Goal: Transaction & Acquisition: Download file/media

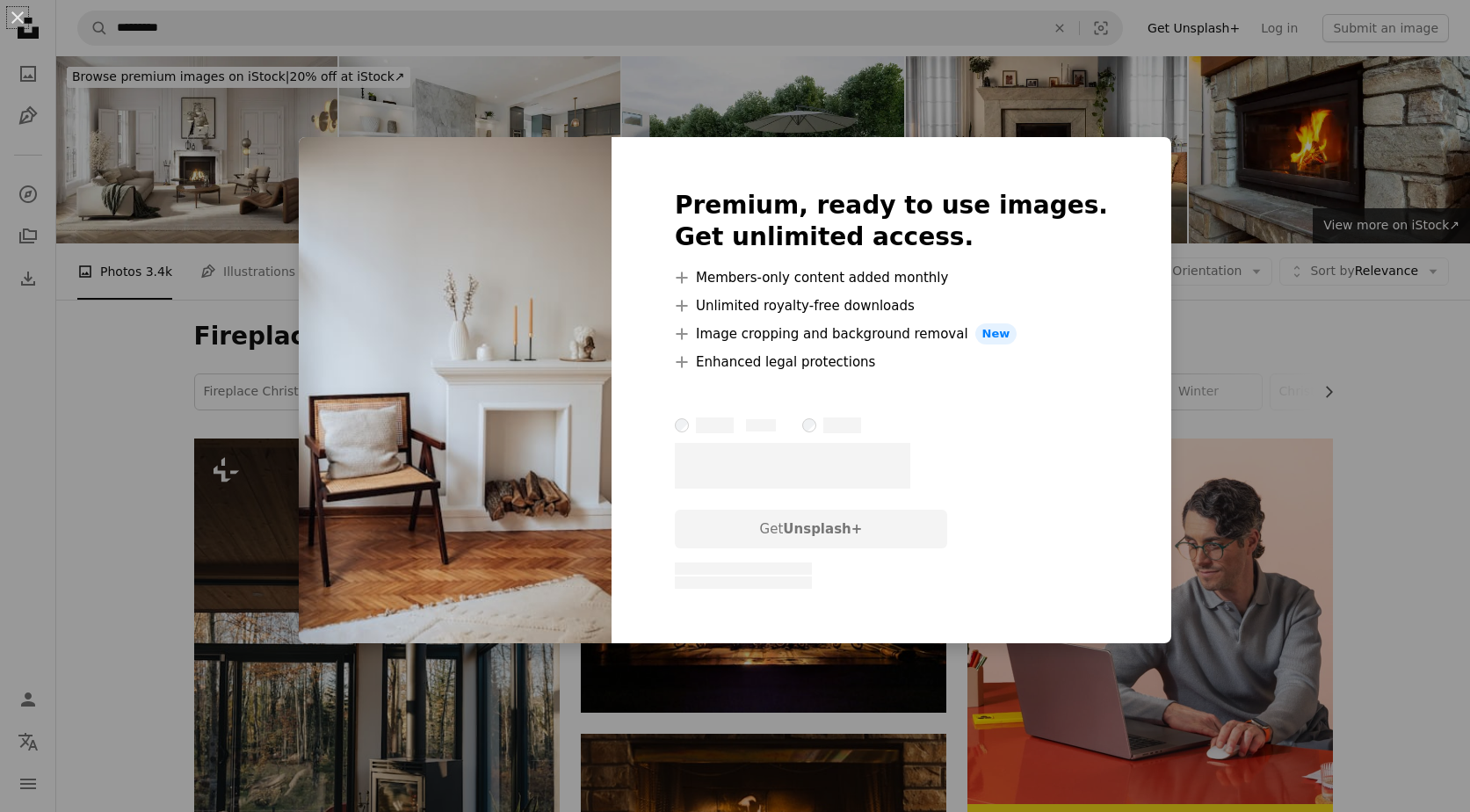
scroll to position [3680, 0]
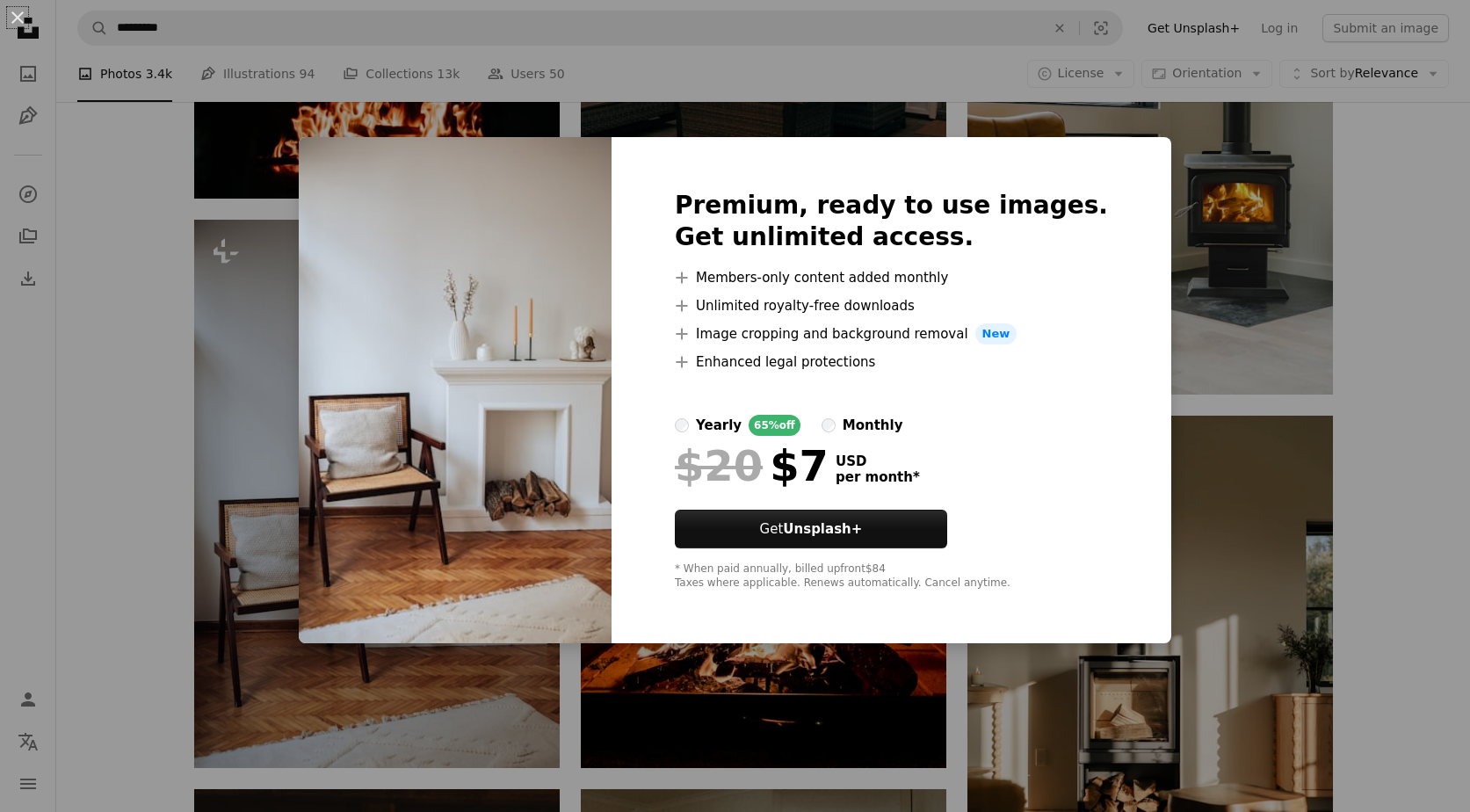
click at [127, 452] on div "An X shape Premium, ready to use images. Get unlimited access. A plus sign Memb…" at bounding box center [735, 406] width 1470 height 812
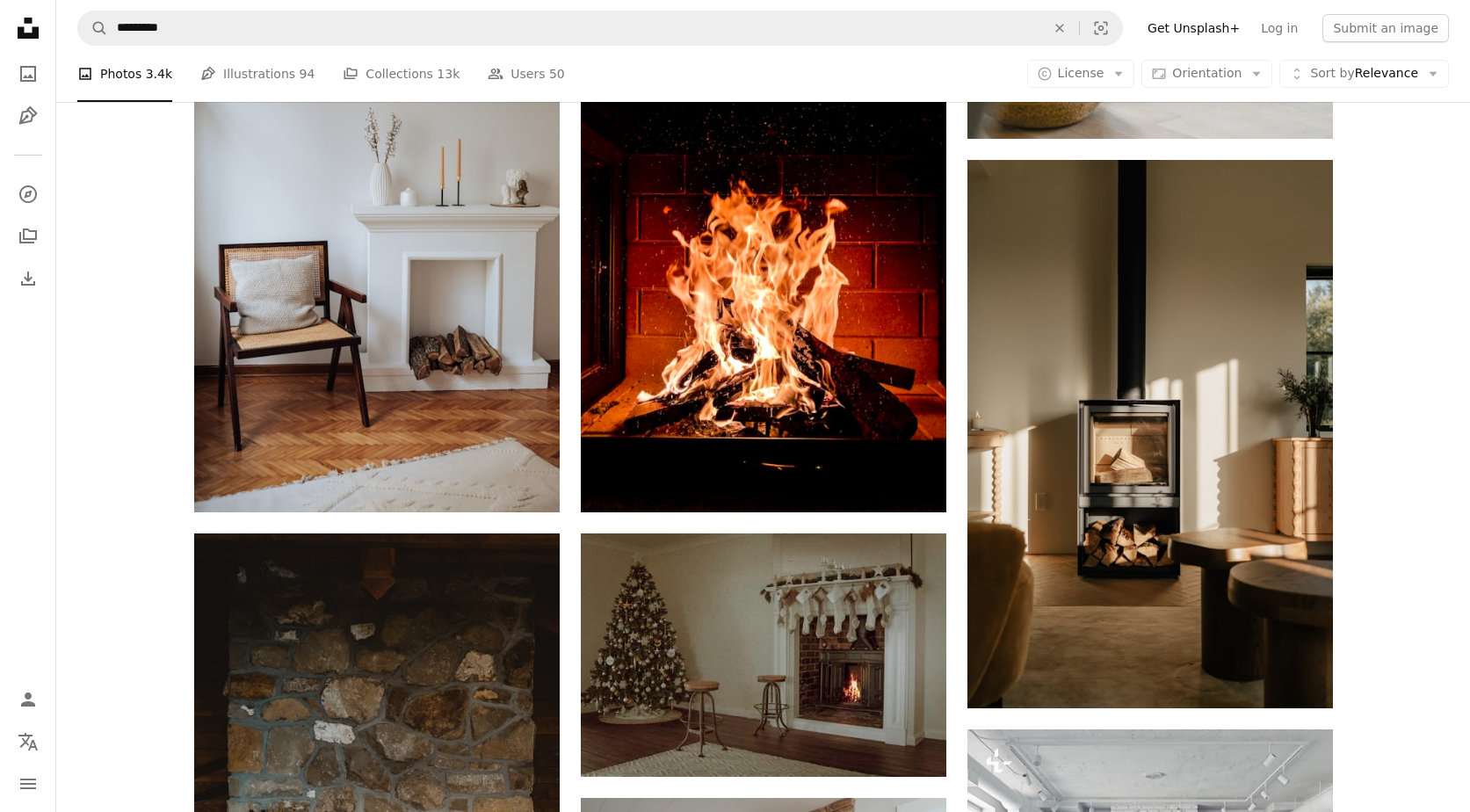
scroll to position [3942, 0]
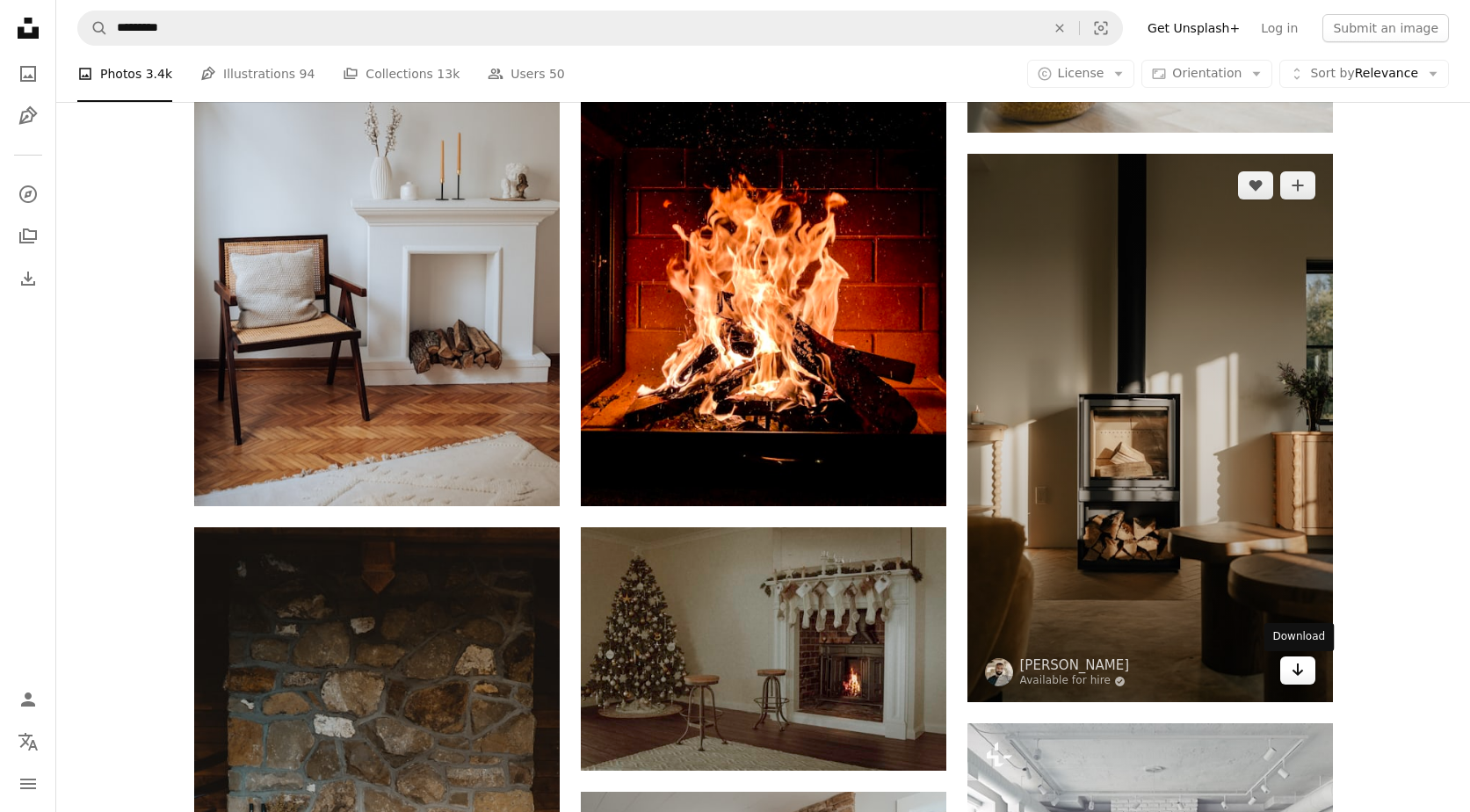
click at [1306, 679] on link "Arrow pointing down" at bounding box center [1297, 670] width 35 height 28
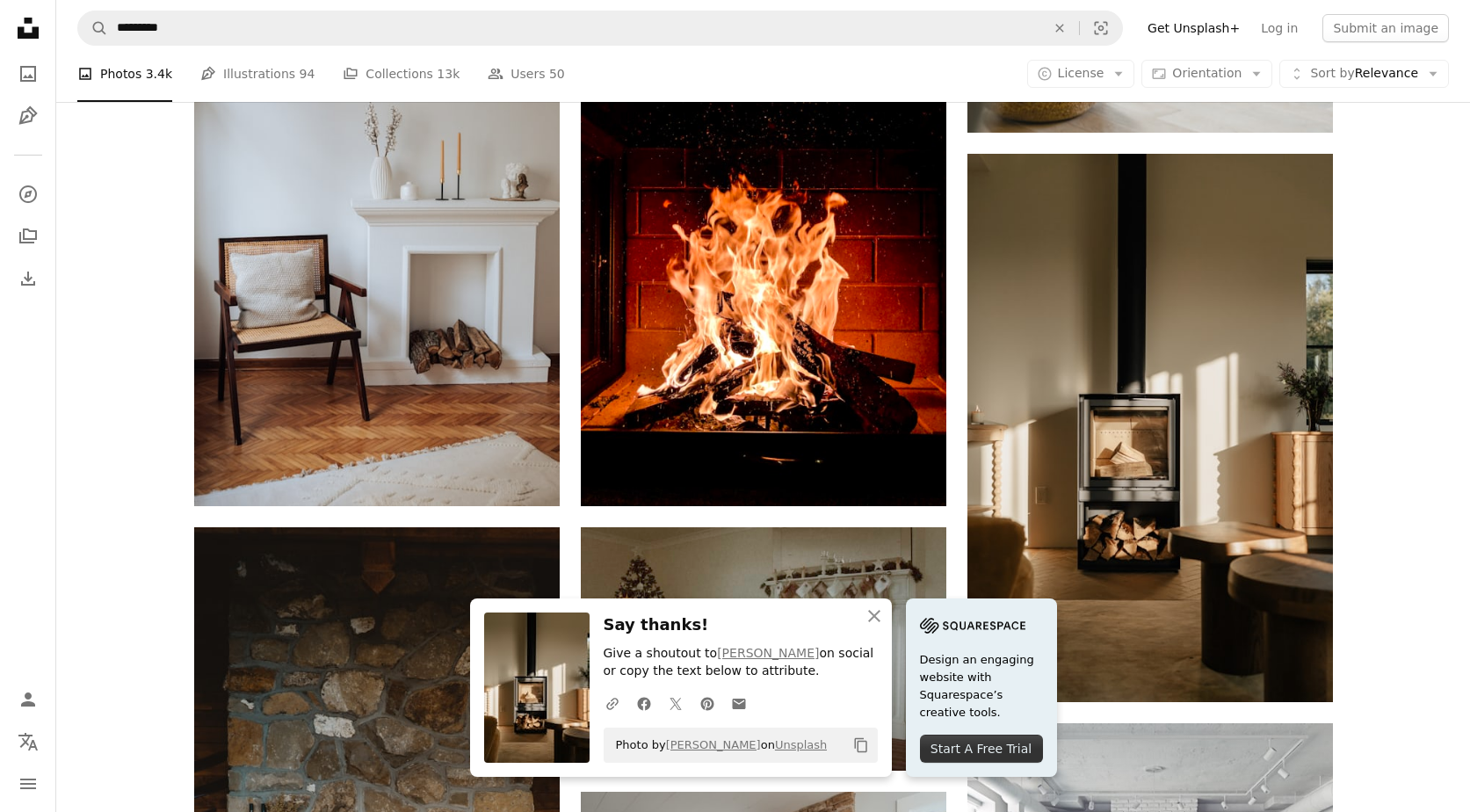
click at [1418, 498] on div "Plus sign for Unsplash+ A heart A plus sign [PERSON_NAME] For Unsplash+ A lock …" at bounding box center [762, 525] width 1414 height 8058
click at [873, 613] on icon "An X shape" at bounding box center [874, 615] width 21 height 21
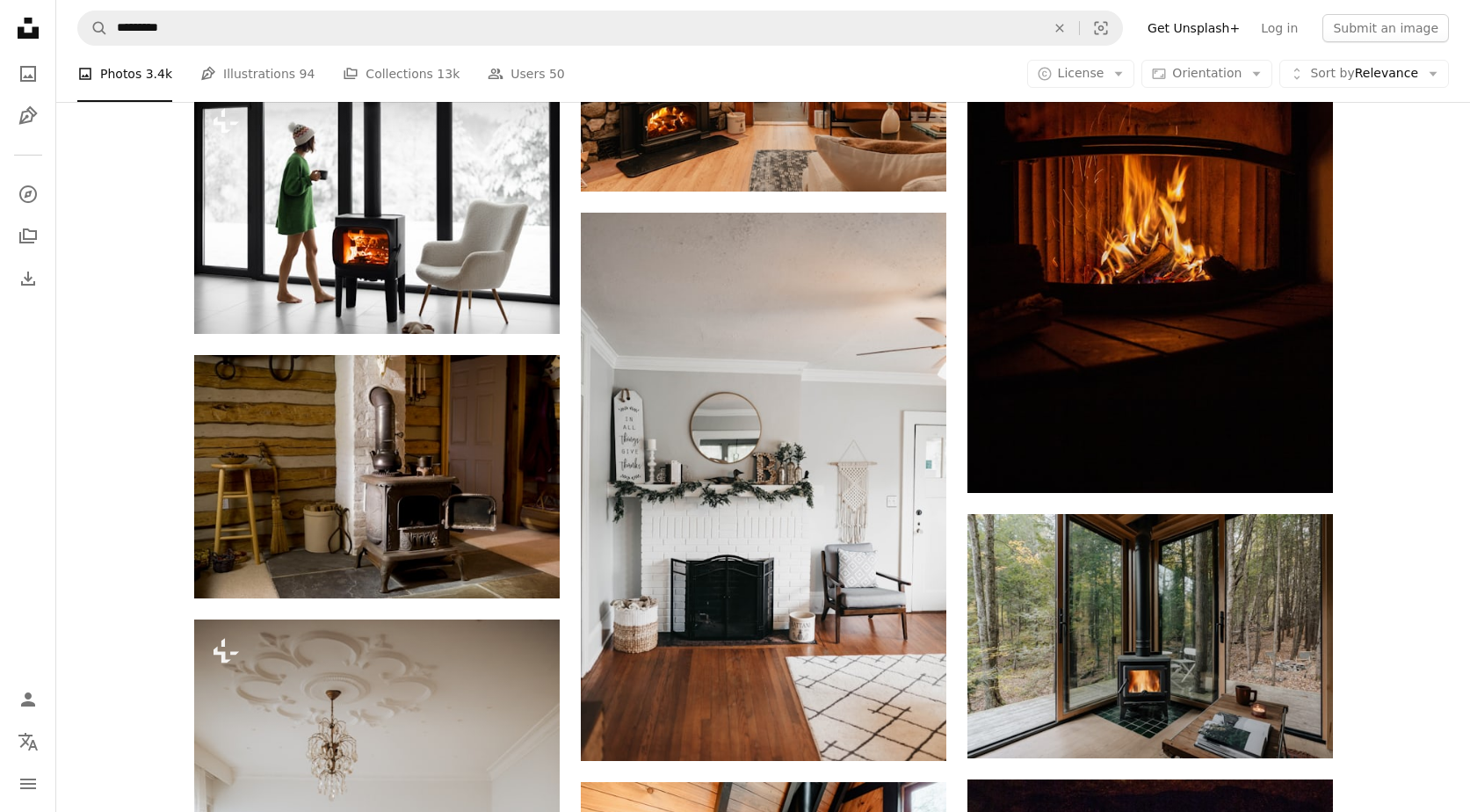
scroll to position [5051, 0]
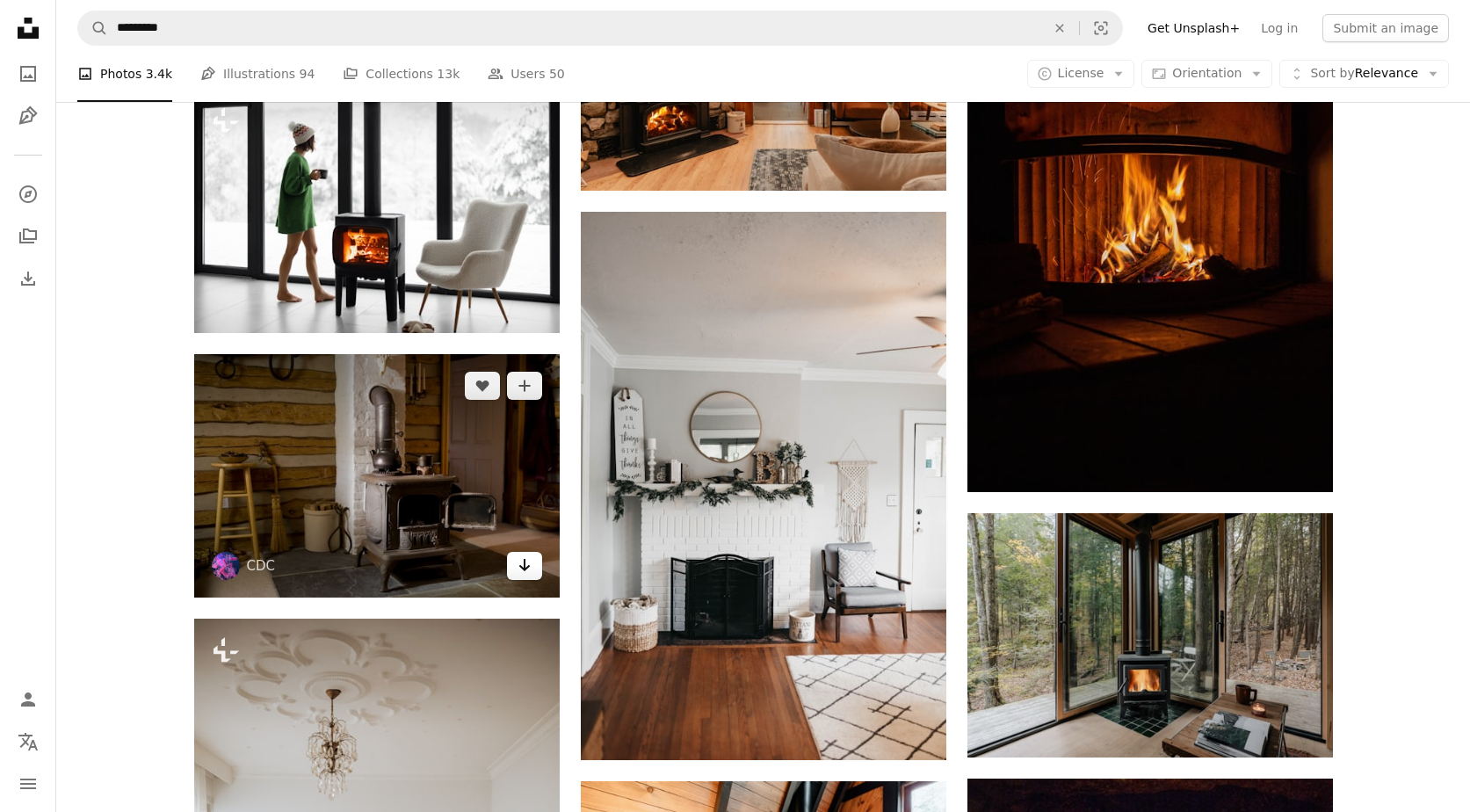
click at [528, 571] on icon "Arrow pointing down" at bounding box center [525, 564] width 14 height 21
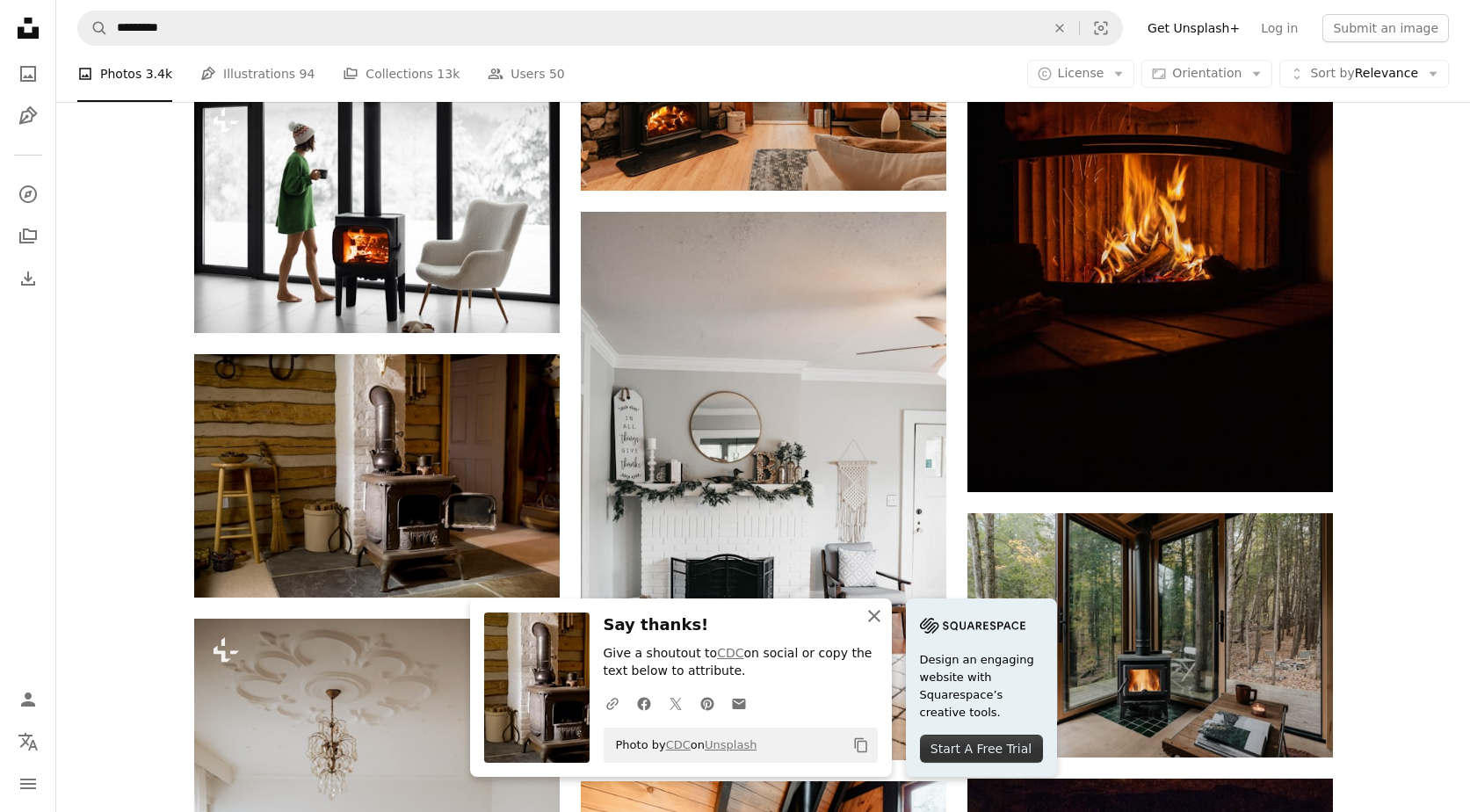
click at [874, 611] on icon "An X shape" at bounding box center [874, 615] width 21 height 21
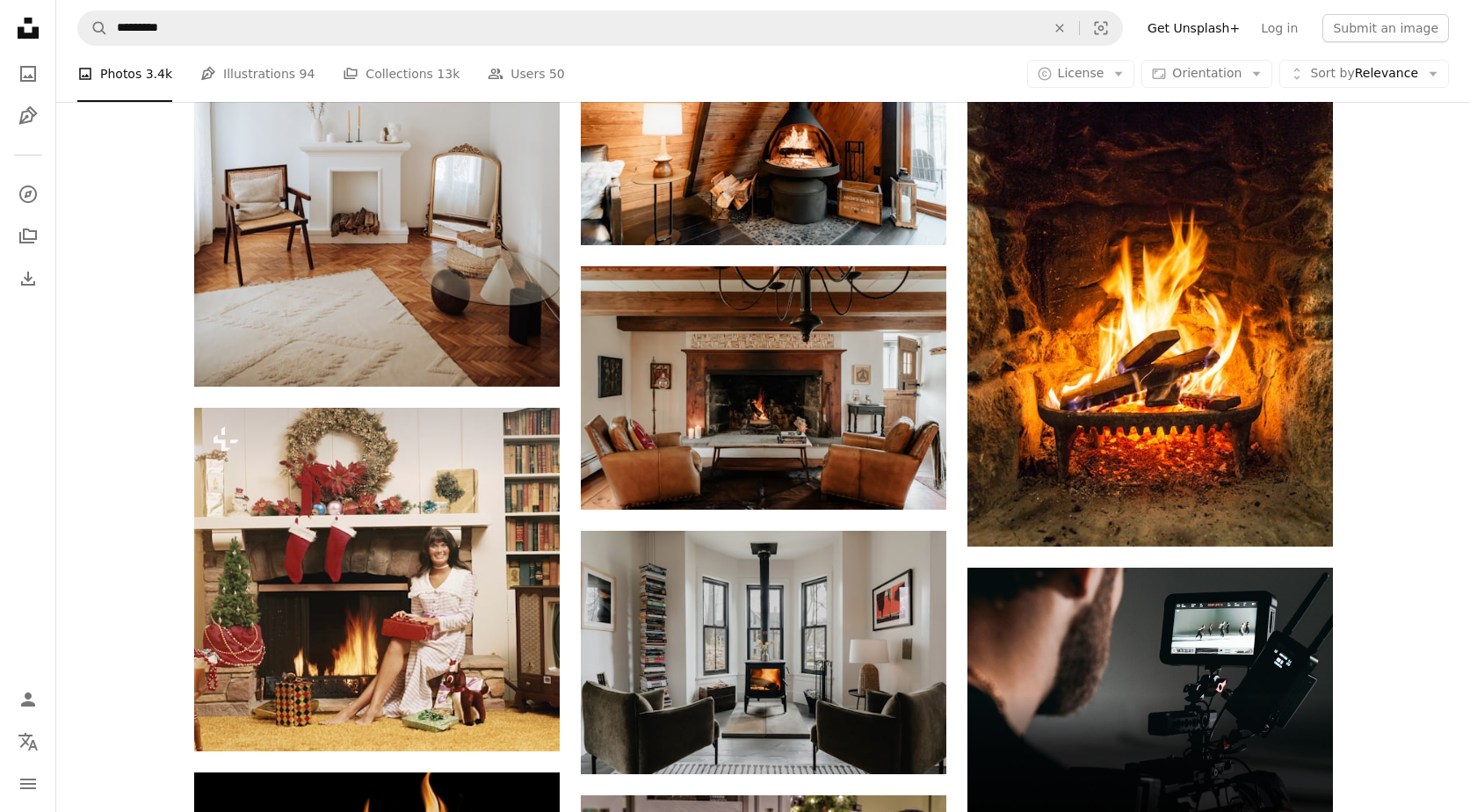
scroll to position [5893, 0]
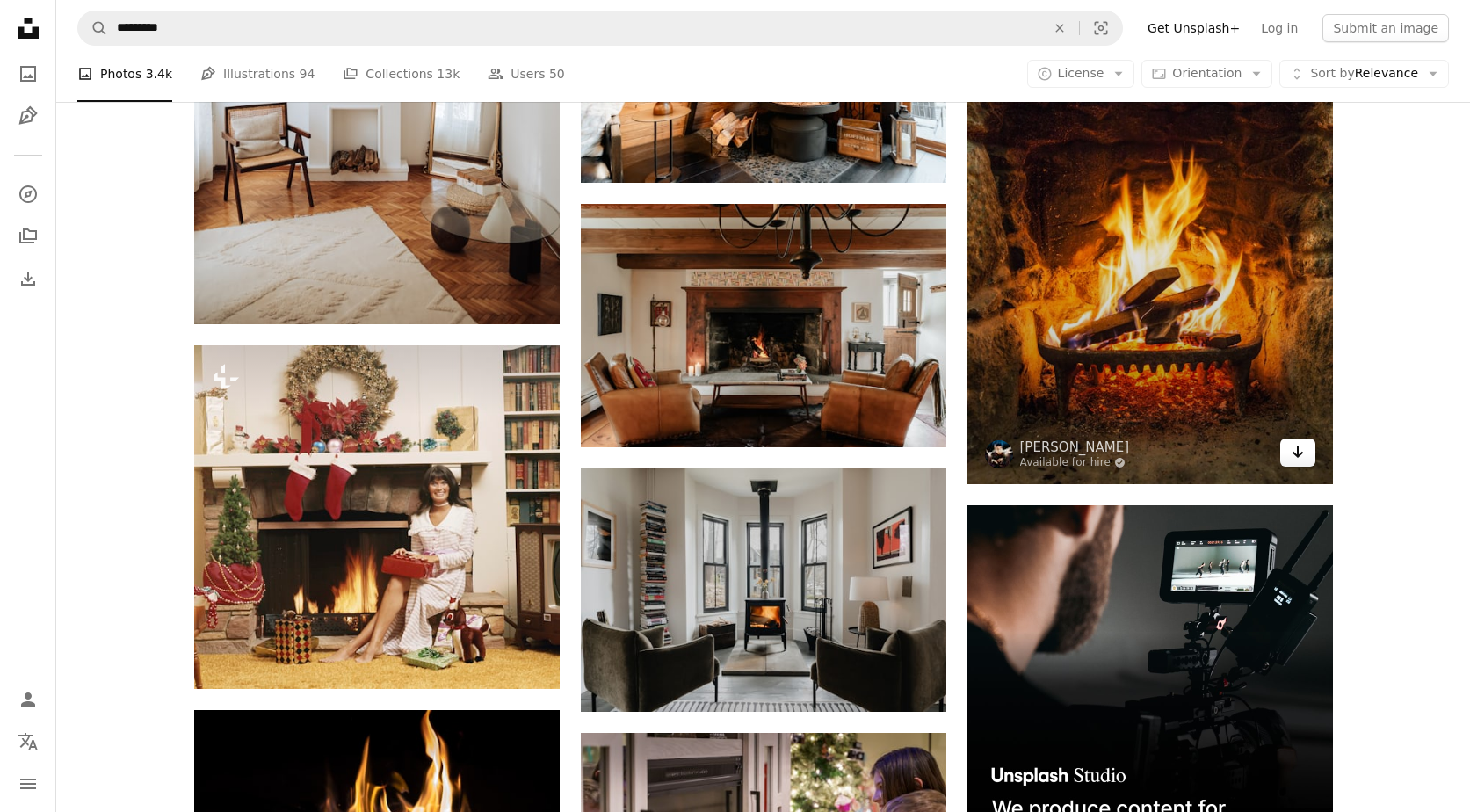
click at [1292, 449] on icon "Arrow pointing down" at bounding box center [1298, 451] width 14 height 21
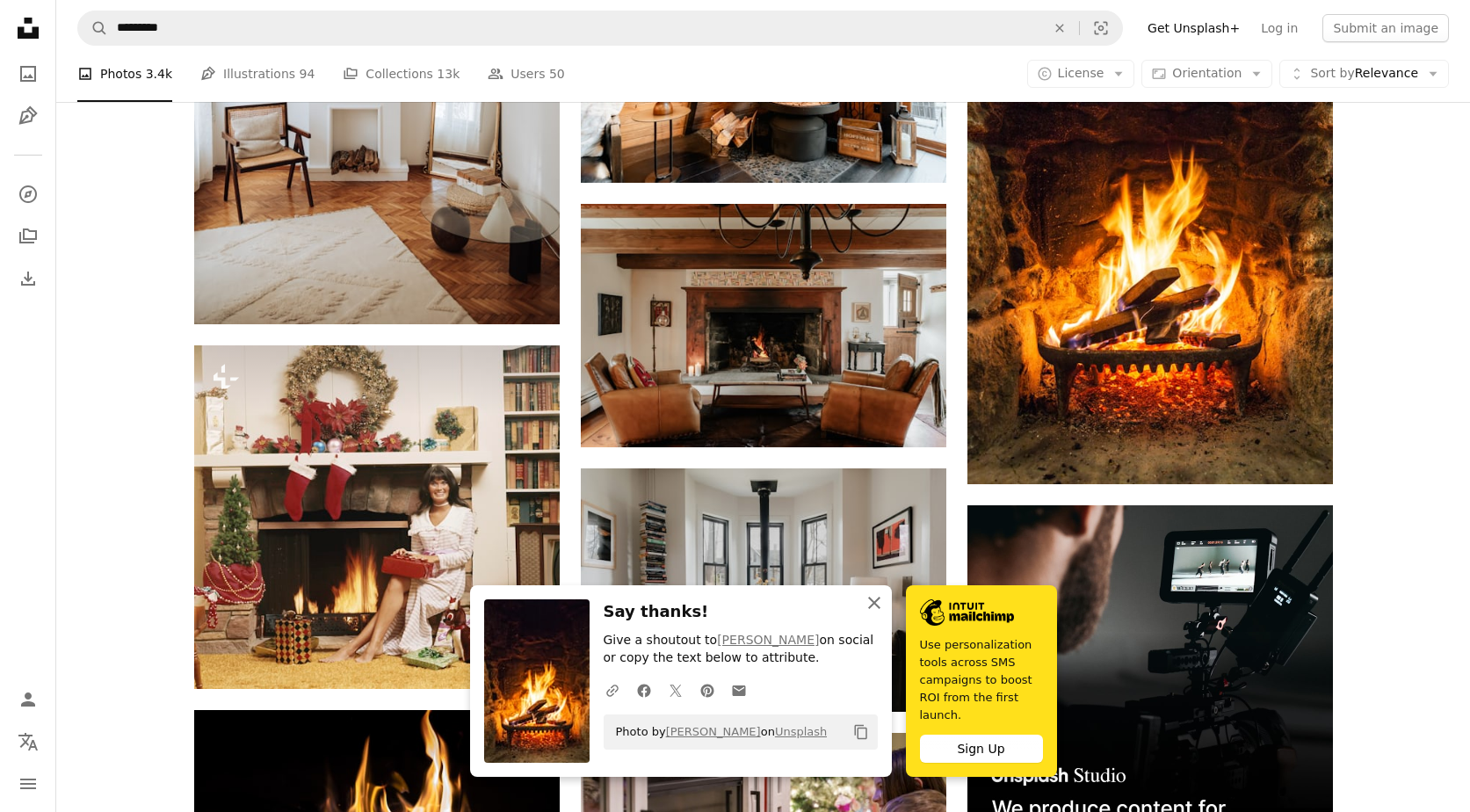
click at [875, 601] on icon "button" at bounding box center [874, 602] width 12 height 12
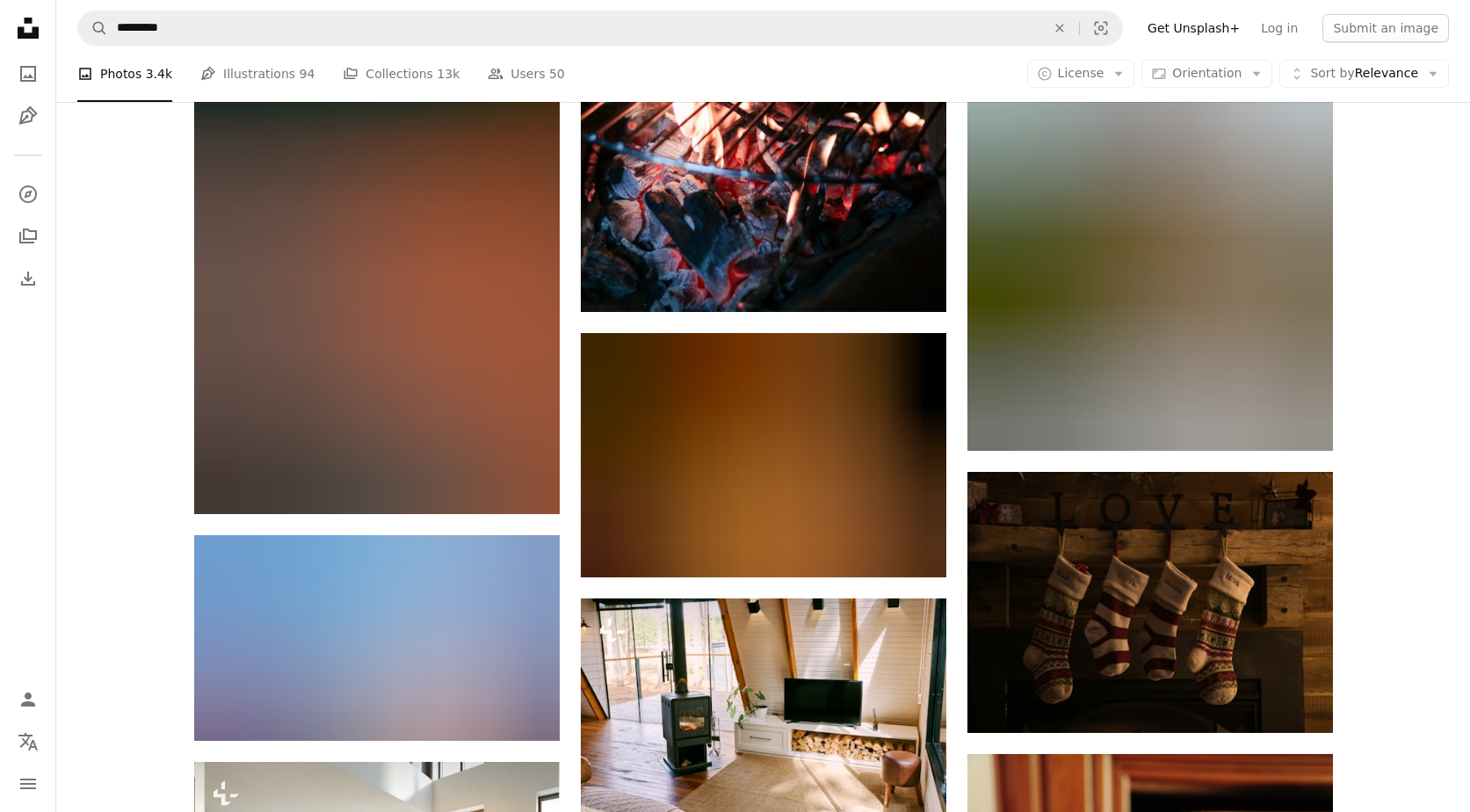
scroll to position [46103, 0]
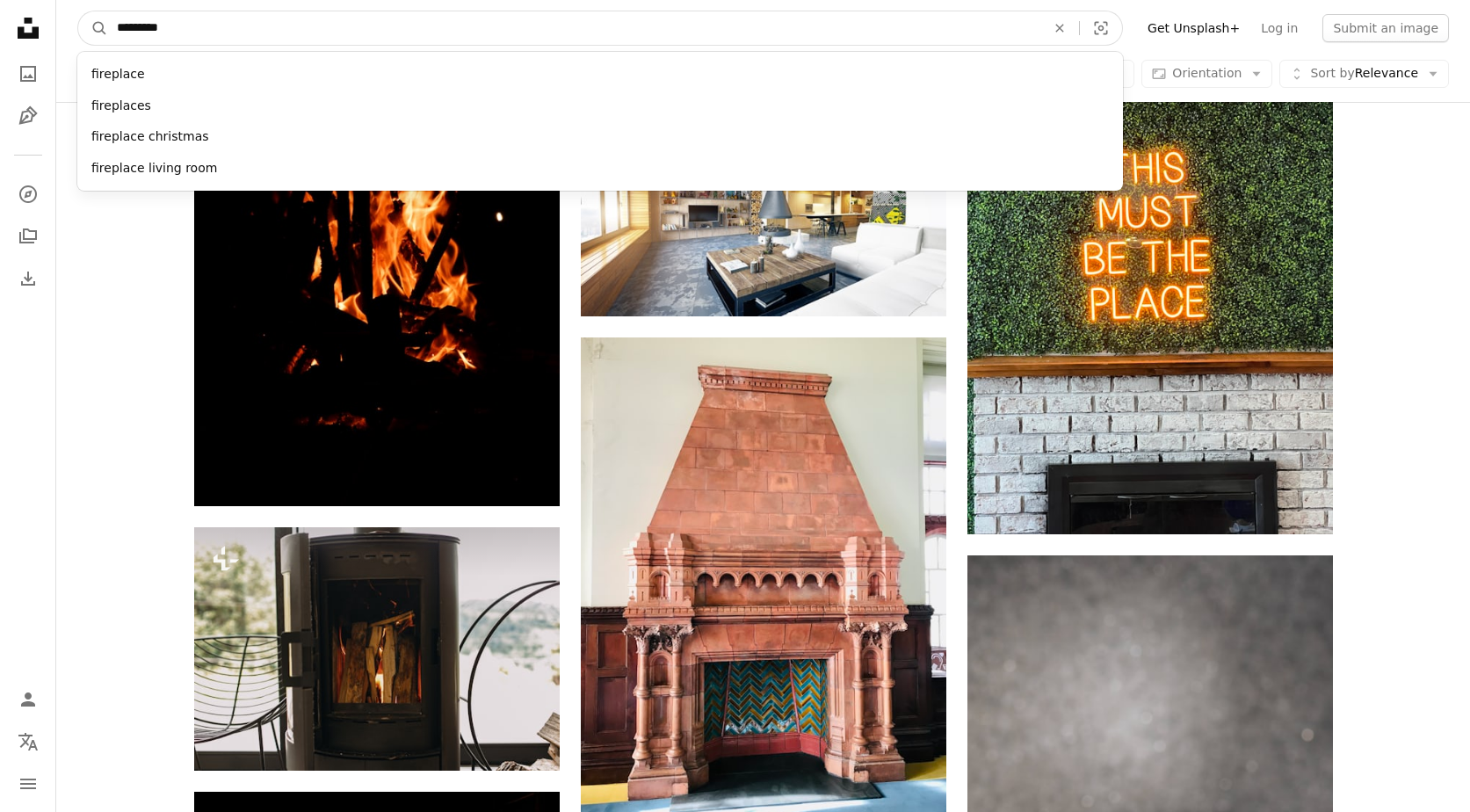
drag, startPoint x: 202, startPoint y: 27, endPoint x: 17, endPoint y: 26, distance: 185.0
click at [108, 26] on input "*********" at bounding box center [574, 27] width 932 height 33
type input "******"
click button "A magnifying glass" at bounding box center [93, 27] width 30 height 33
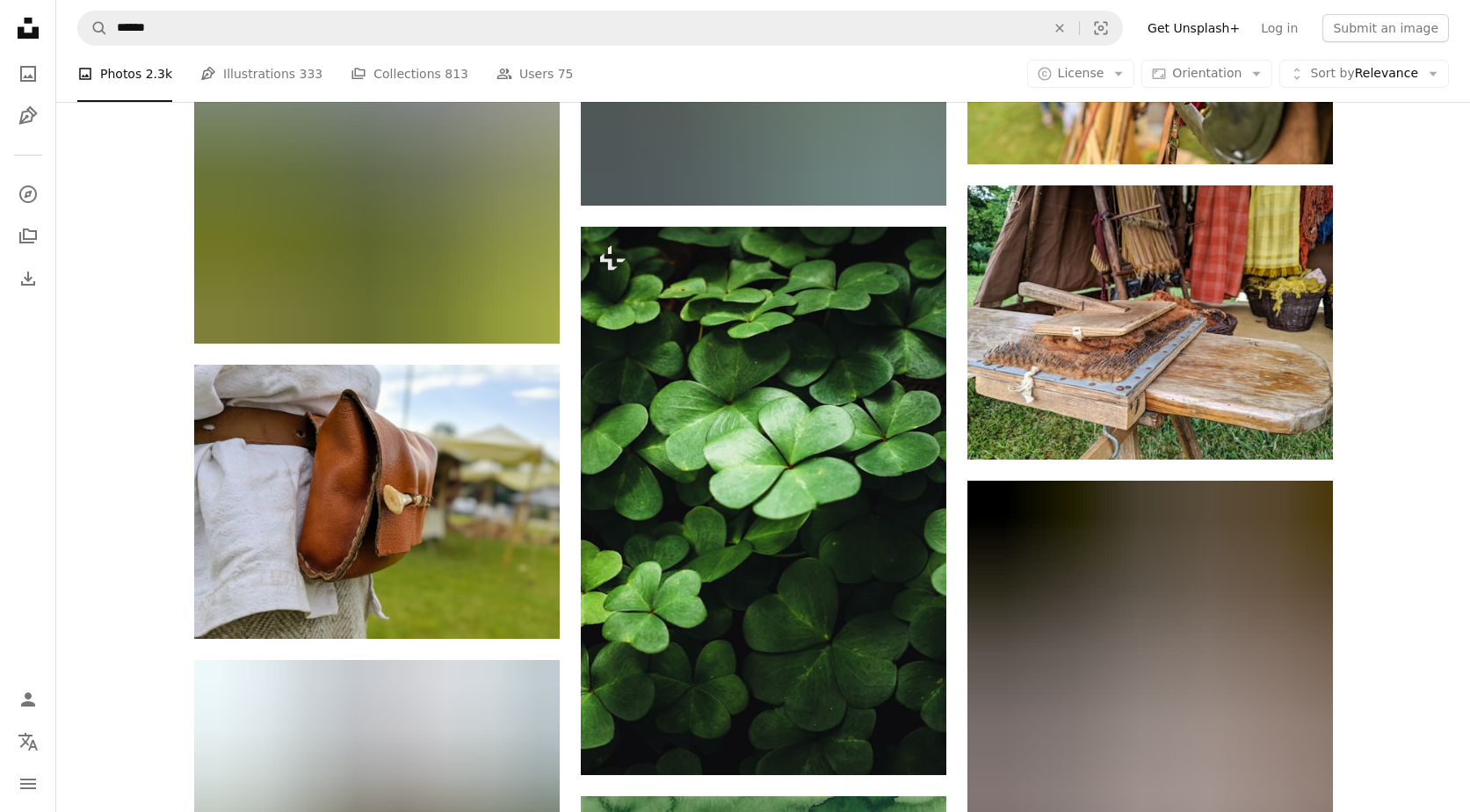
scroll to position [14637, 0]
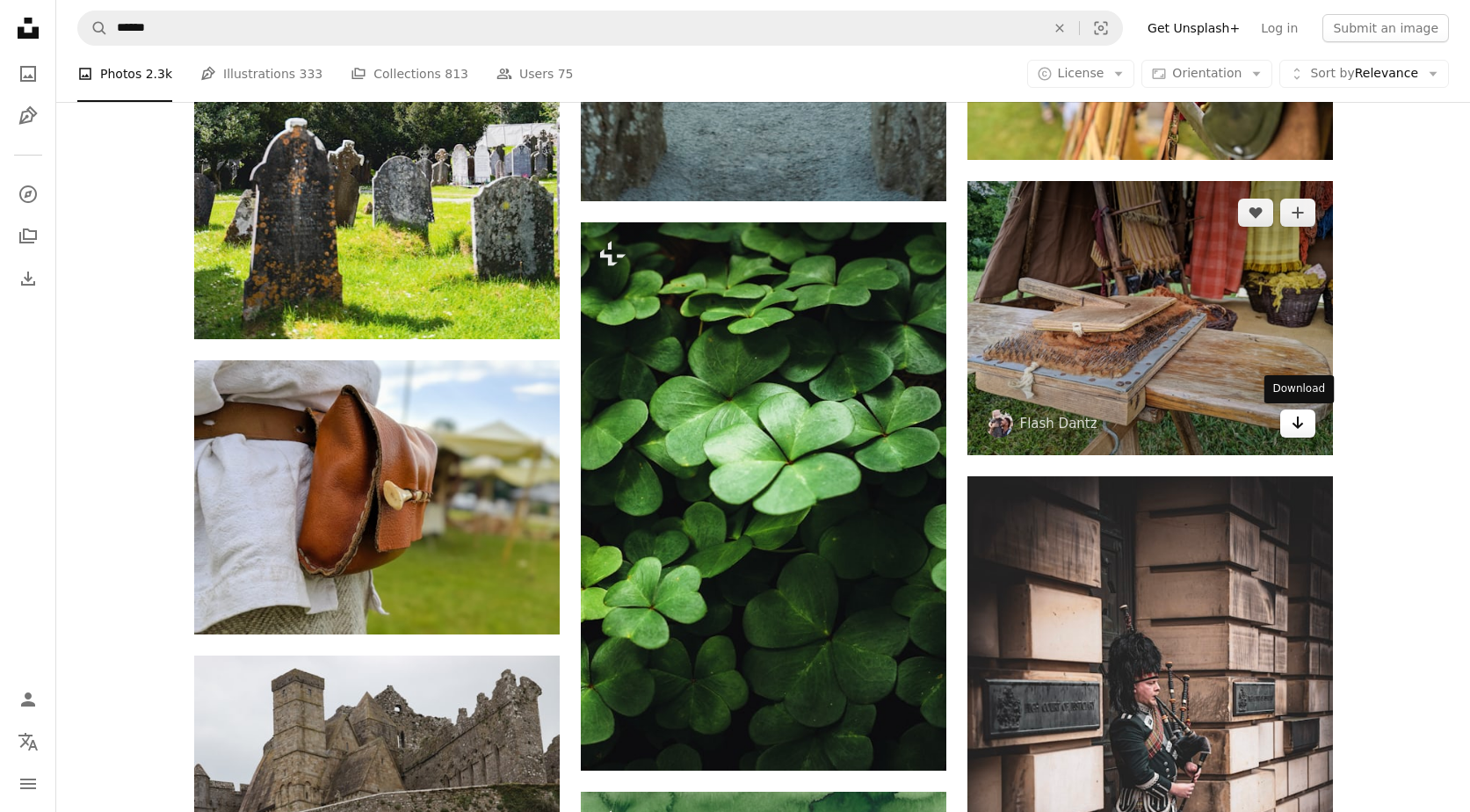
click at [1298, 434] on link "Arrow pointing down" at bounding box center [1297, 423] width 35 height 28
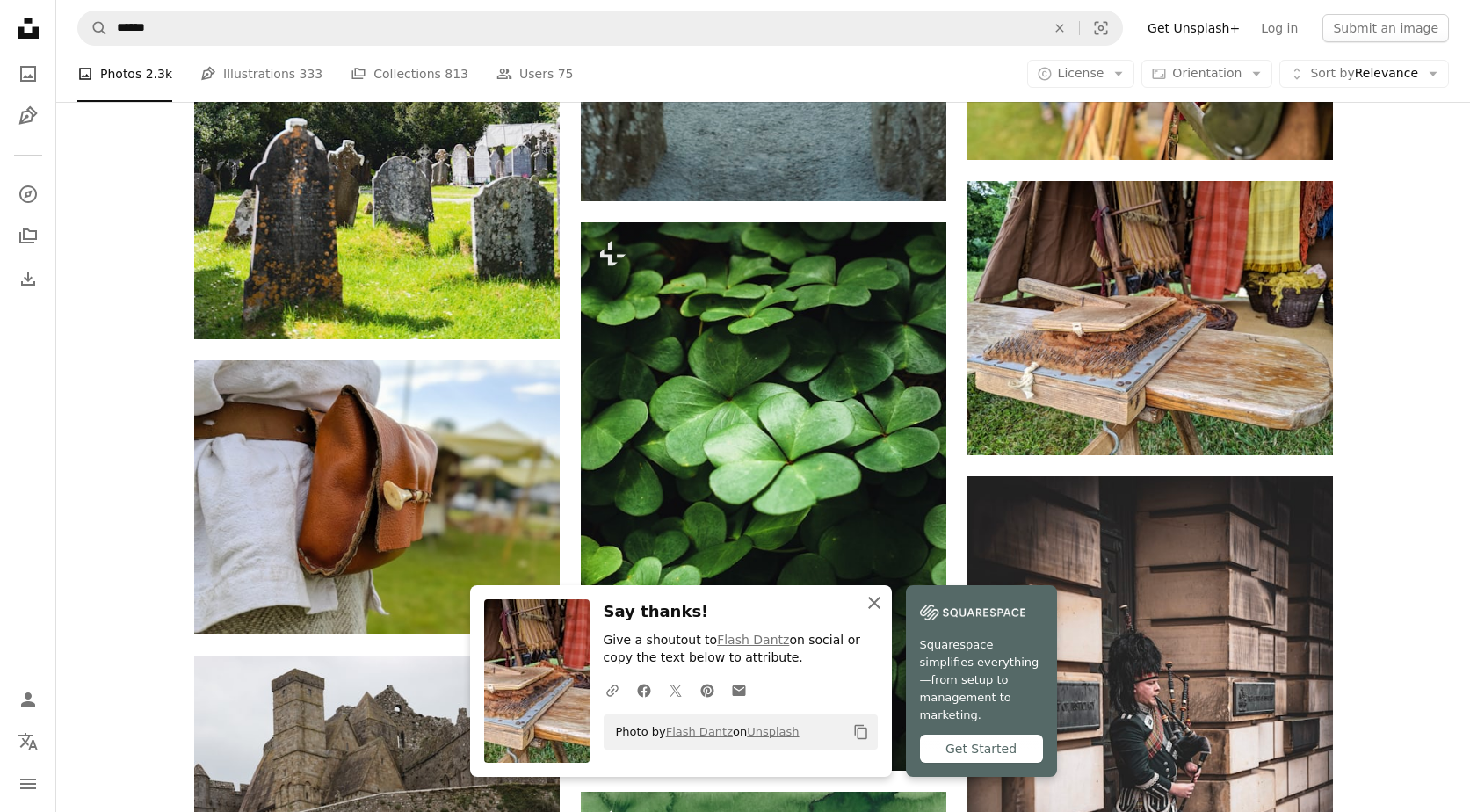
click at [874, 613] on icon "An X shape" at bounding box center [874, 602] width 21 height 21
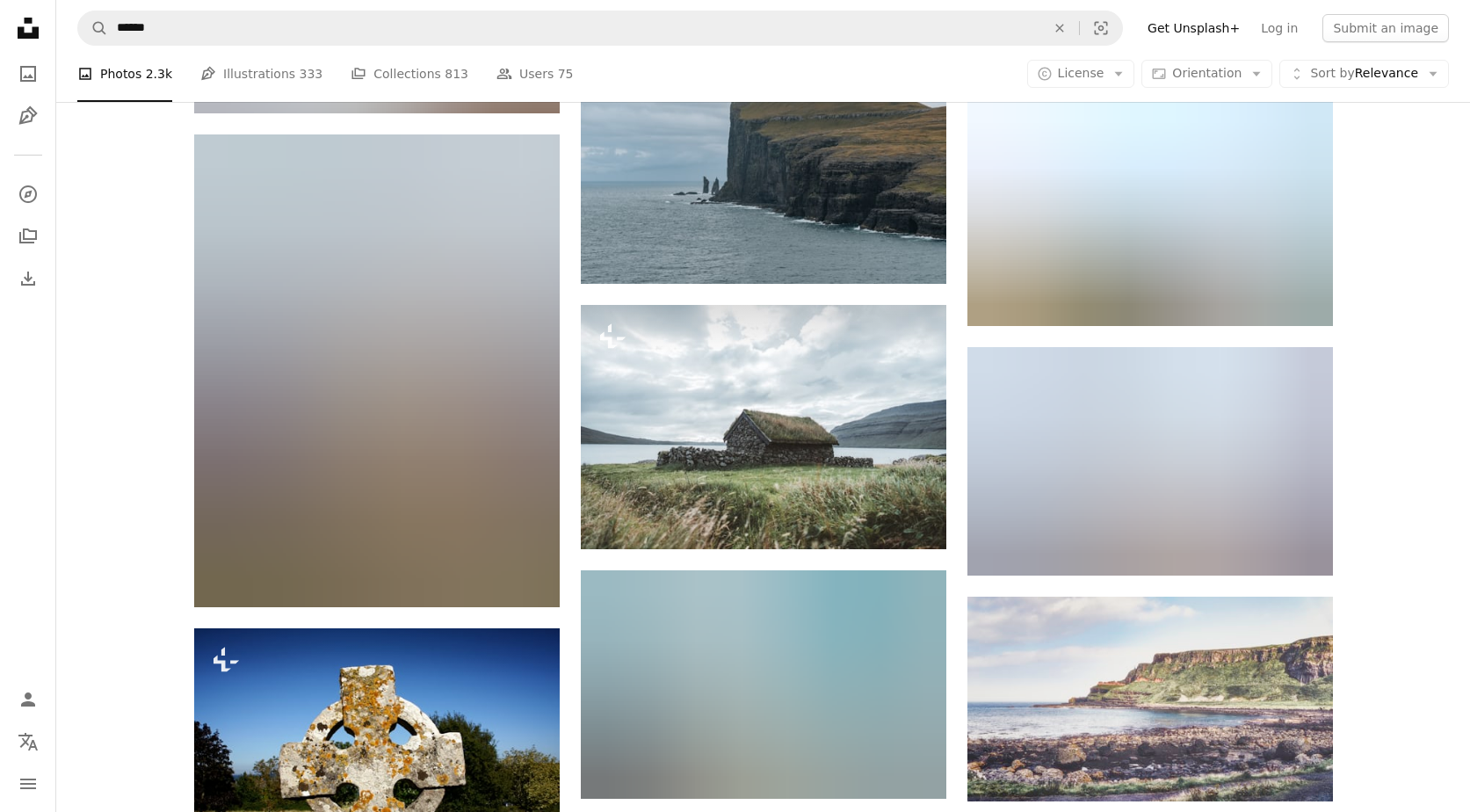
scroll to position [17783, 0]
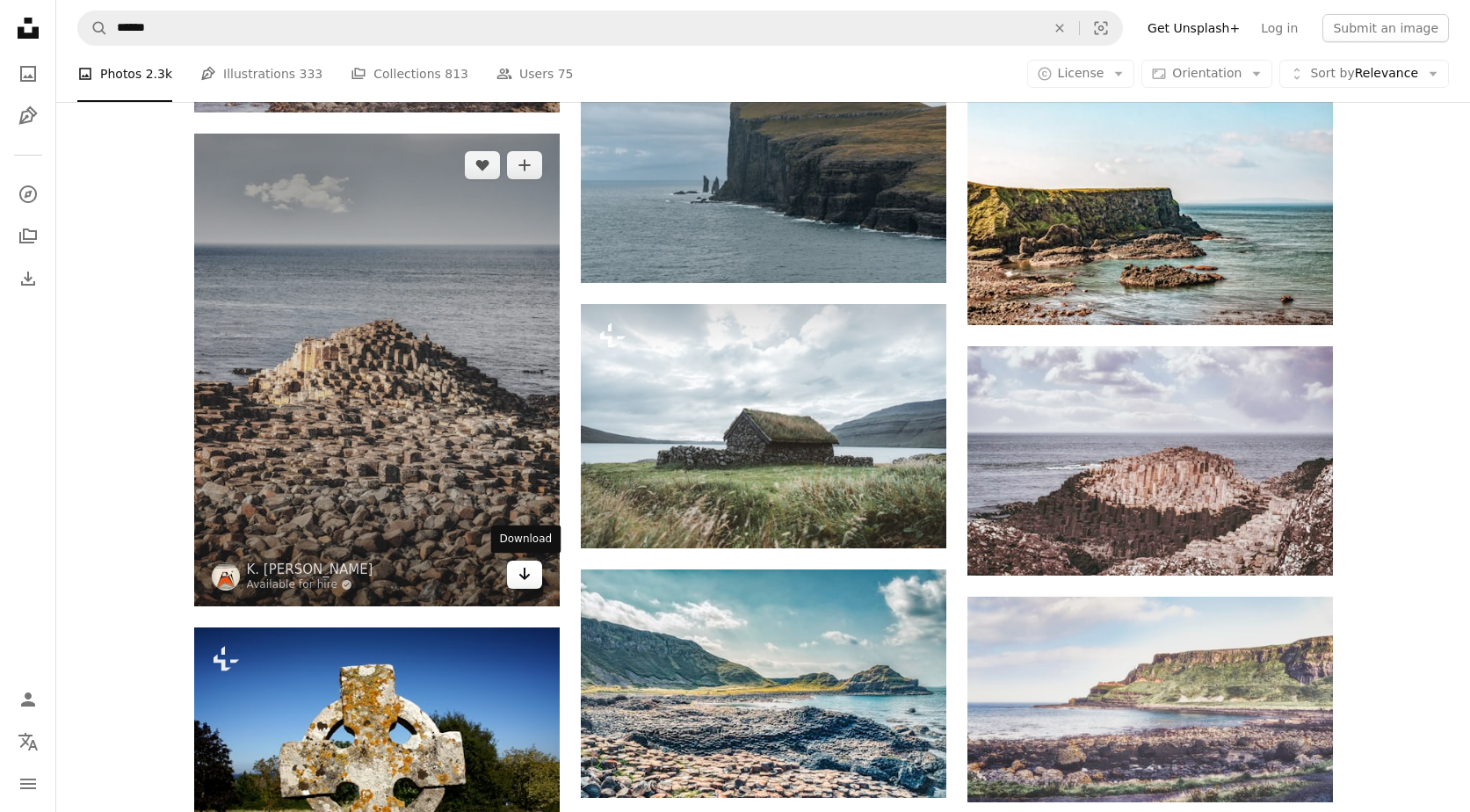
click at [521, 573] on icon "Download" at bounding box center [524, 573] width 11 height 12
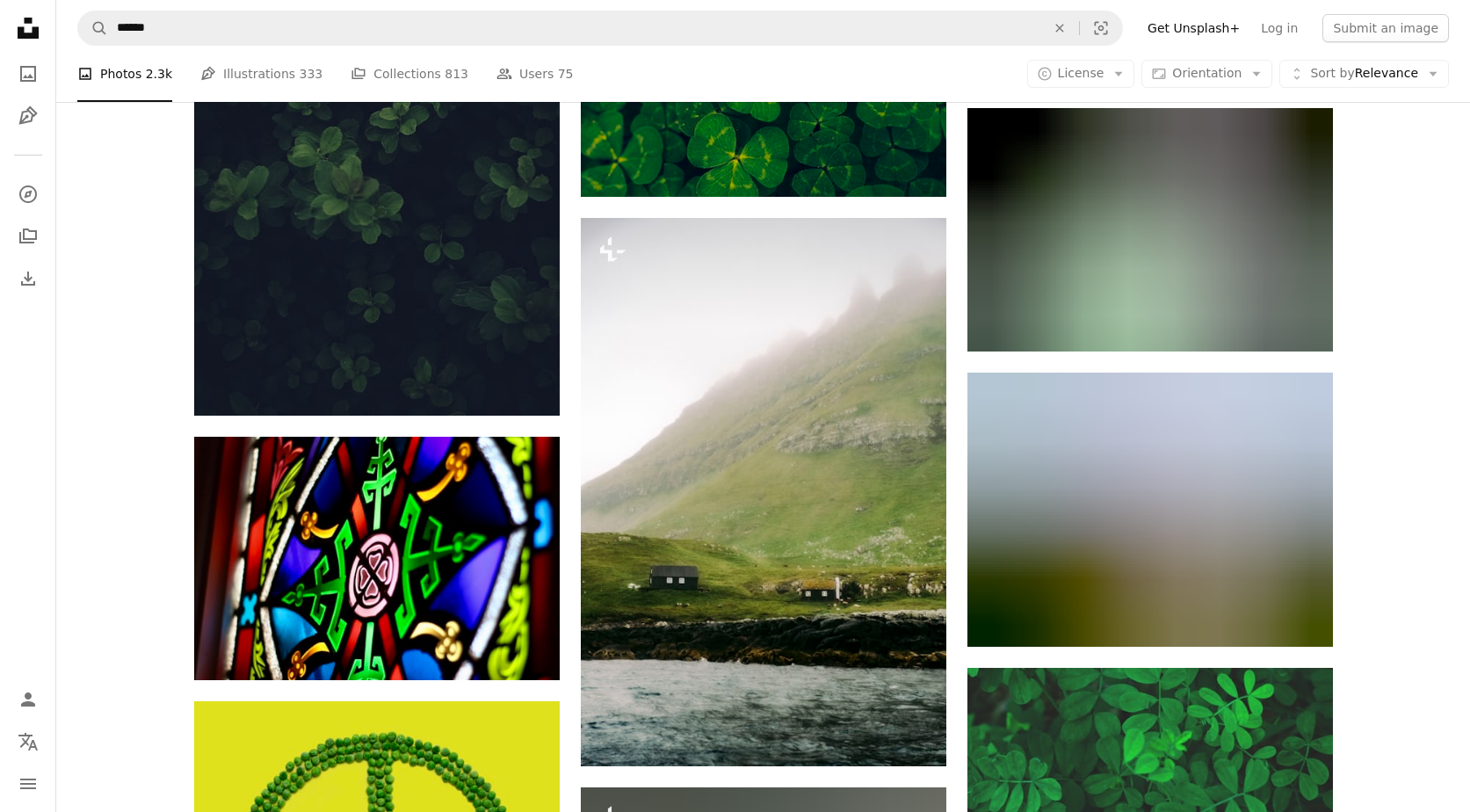
scroll to position [27005, 0]
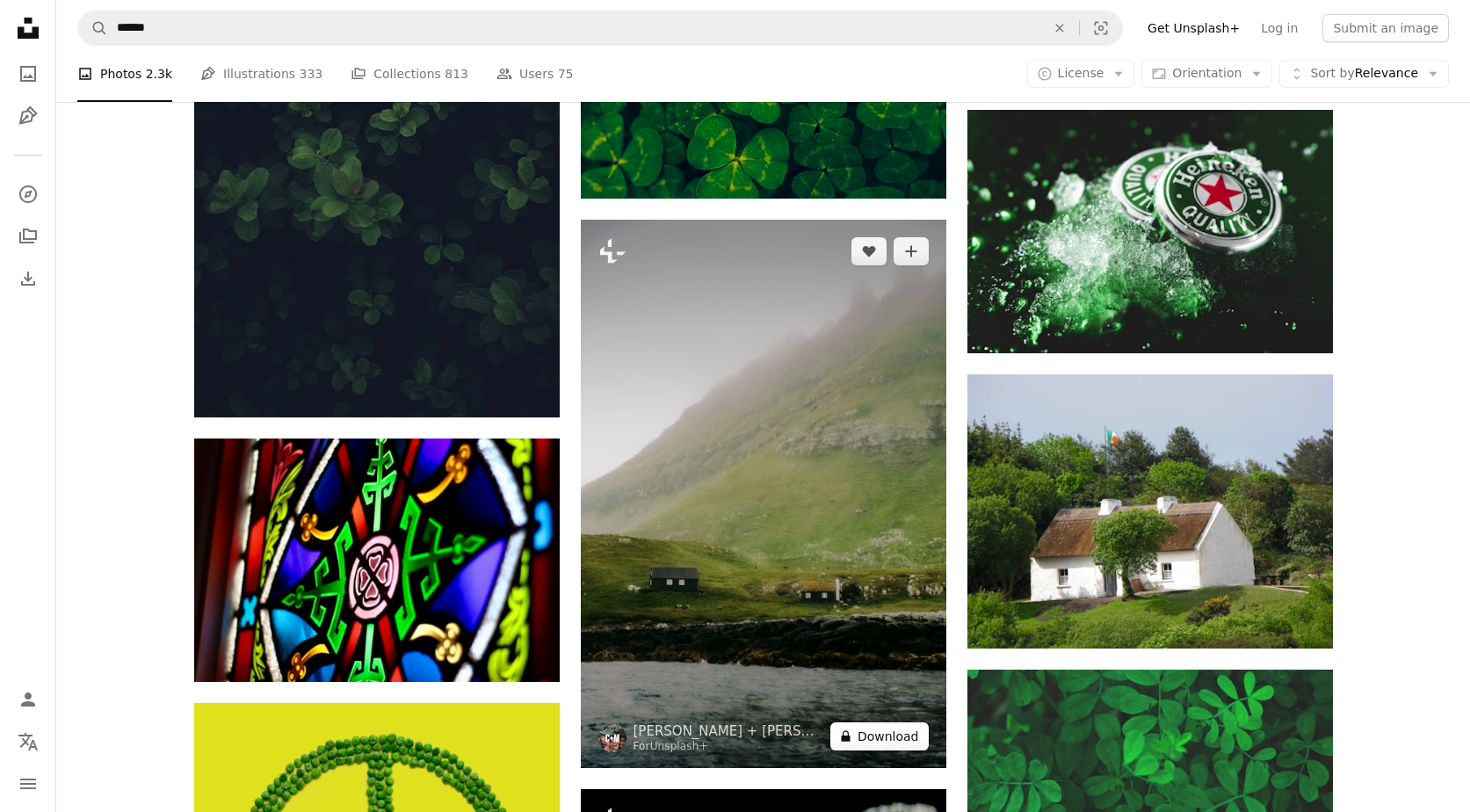
click at [881, 738] on button "A lock Download" at bounding box center [879, 736] width 99 height 28
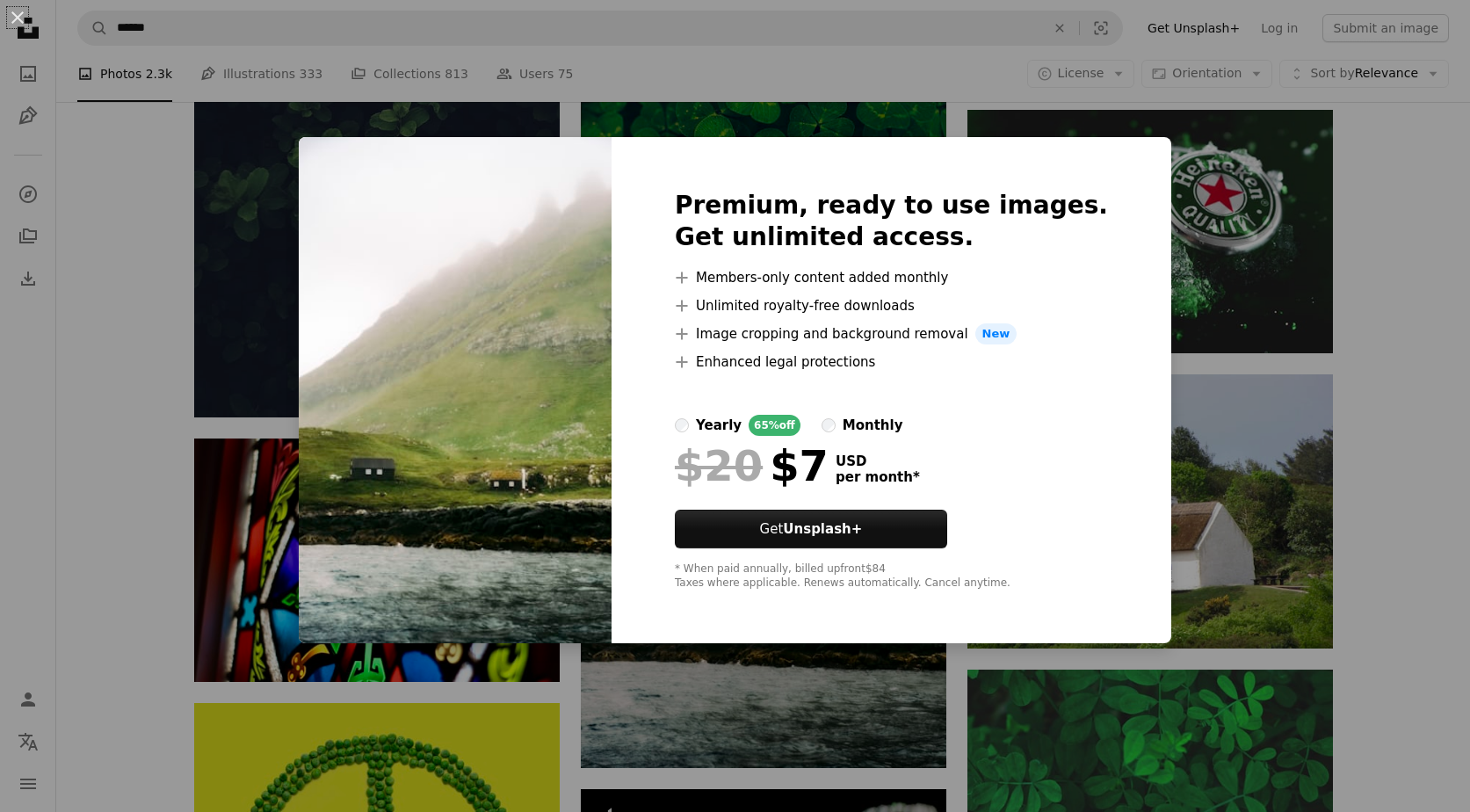
click at [1424, 419] on div "An X shape Premium, ready to use images. Get unlimited access. A plus sign Memb…" at bounding box center [735, 406] width 1470 height 812
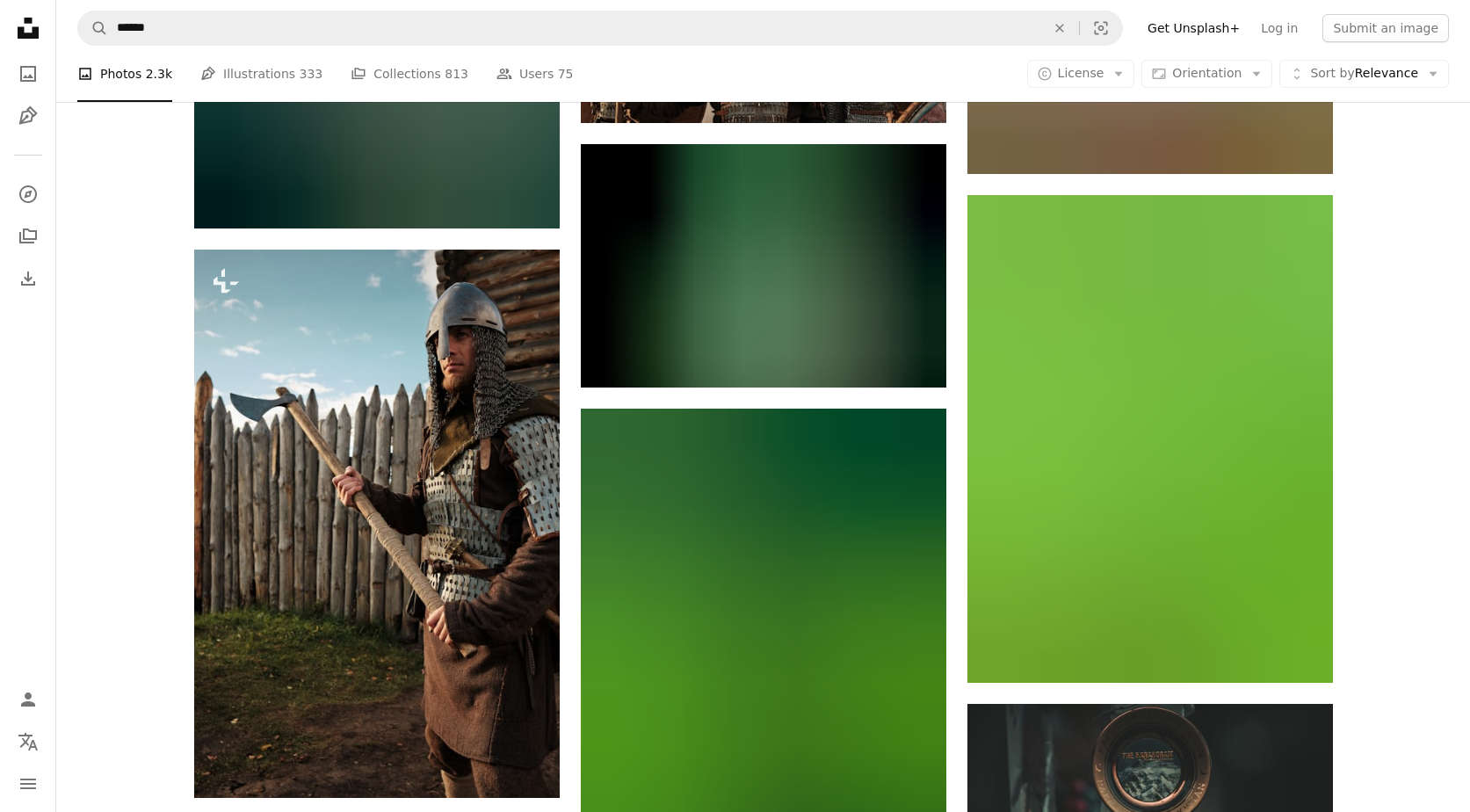
scroll to position [47475, 0]
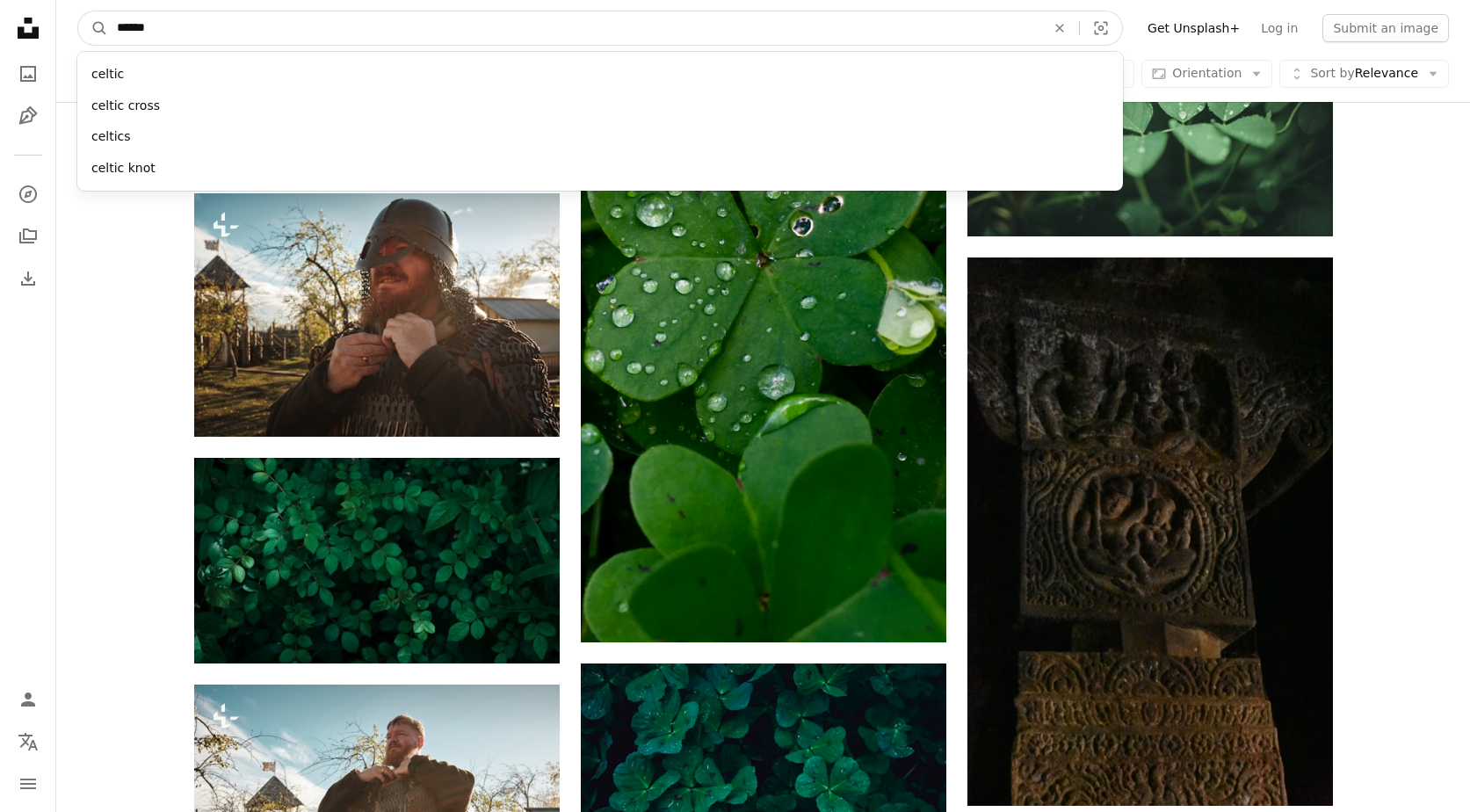
drag, startPoint x: 181, startPoint y: 36, endPoint x: 45, endPoint y: 34, distance: 136.0
click at [108, 34] on input "******" at bounding box center [574, 27] width 932 height 33
type input "*******"
click at [78, 11] on button "A magnifying glass" at bounding box center [93, 27] width 30 height 33
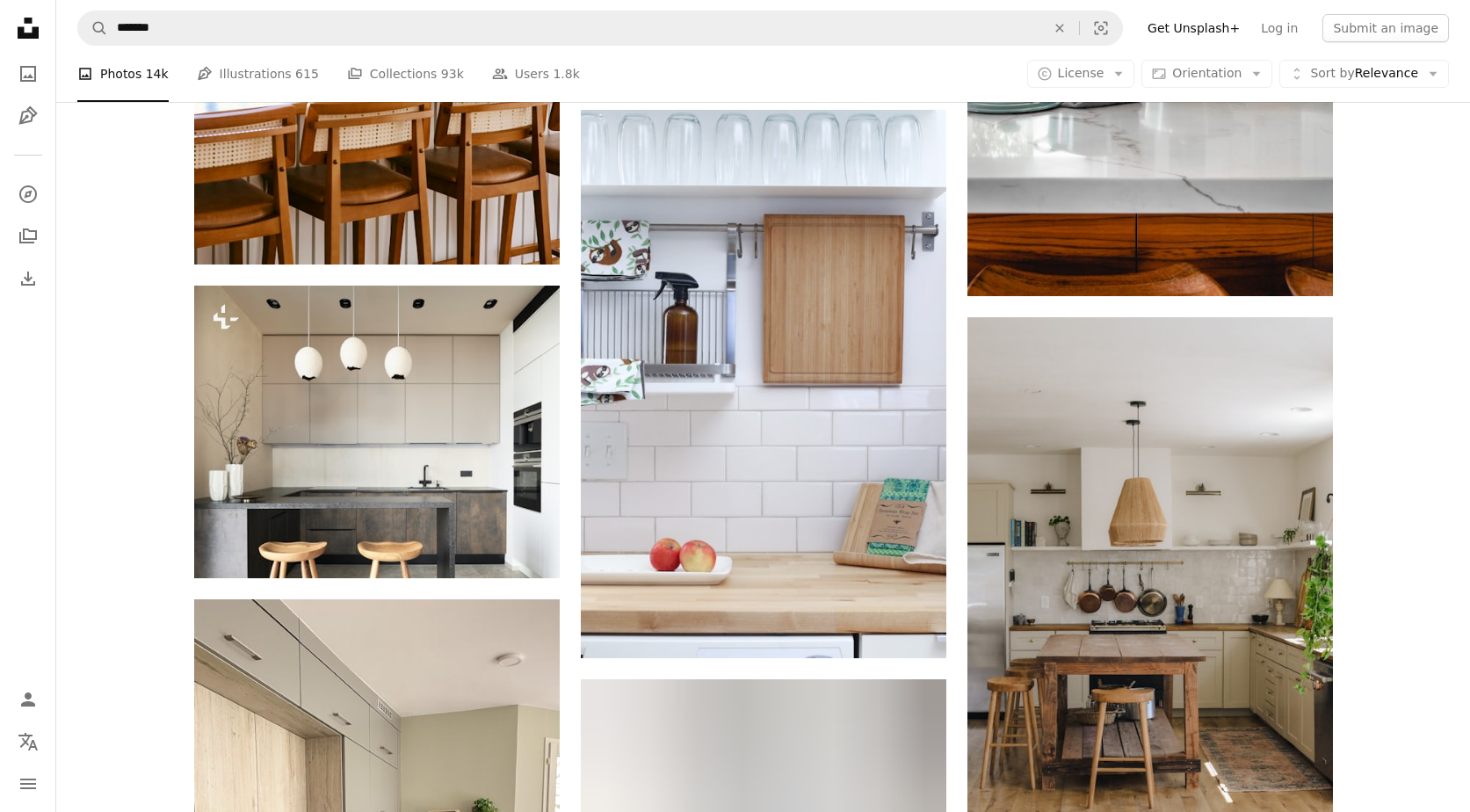
scroll to position [3030, 0]
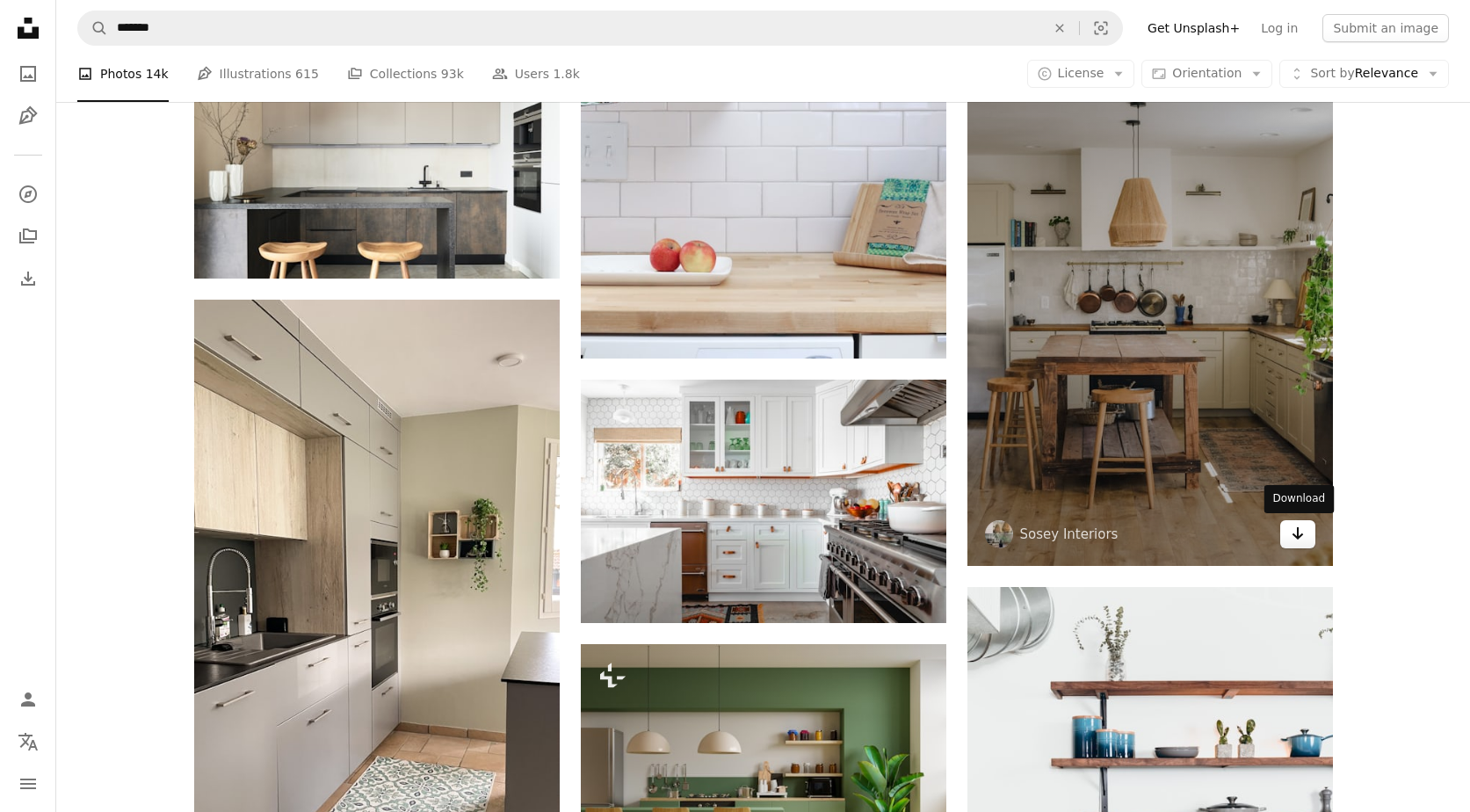
click at [1305, 535] on link "Arrow pointing down" at bounding box center [1297, 534] width 35 height 28
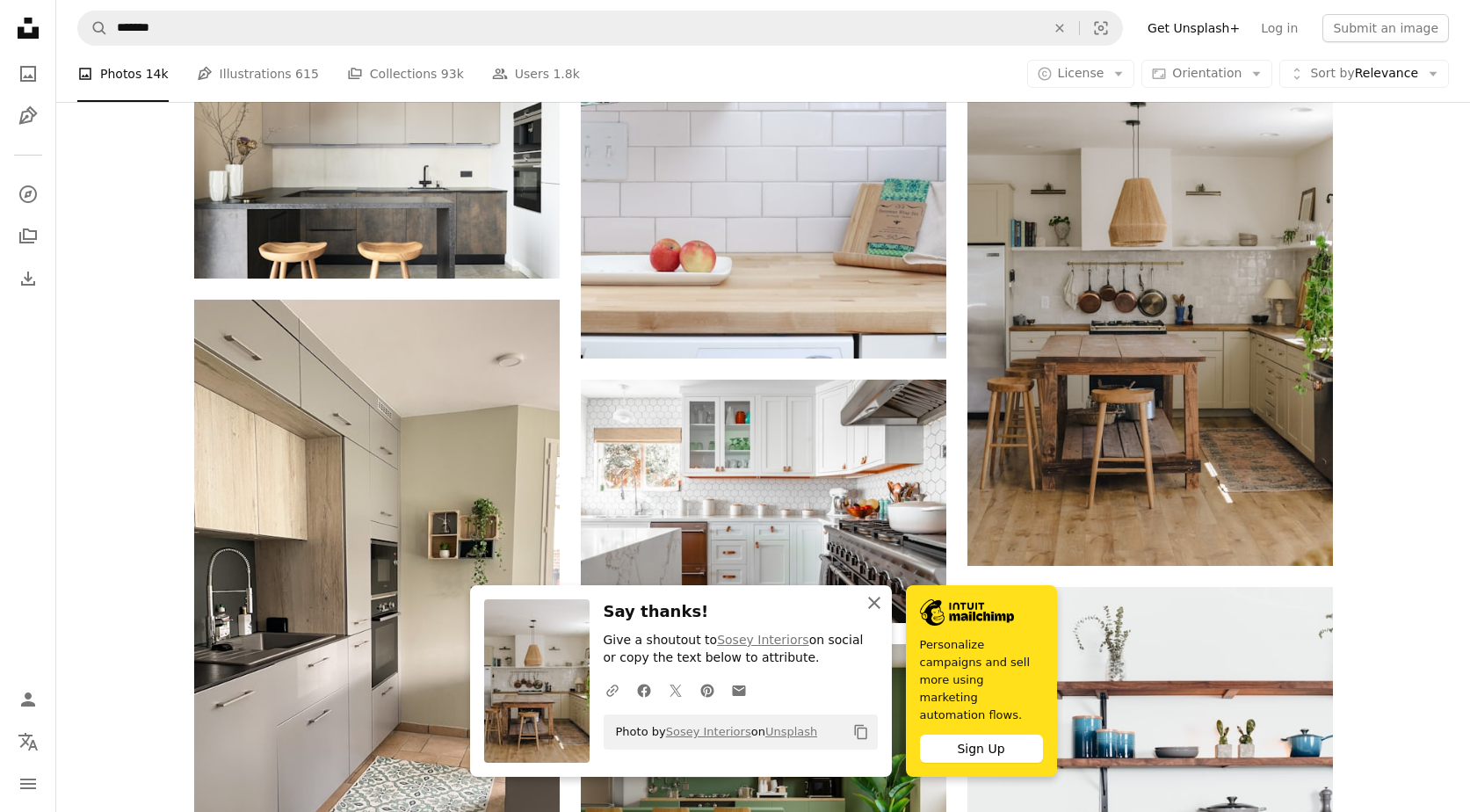
click at [872, 609] on icon "An X shape" at bounding box center [874, 602] width 21 height 21
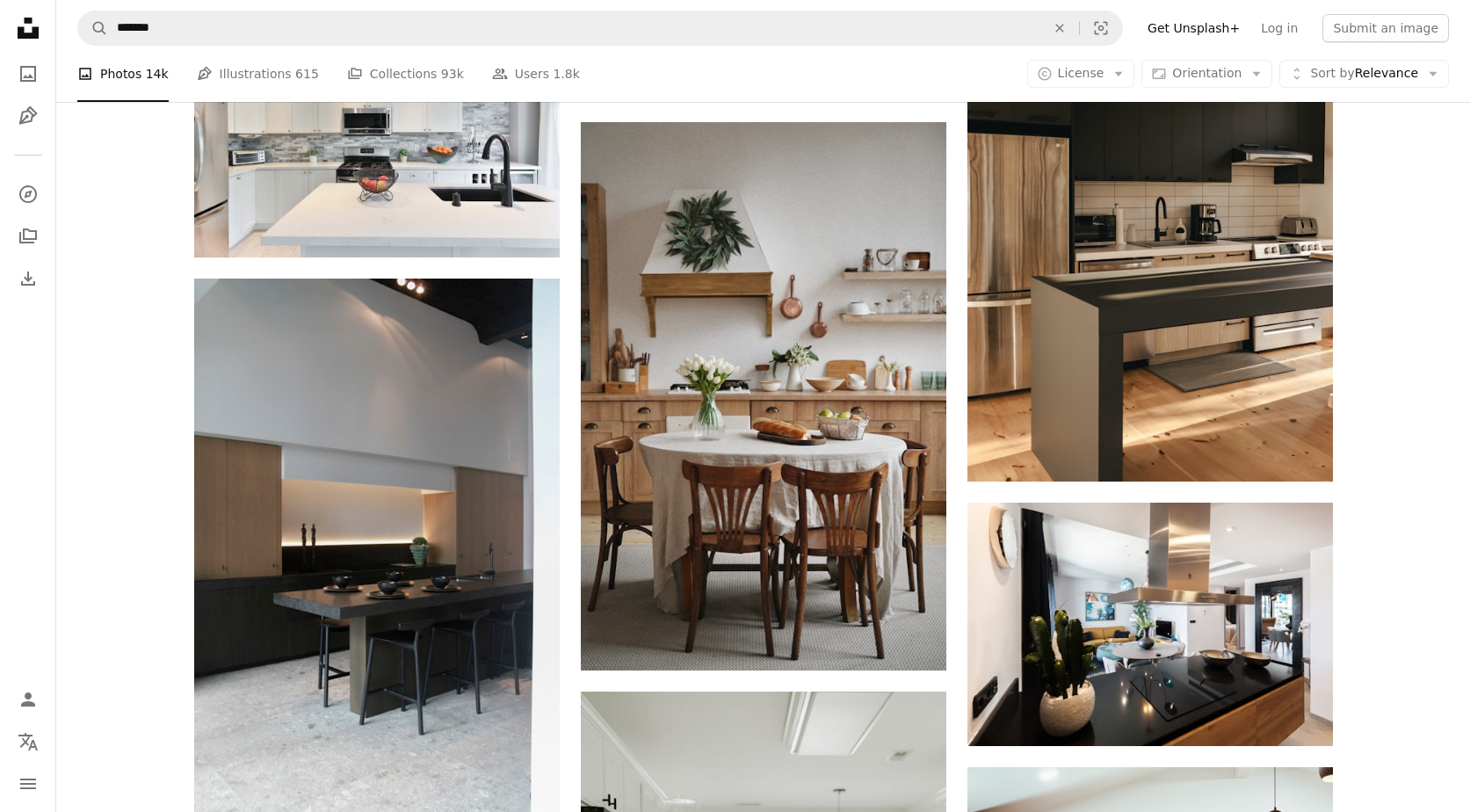
scroll to position [9488, 0]
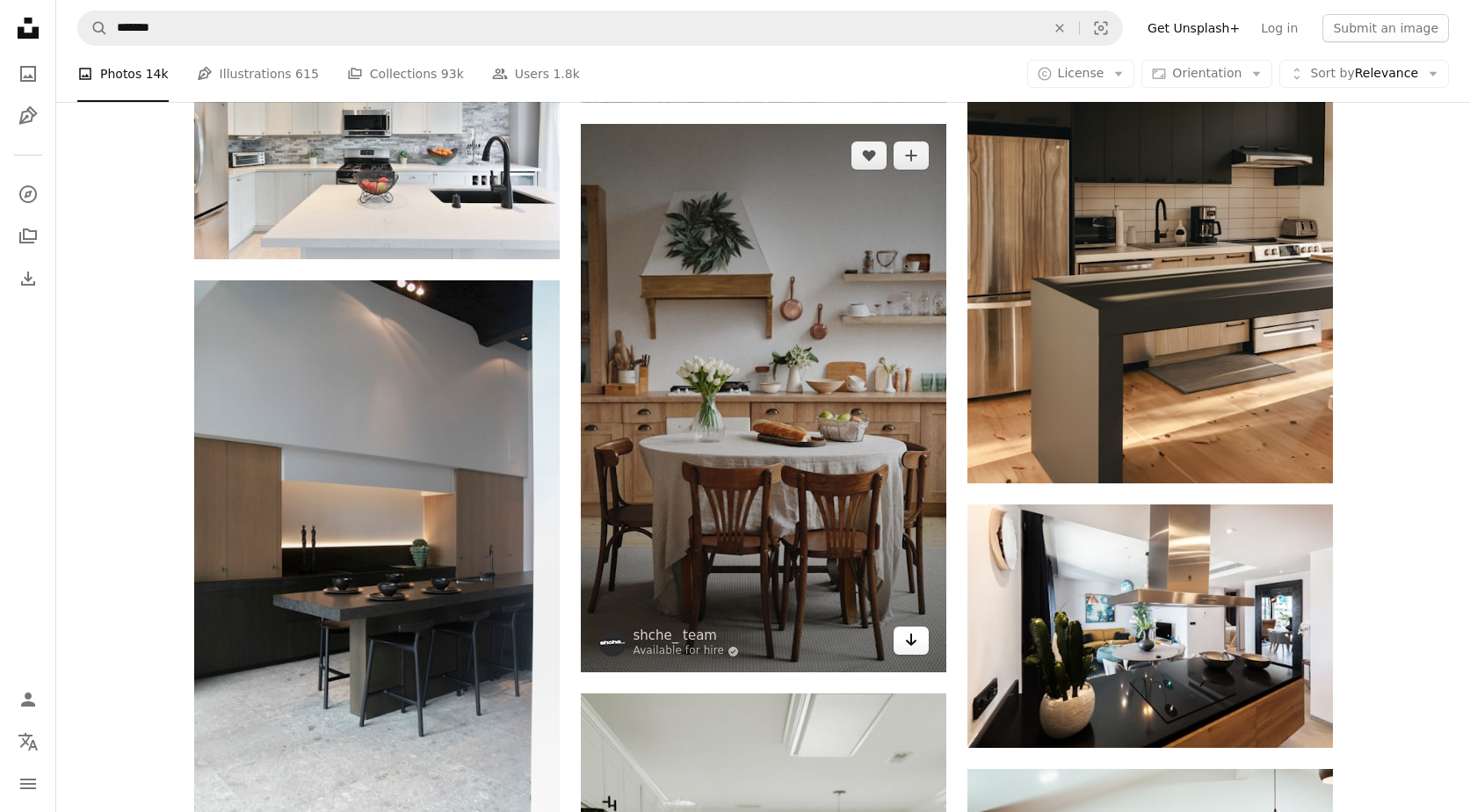
click at [917, 646] on icon "Arrow pointing down" at bounding box center [911, 639] width 14 height 21
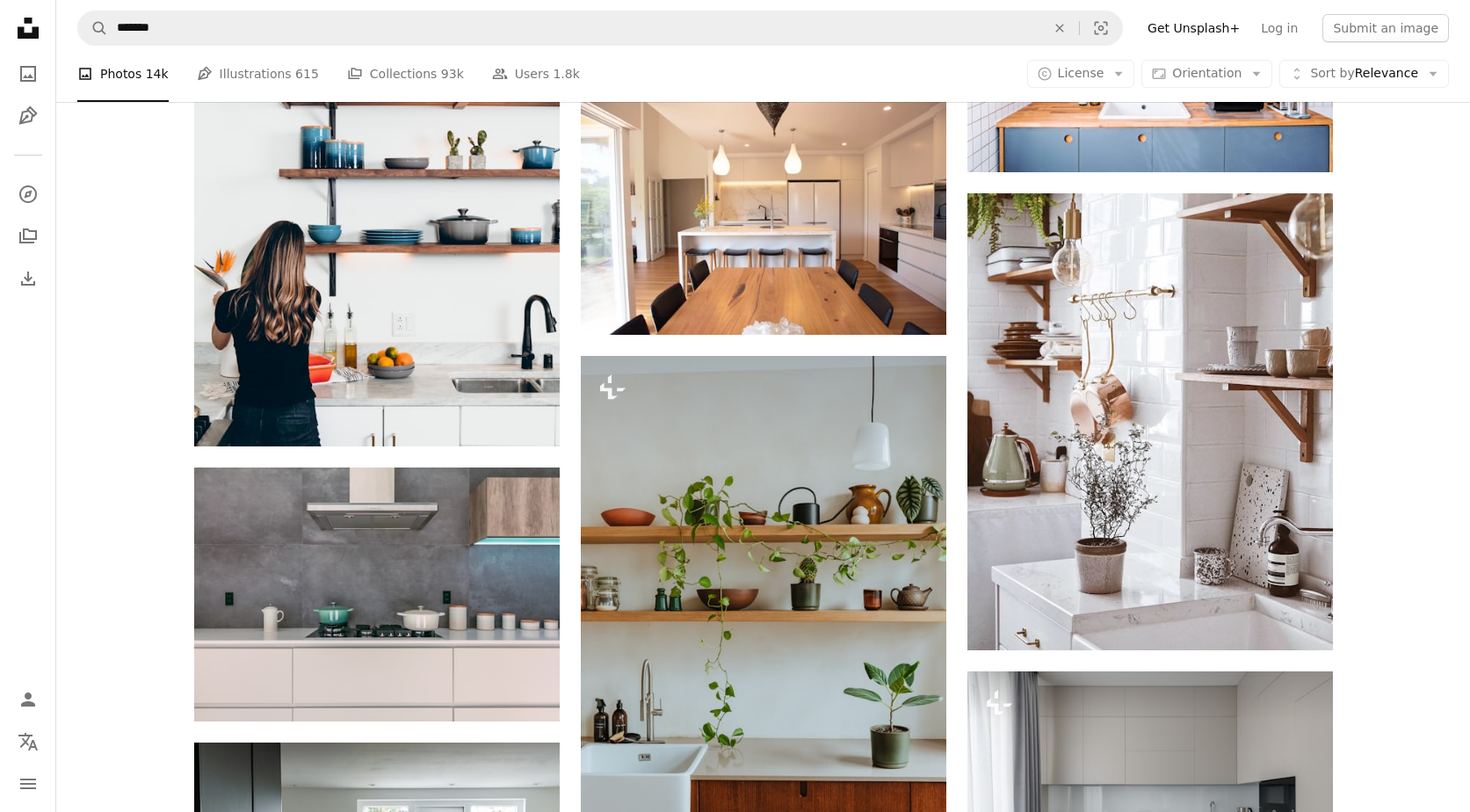
scroll to position [11992, 0]
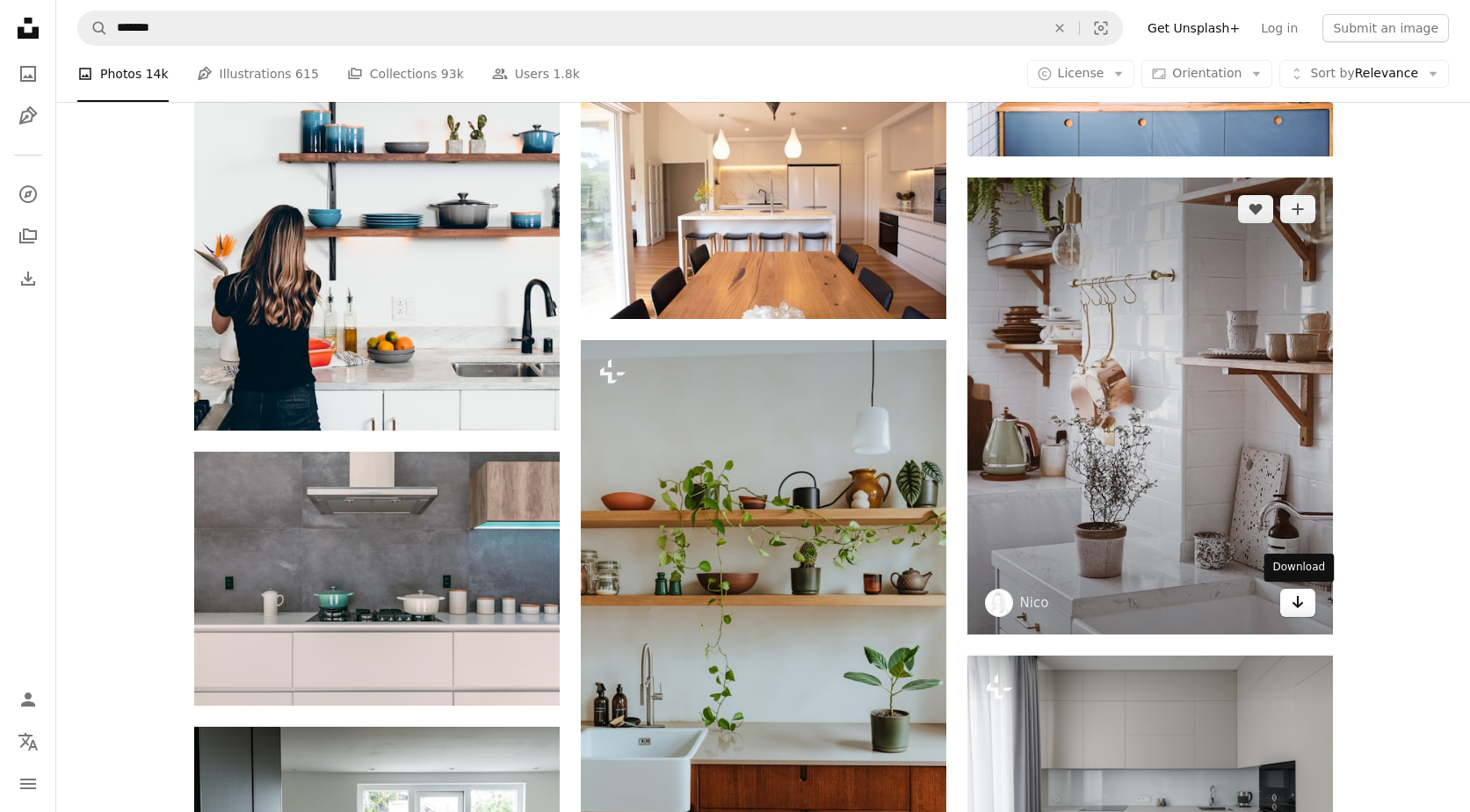
click at [1302, 601] on icon "Arrow pointing down" at bounding box center [1298, 601] width 14 height 21
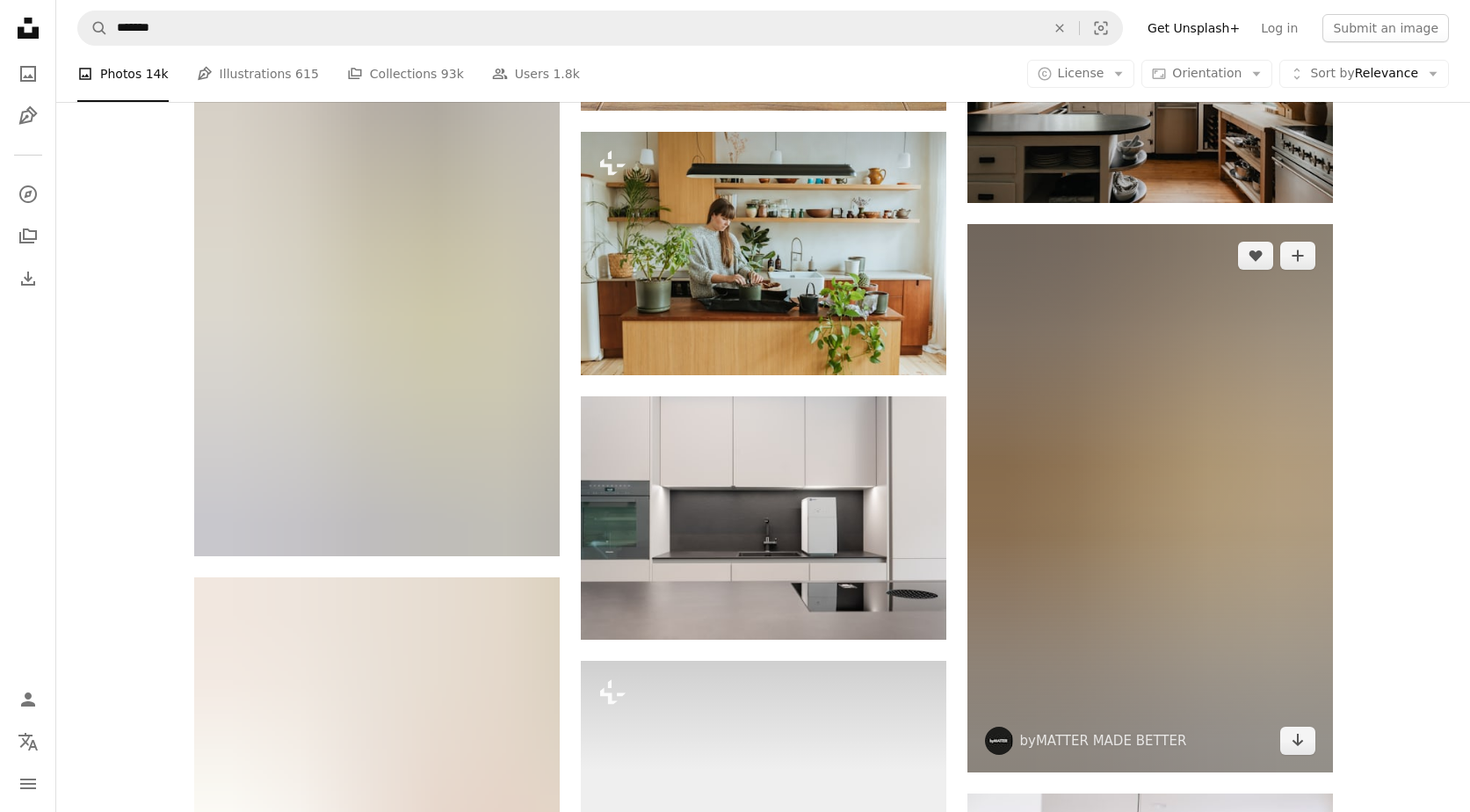
scroll to position [34092, 0]
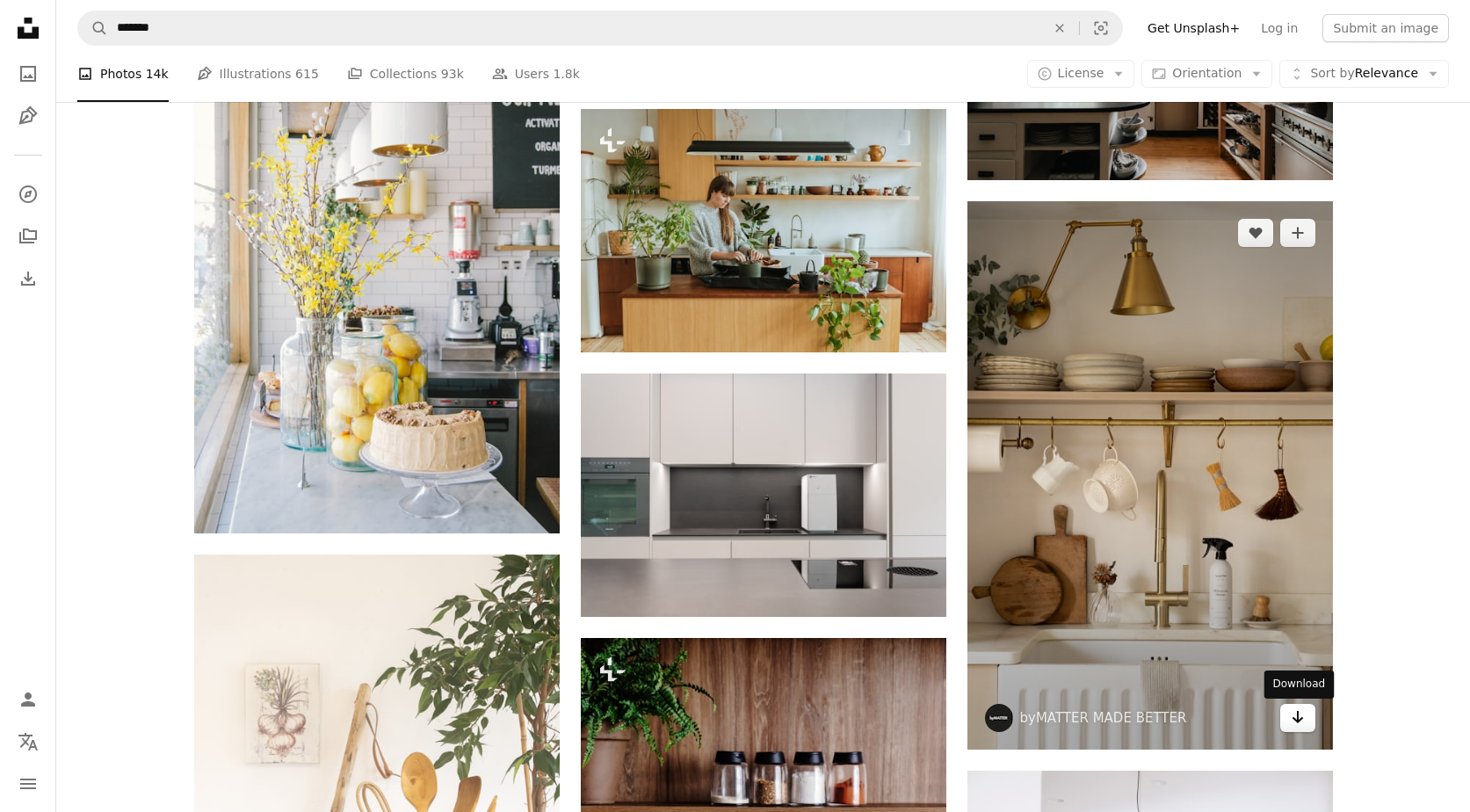
click at [1301, 721] on icon "Download" at bounding box center [1297, 717] width 11 height 12
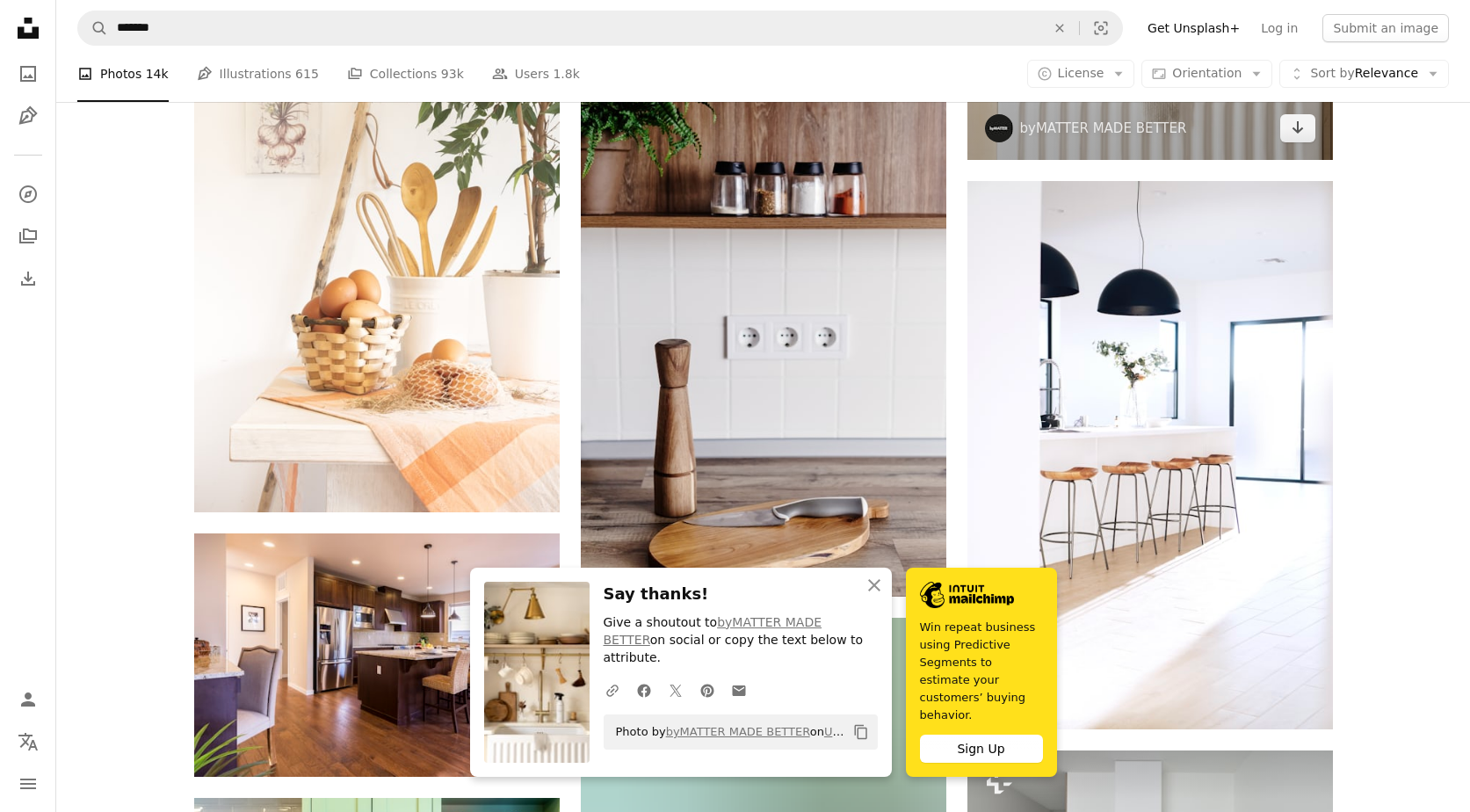
scroll to position [34695, 0]
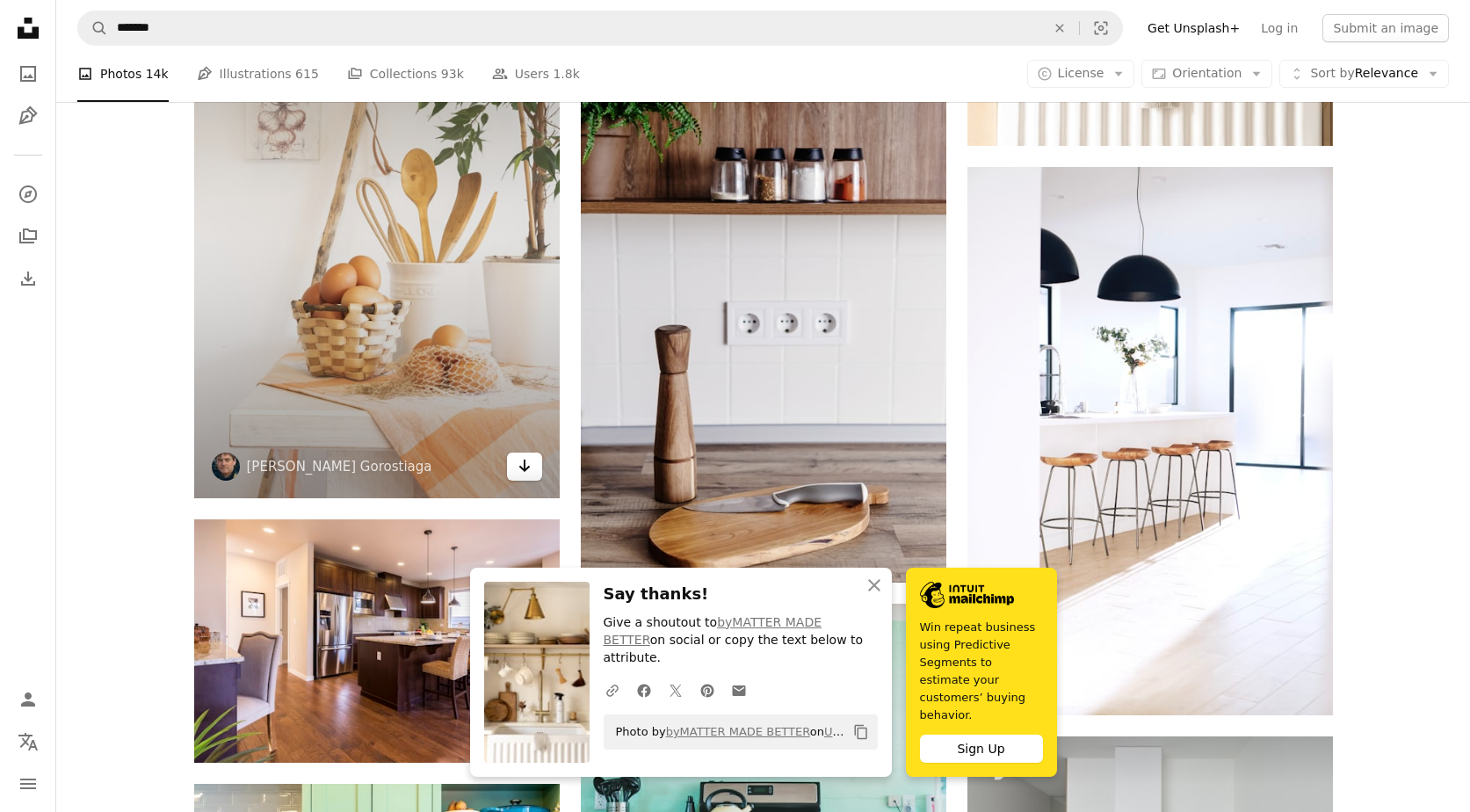
click at [521, 467] on icon "Download" at bounding box center [524, 465] width 11 height 12
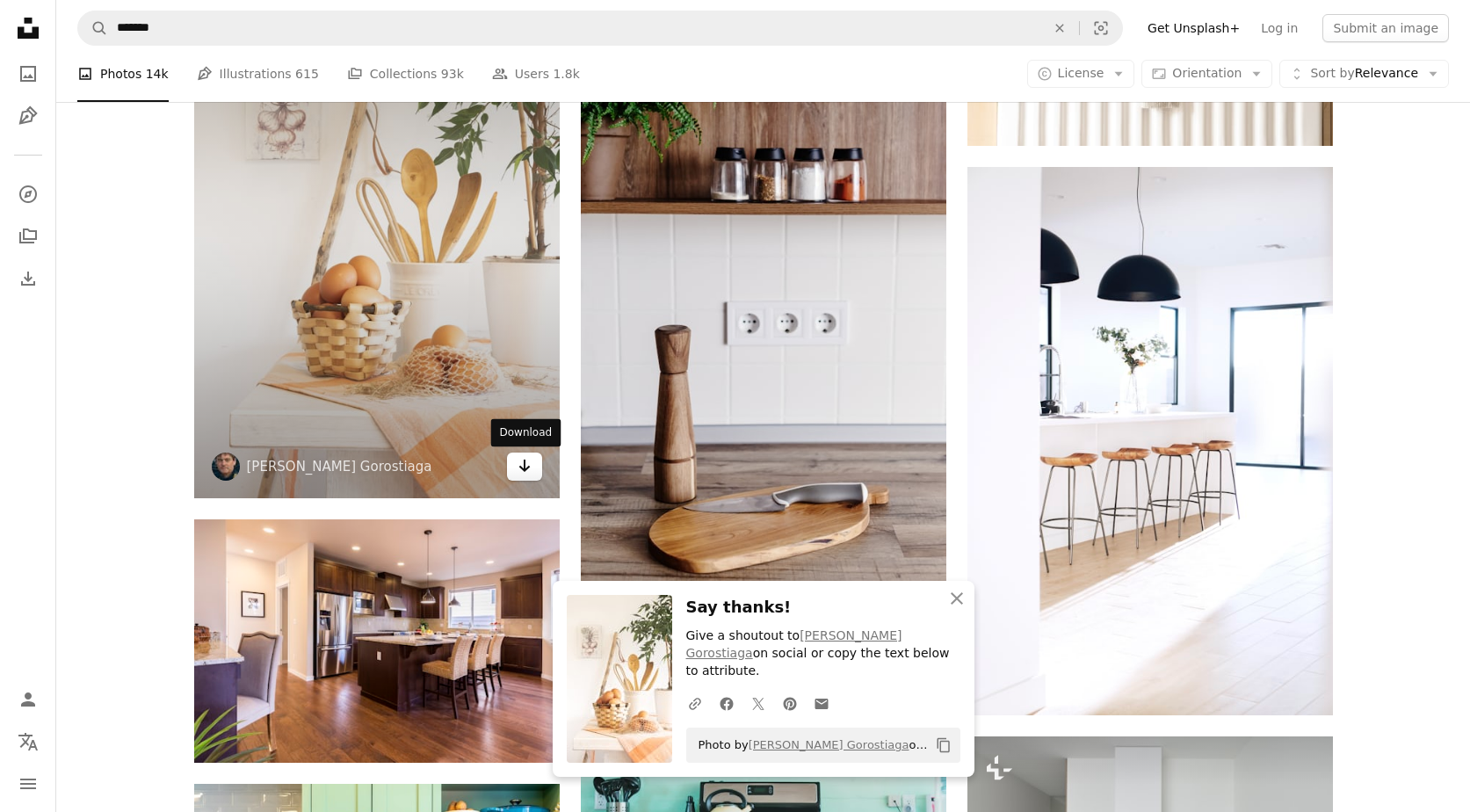
click at [517, 471] on link "Arrow pointing down" at bounding box center [524, 466] width 35 height 28
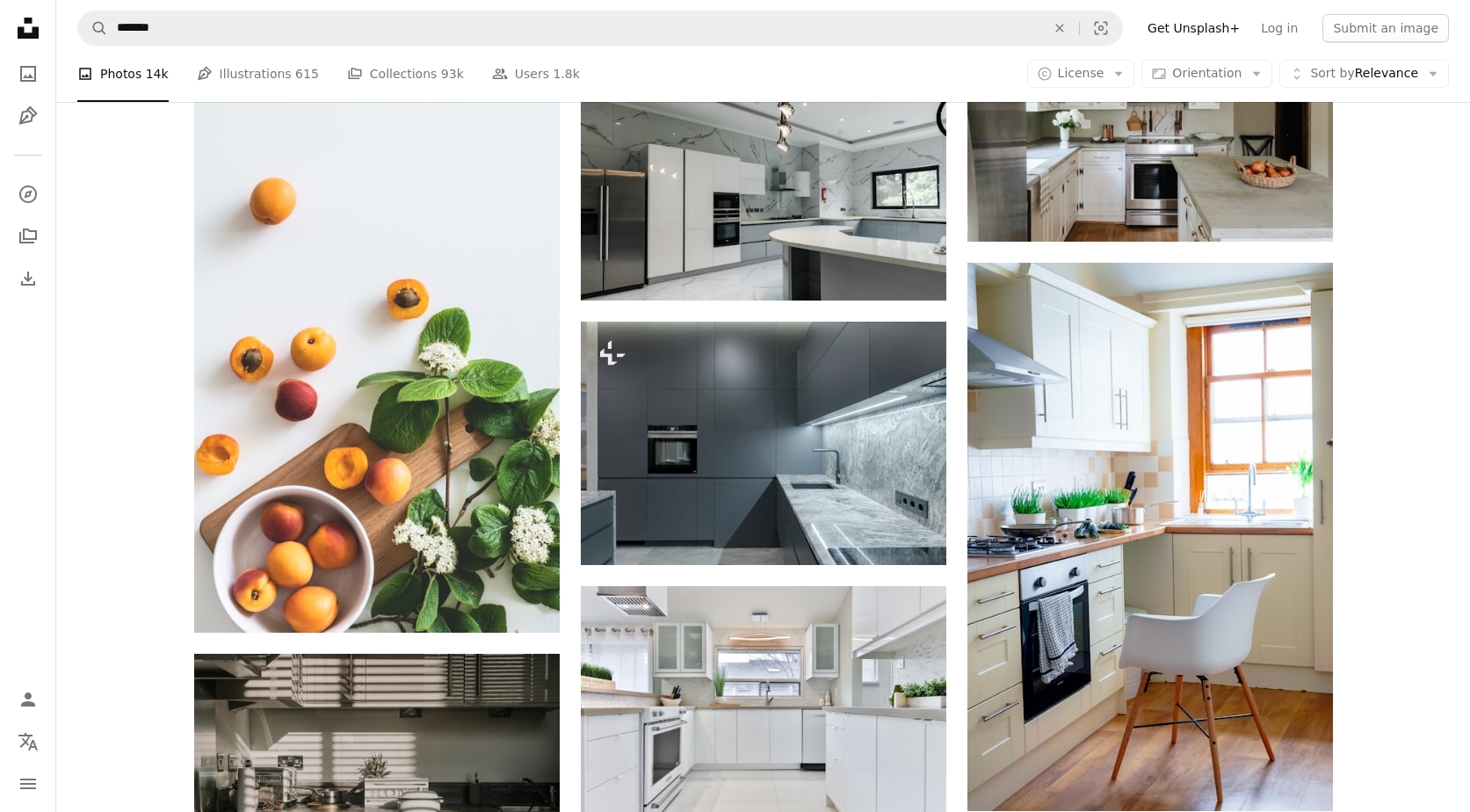
scroll to position [43093, 0]
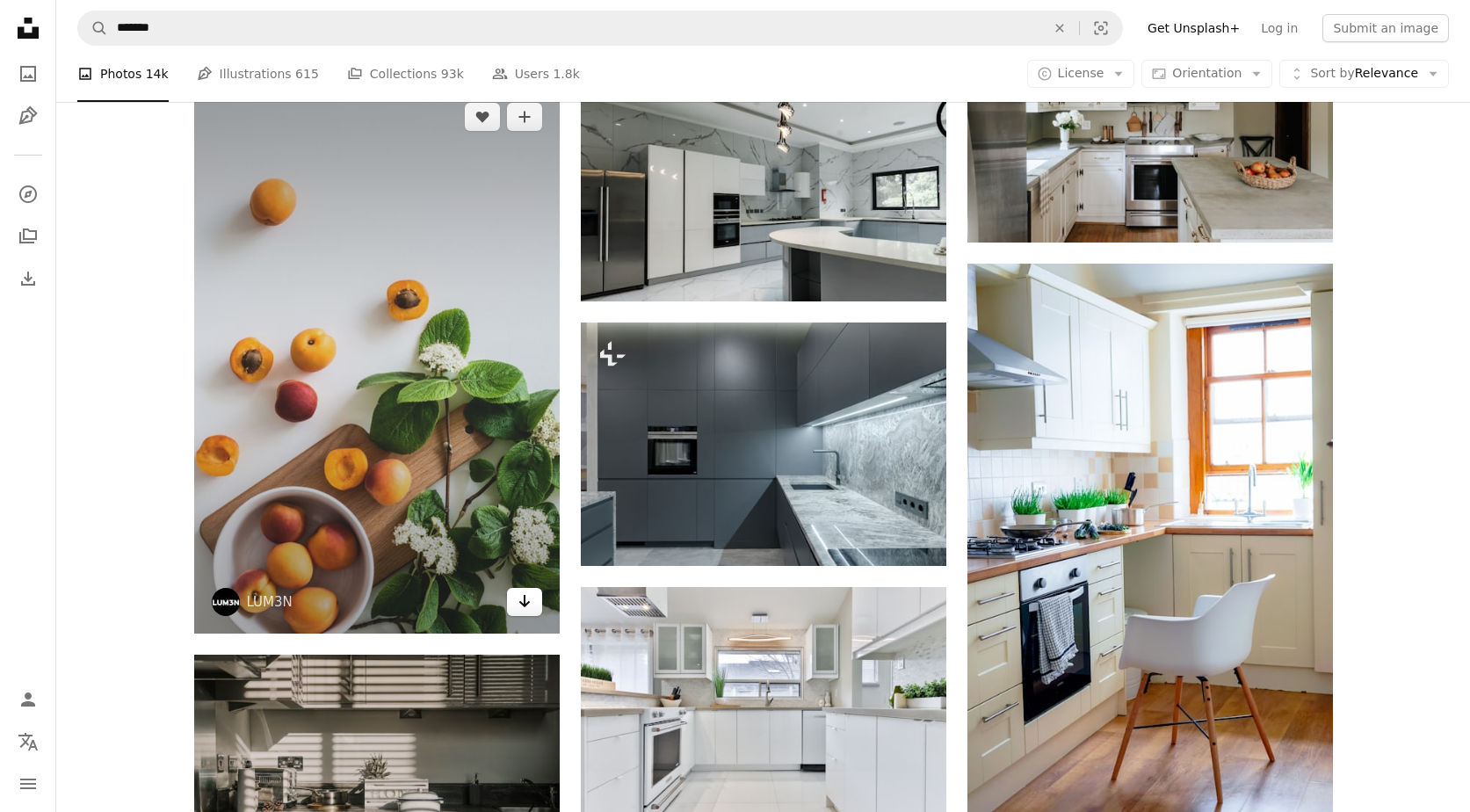
click at [523, 601] on icon "Arrow pointing down" at bounding box center [525, 600] width 14 height 21
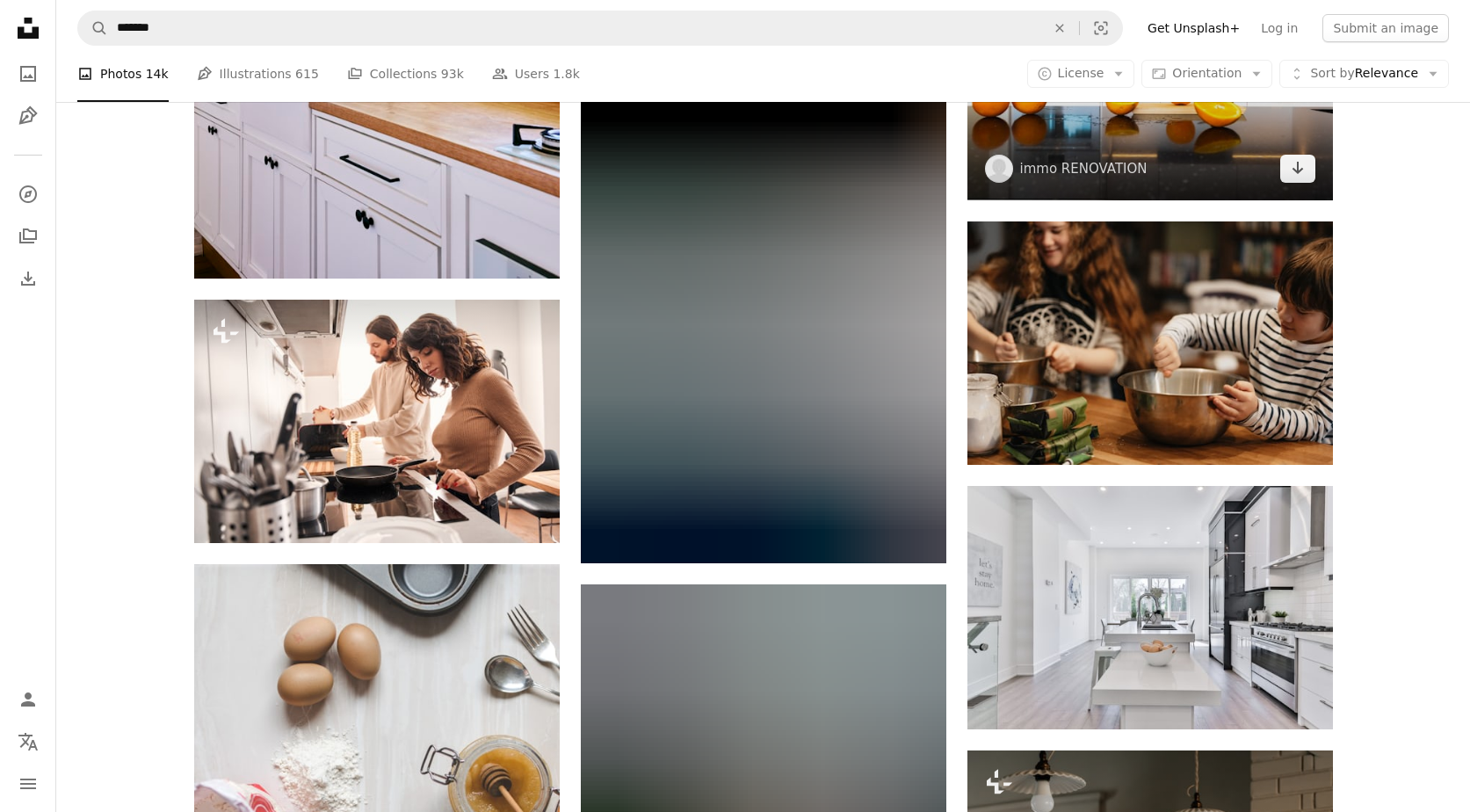
scroll to position [45788, 0]
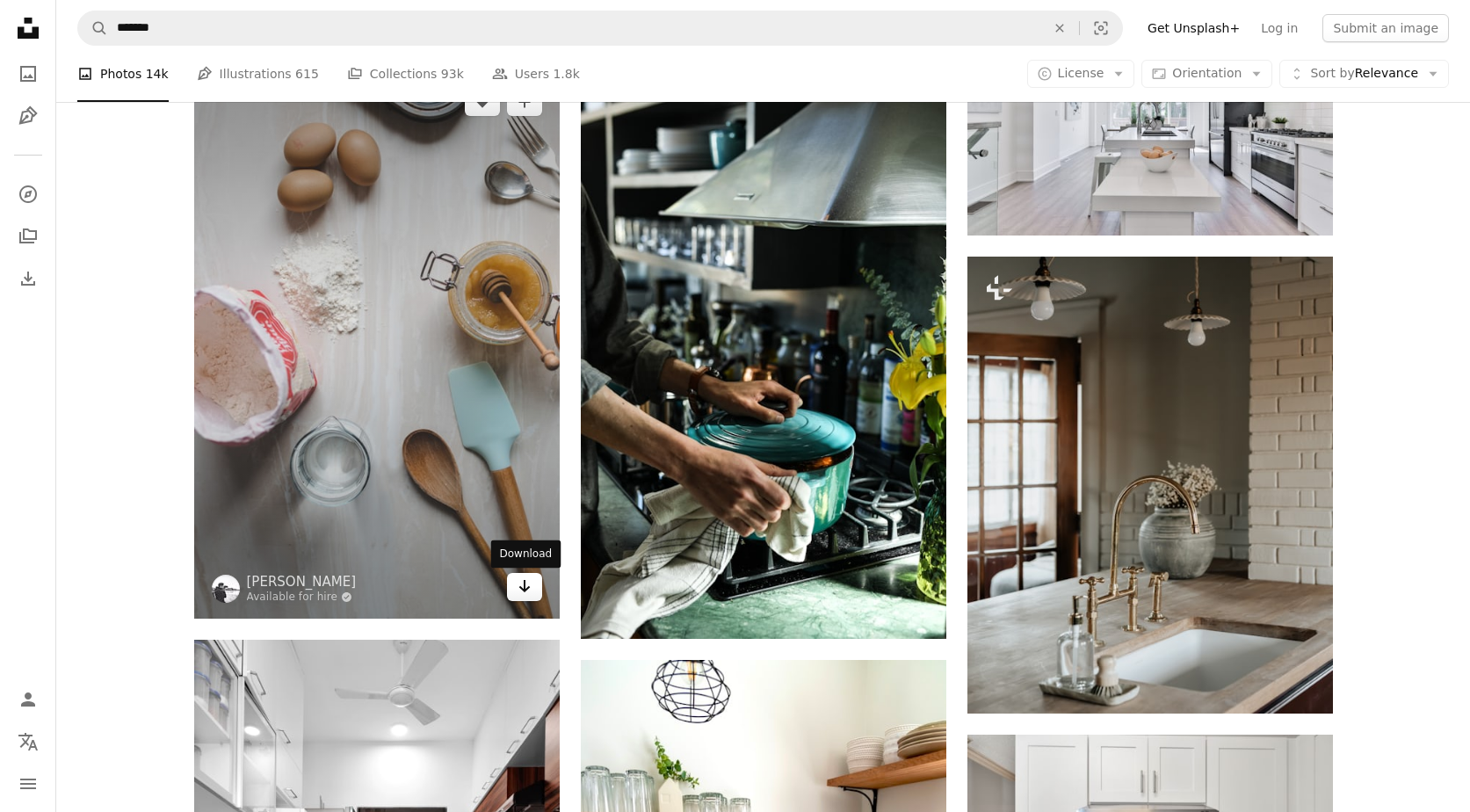
click at [520, 595] on icon "Arrow pointing down" at bounding box center [525, 585] width 14 height 21
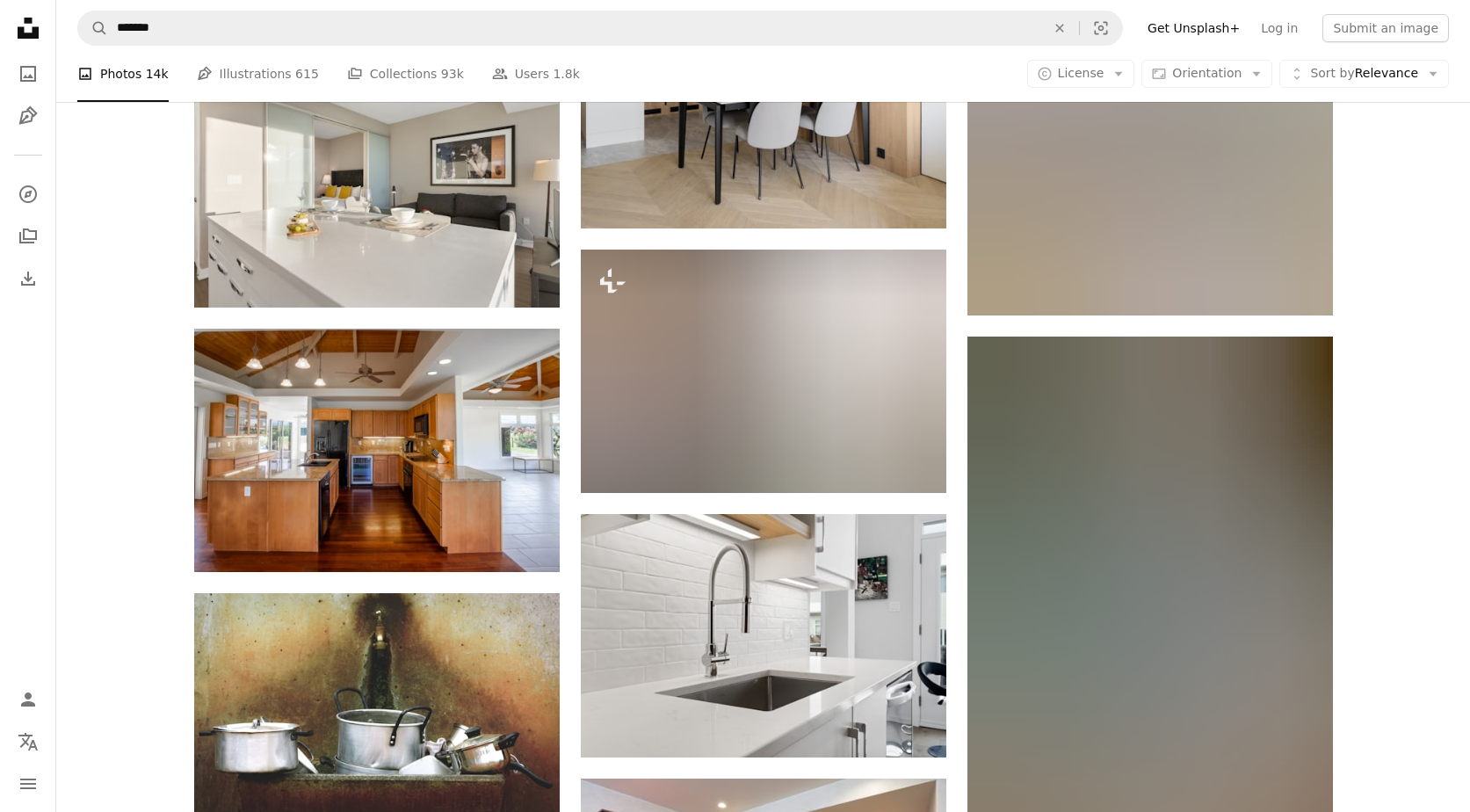
scroll to position [62674, 0]
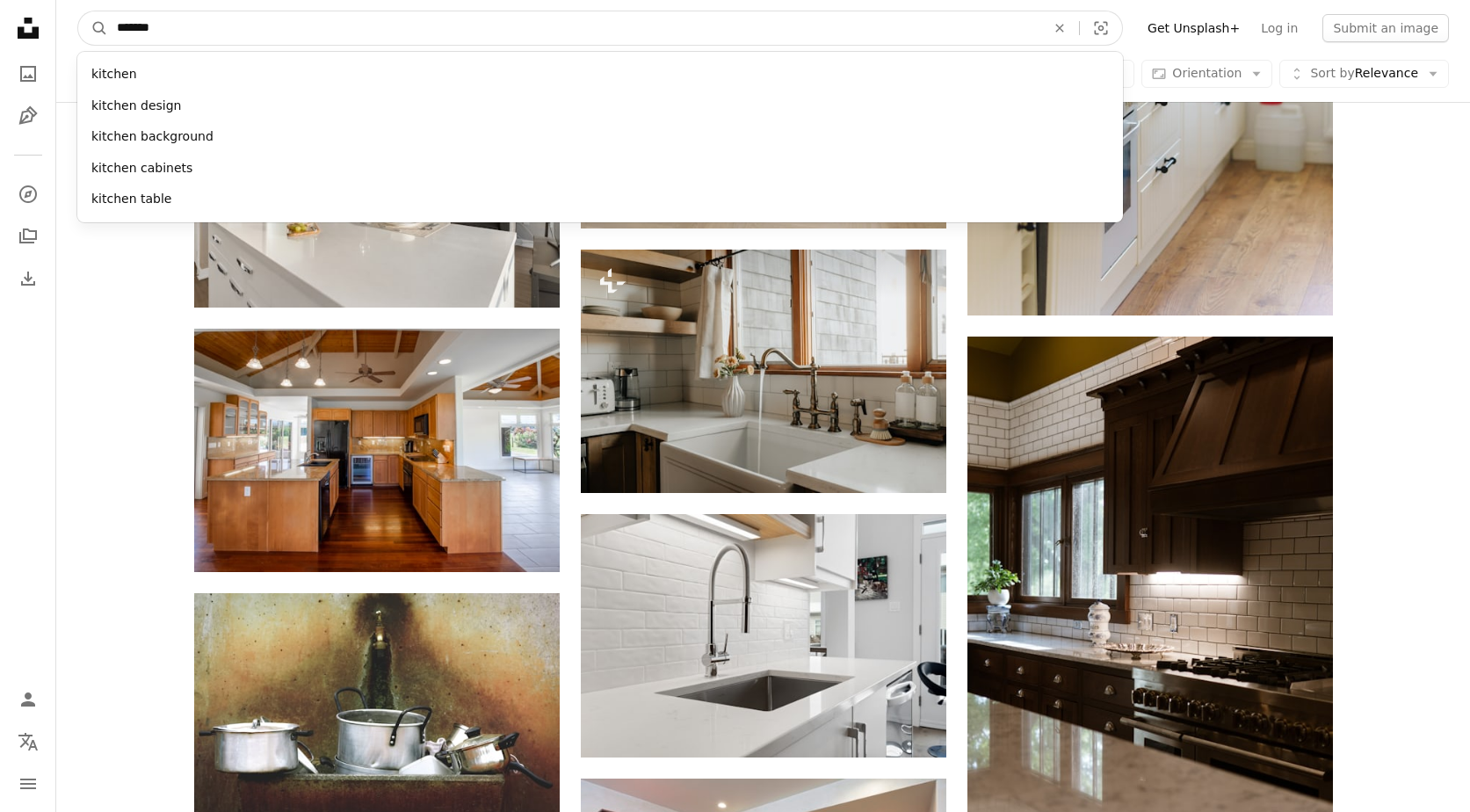
drag, startPoint x: 186, startPoint y: 27, endPoint x: 79, endPoint y: 28, distance: 107.0
click at [108, 28] on input "*******" at bounding box center [574, 27] width 932 height 33
type input "***"
click button "A magnifying glass" at bounding box center [93, 27] width 30 height 33
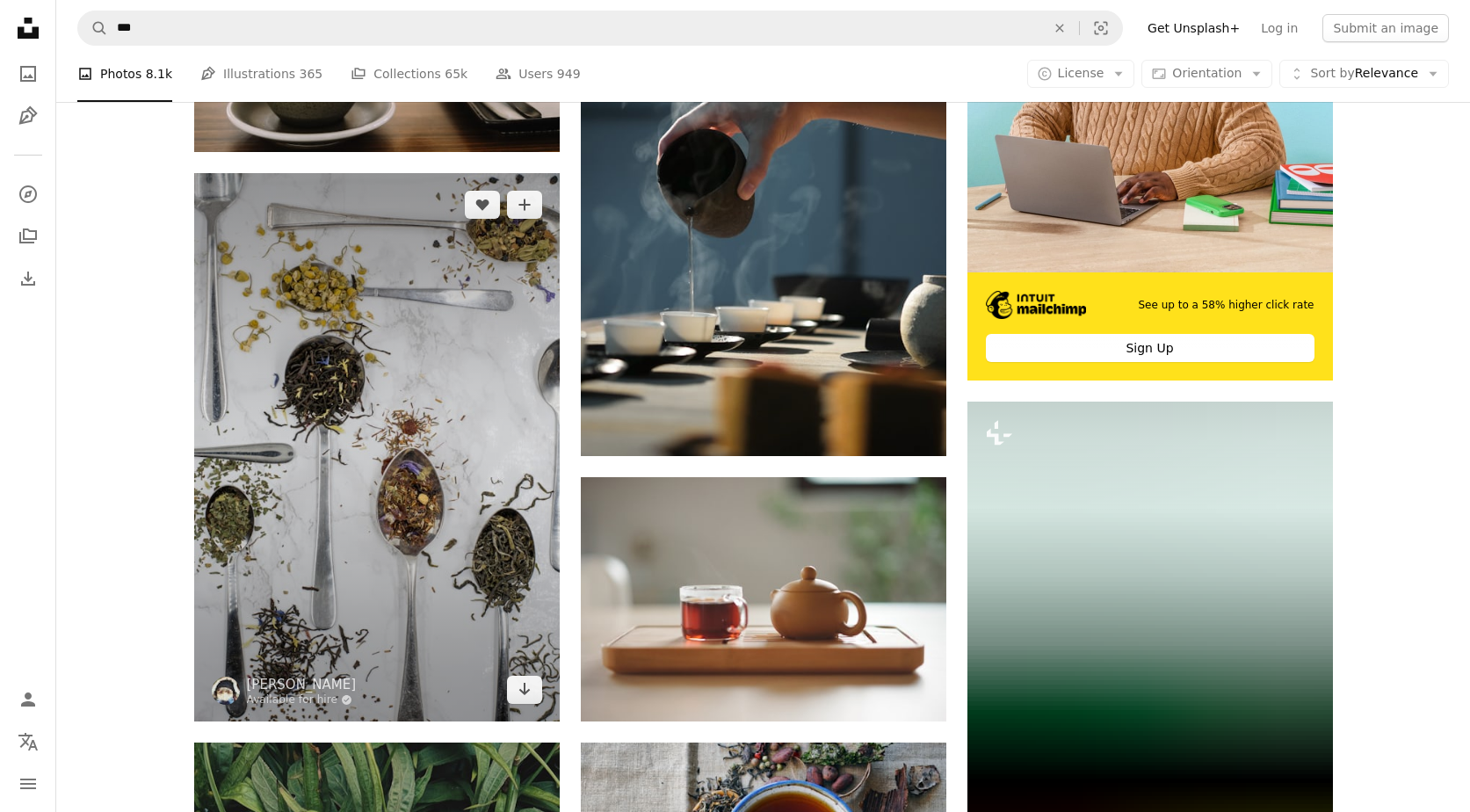
scroll to position [543, 0]
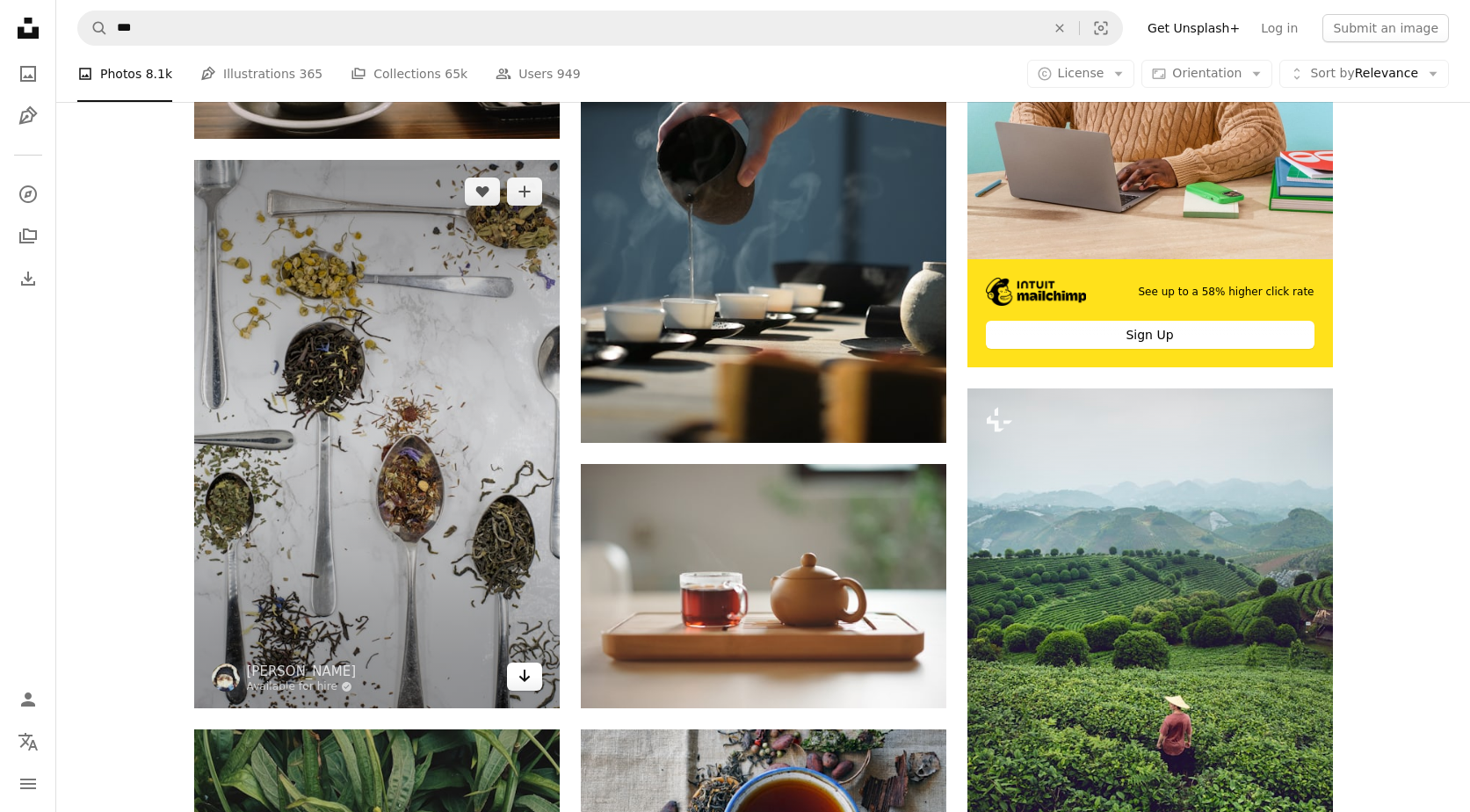
click at [531, 681] on icon "Arrow pointing down" at bounding box center [525, 675] width 14 height 21
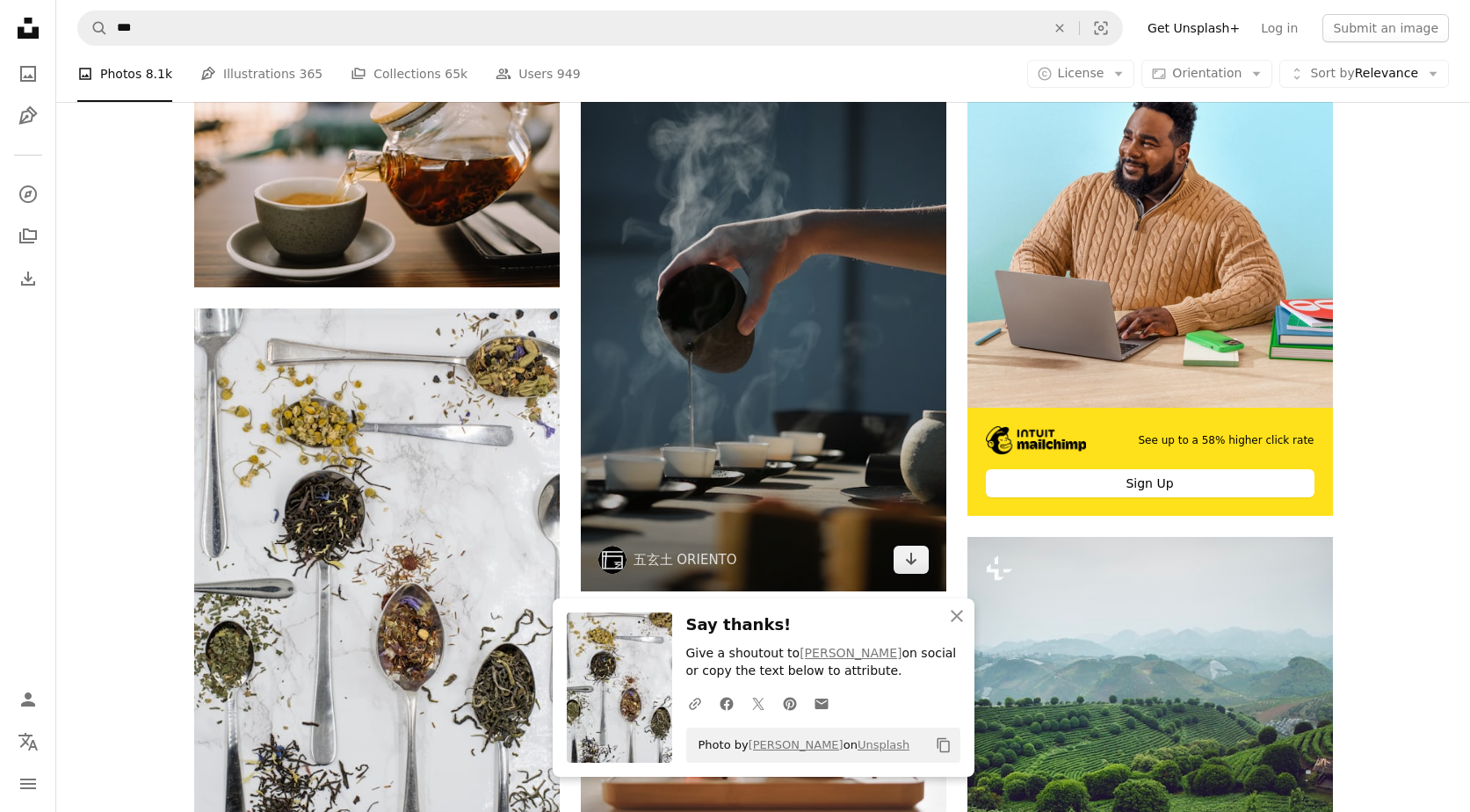
scroll to position [477, 0]
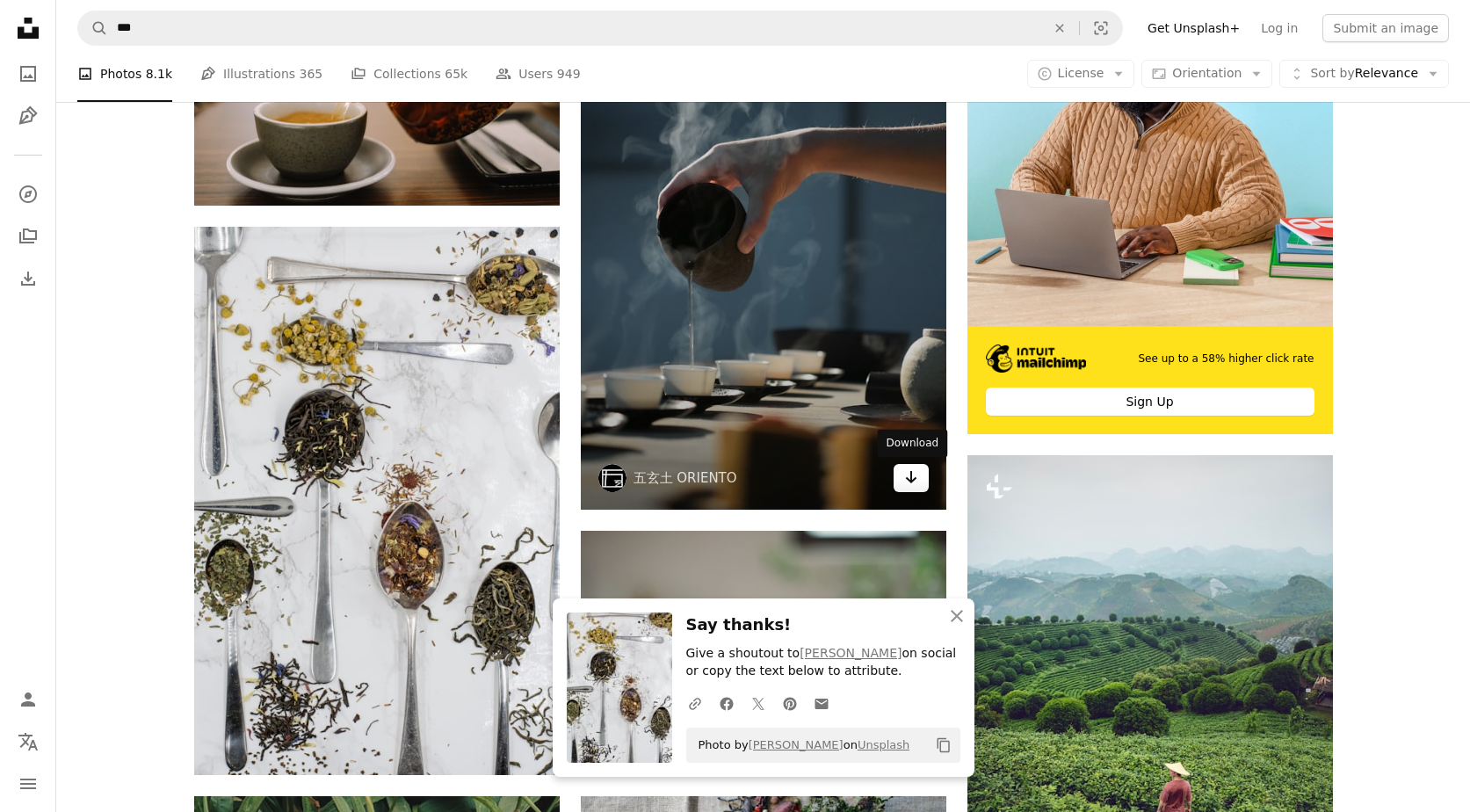
click at [916, 476] on icon "Arrow pointing down" at bounding box center [911, 476] width 14 height 21
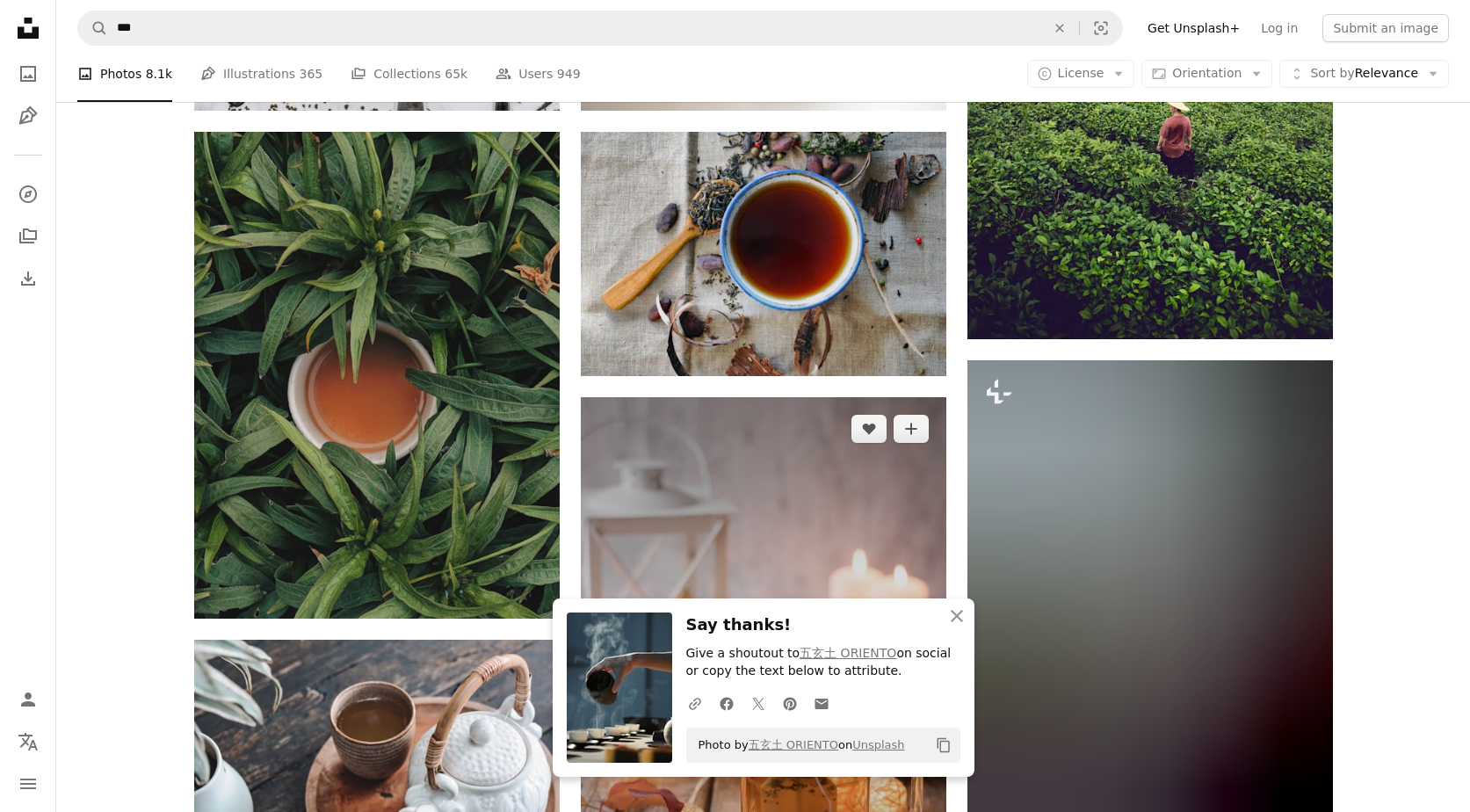
scroll to position [1140, 0]
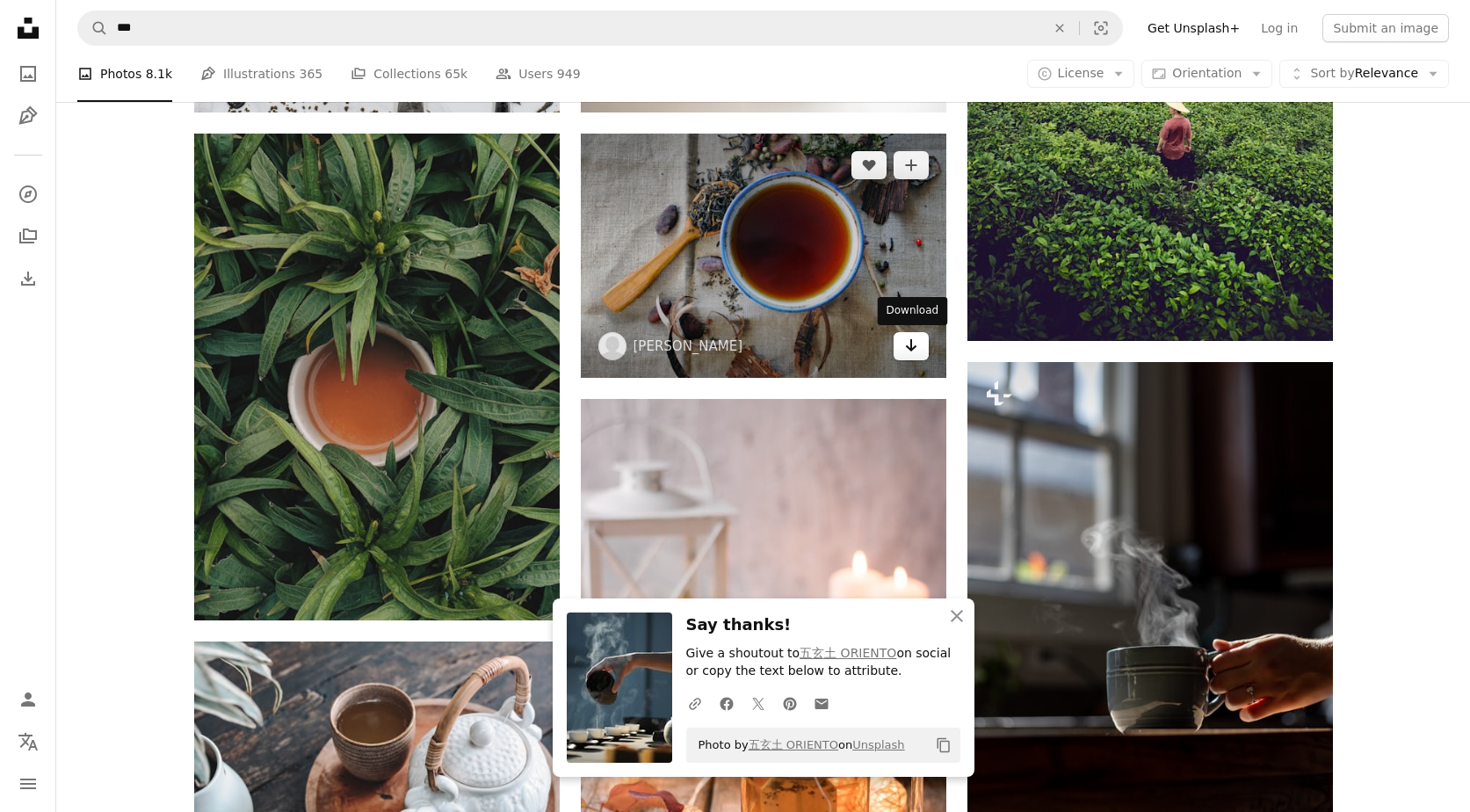
click at [915, 347] on icon "Download" at bounding box center [910, 345] width 11 height 12
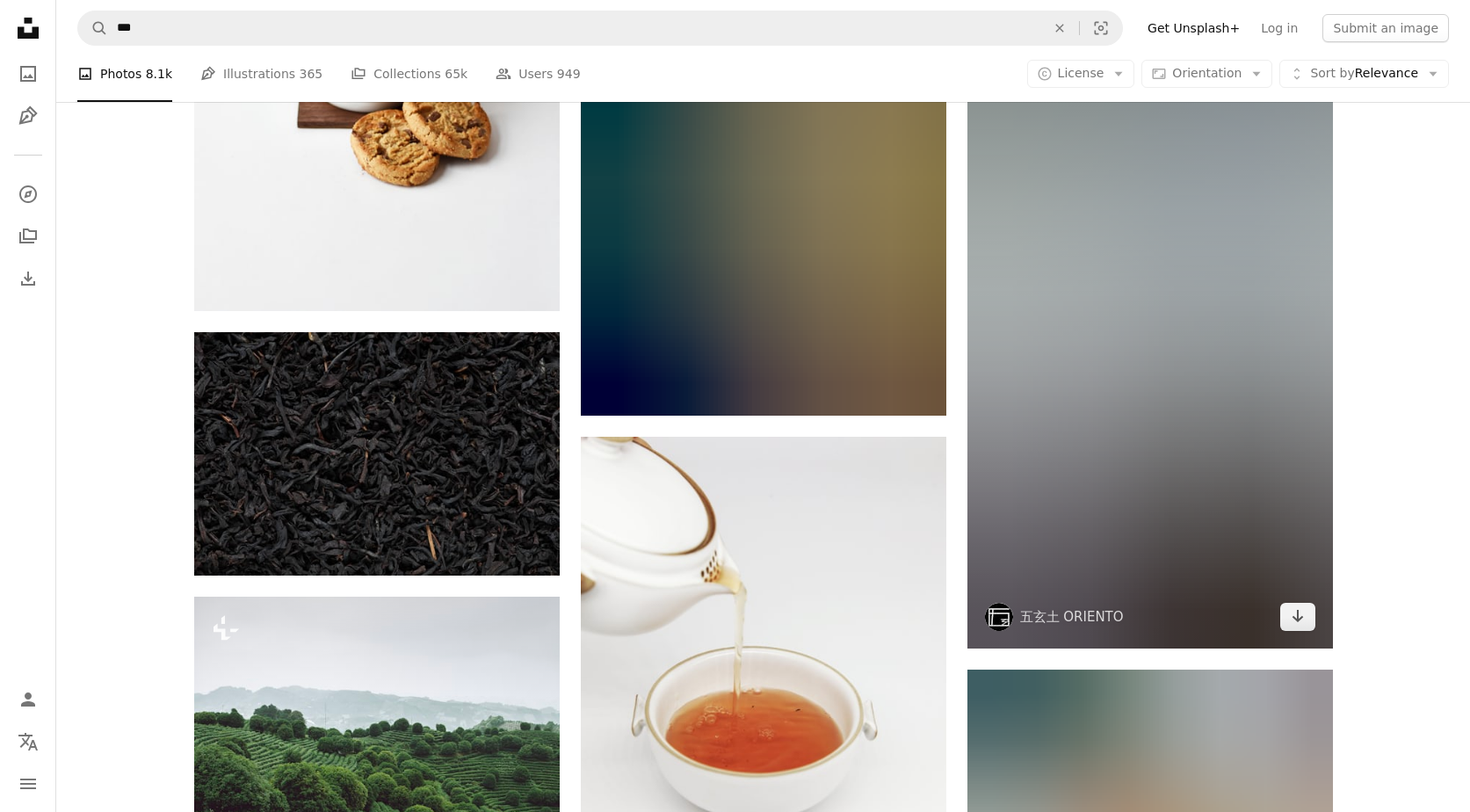
scroll to position [2241, 0]
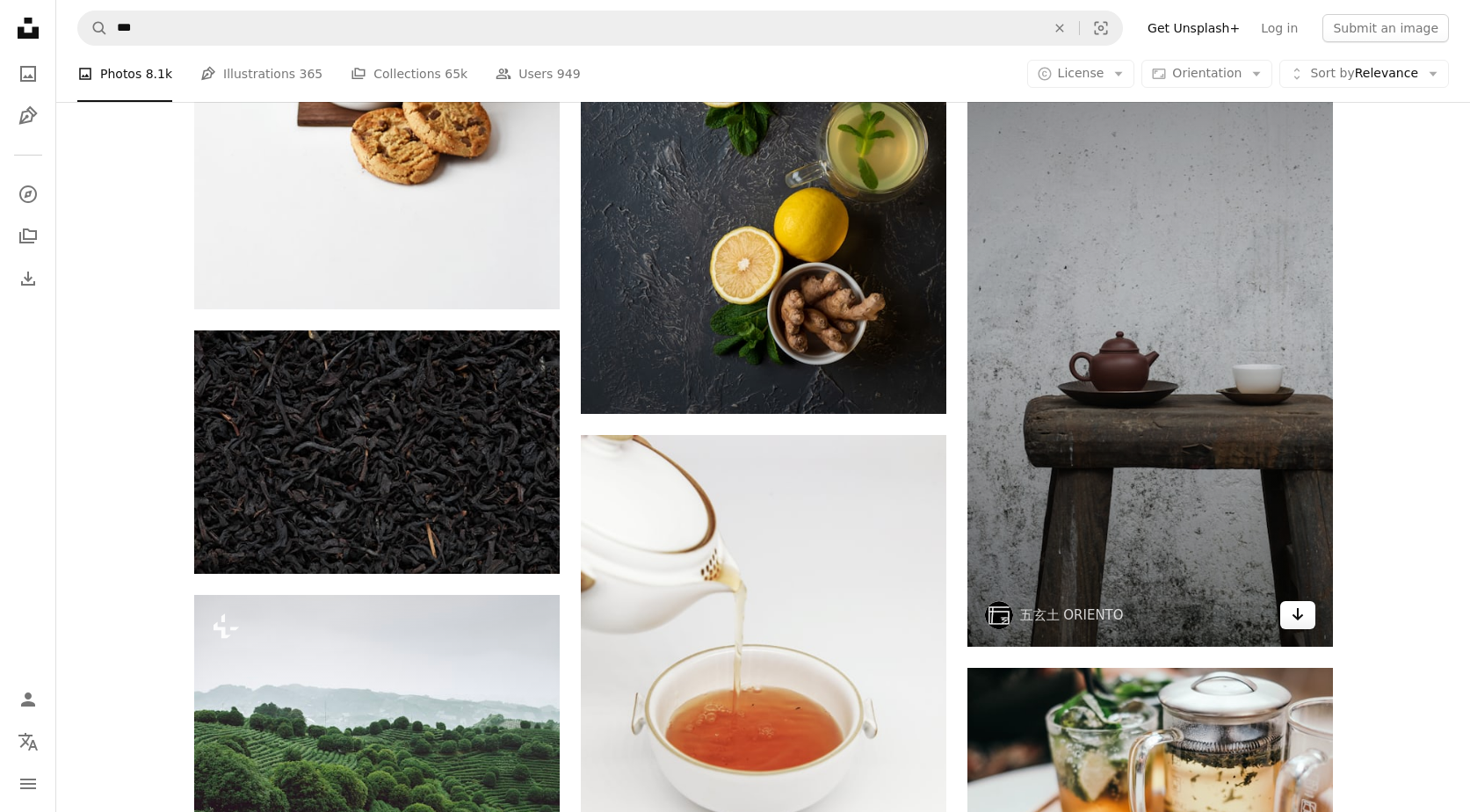
click at [1306, 616] on link "Arrow pointing down" at bounding box center [1297, 615] width 35 height 28
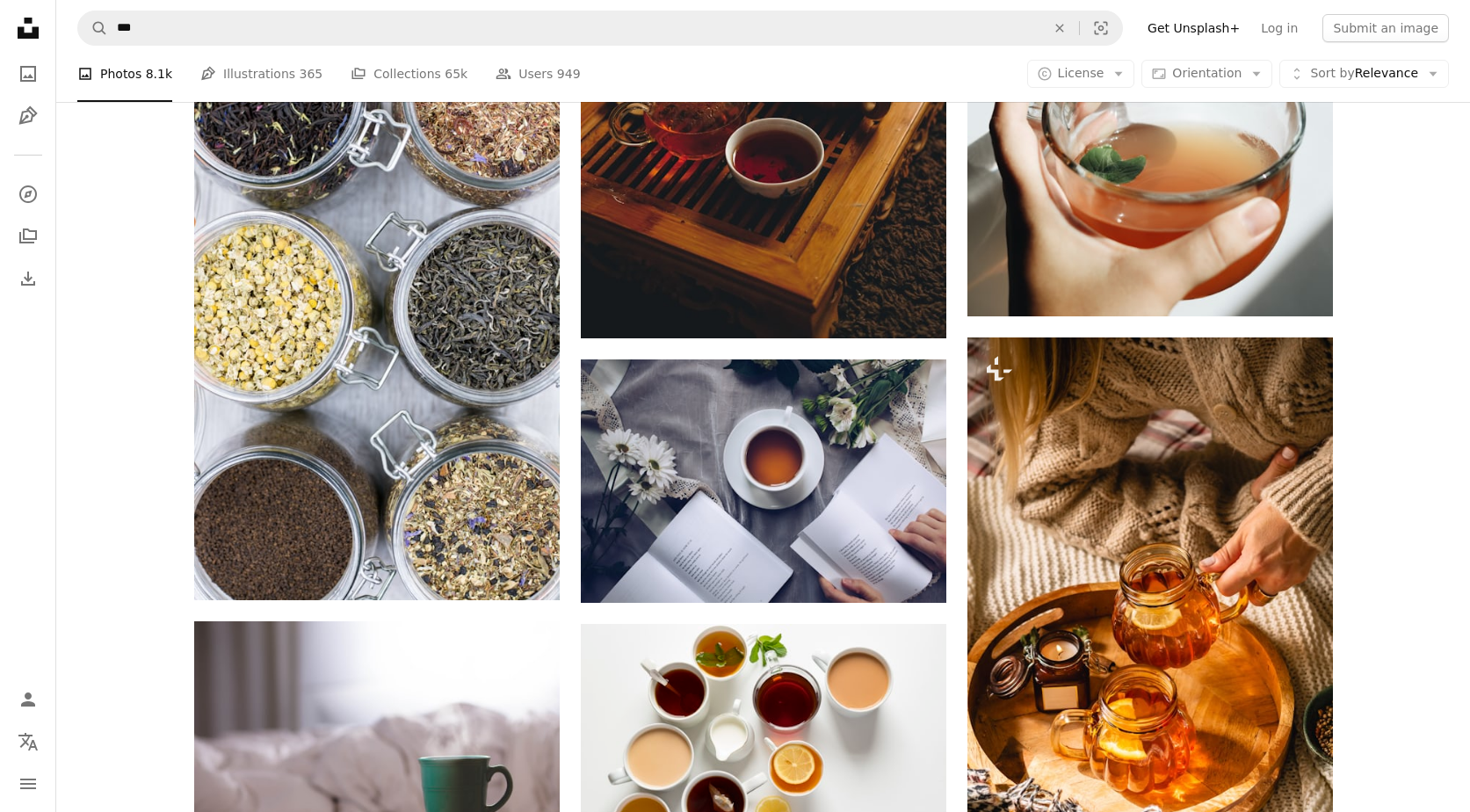
scroll to position [6095, 0]
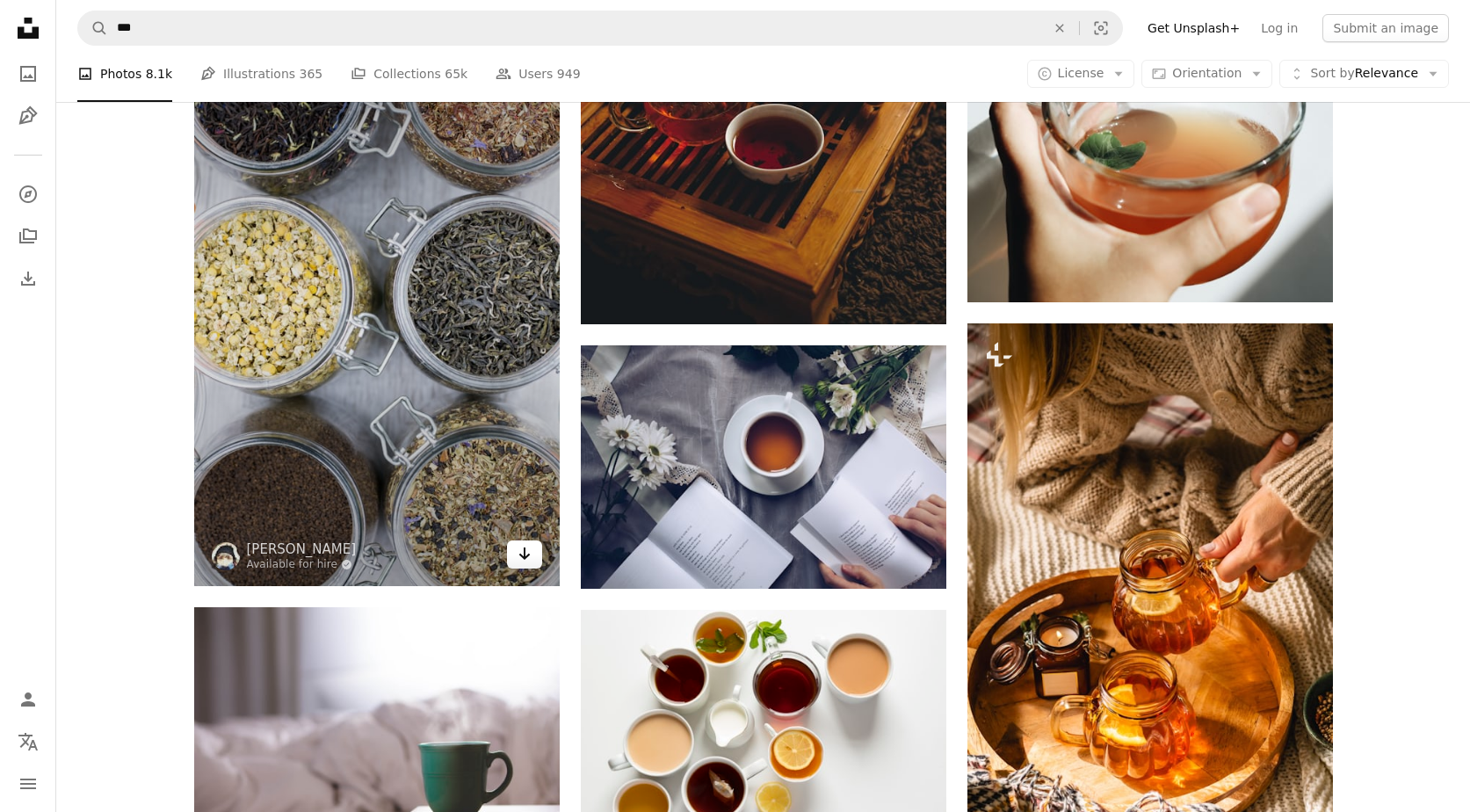
click at [528, 550] on icon "Arrow pointing down" at bounding box center [525, 553] width 14 height 21
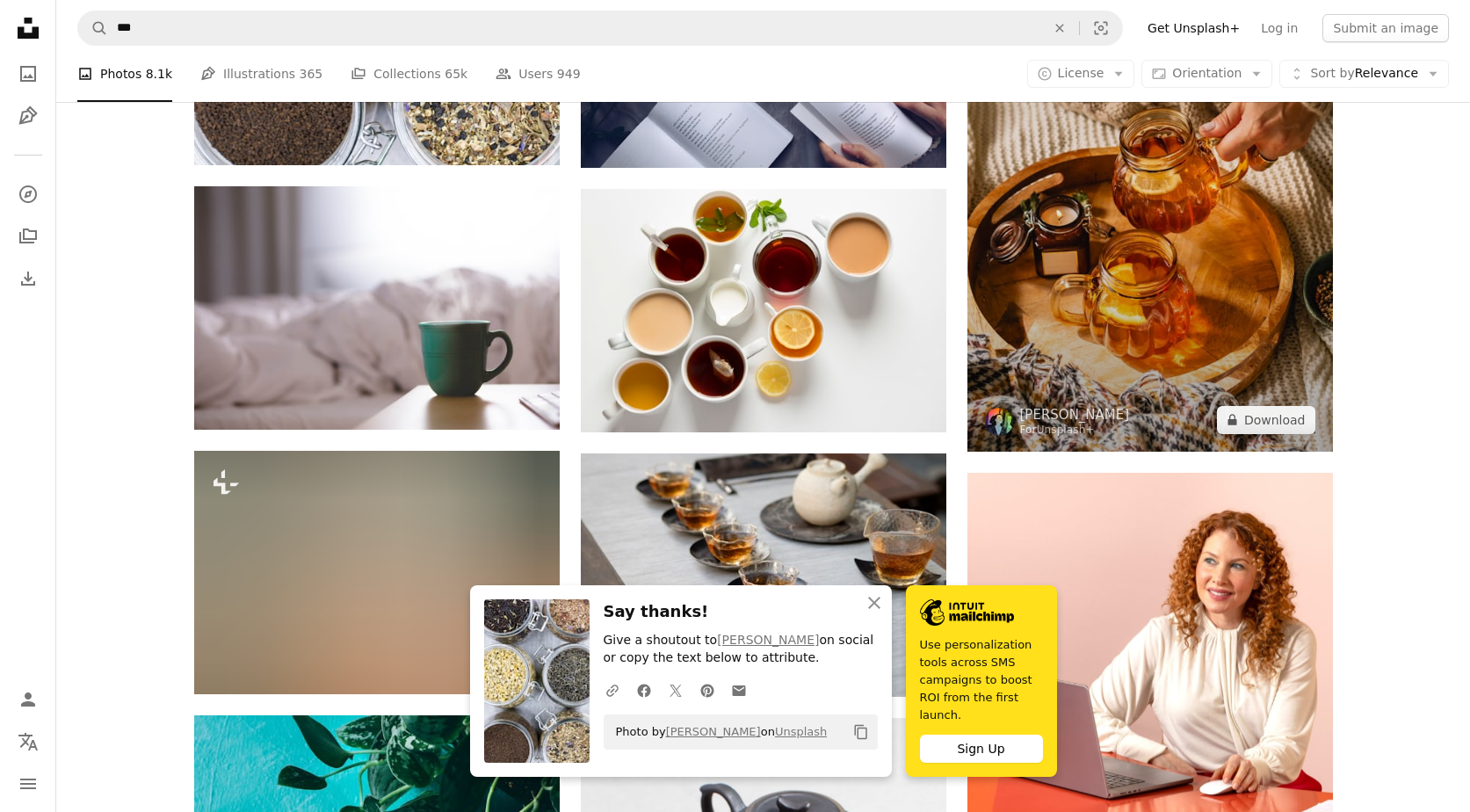
scroll to position [6515, 0]
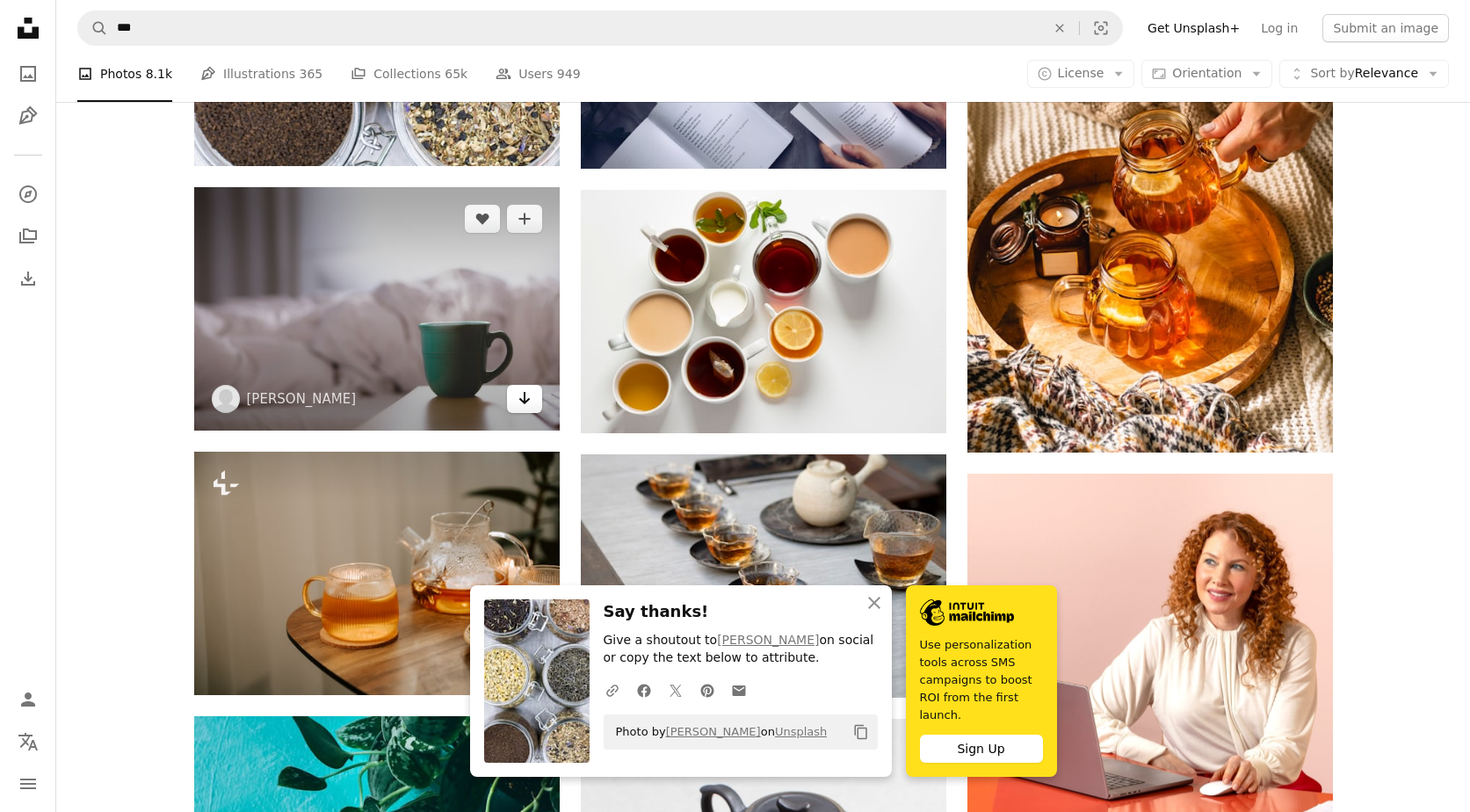
click at [529, 400] on icon "Download" at bounding box center [524, 398] width 11 height 12
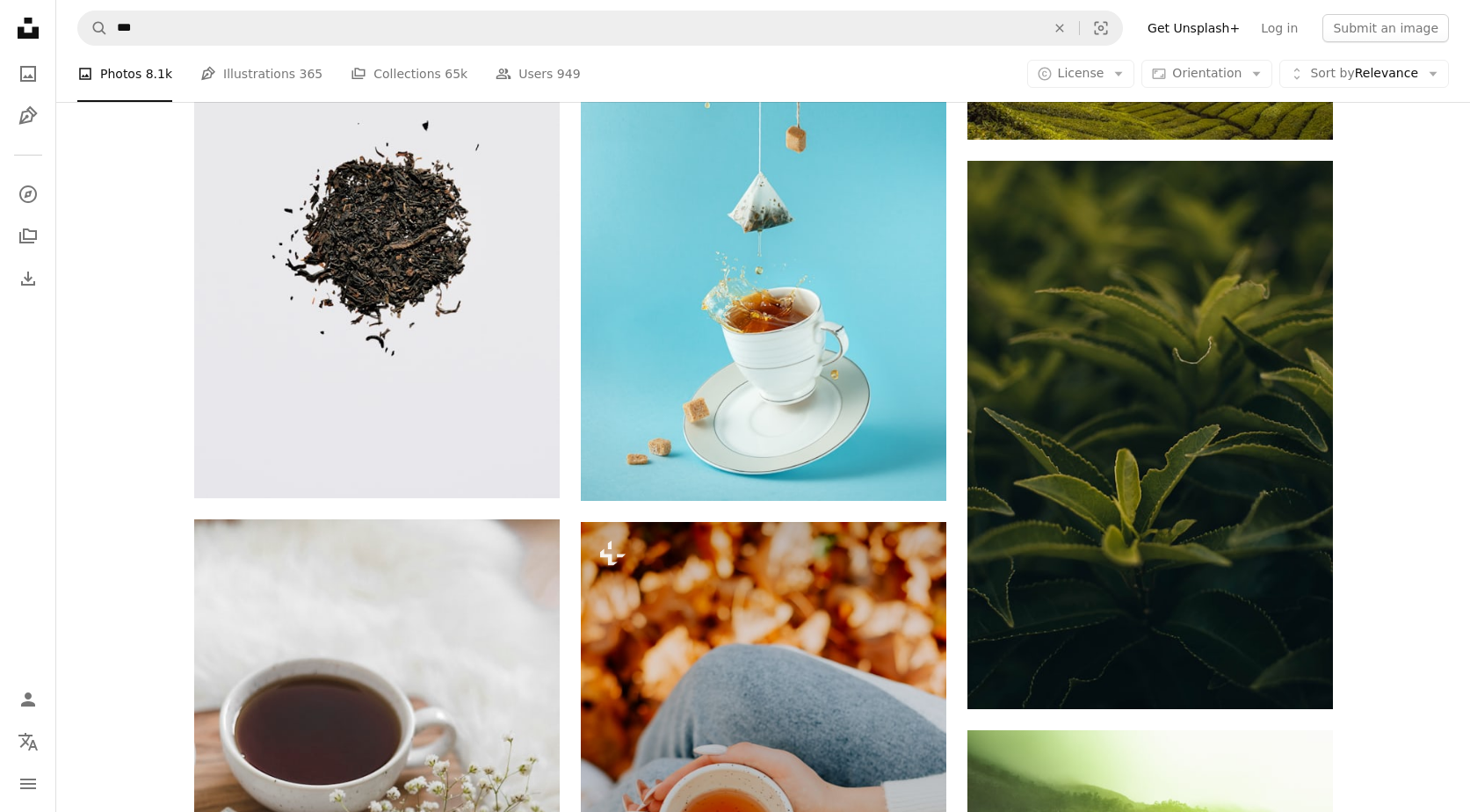
scroll to position [7853, 0]
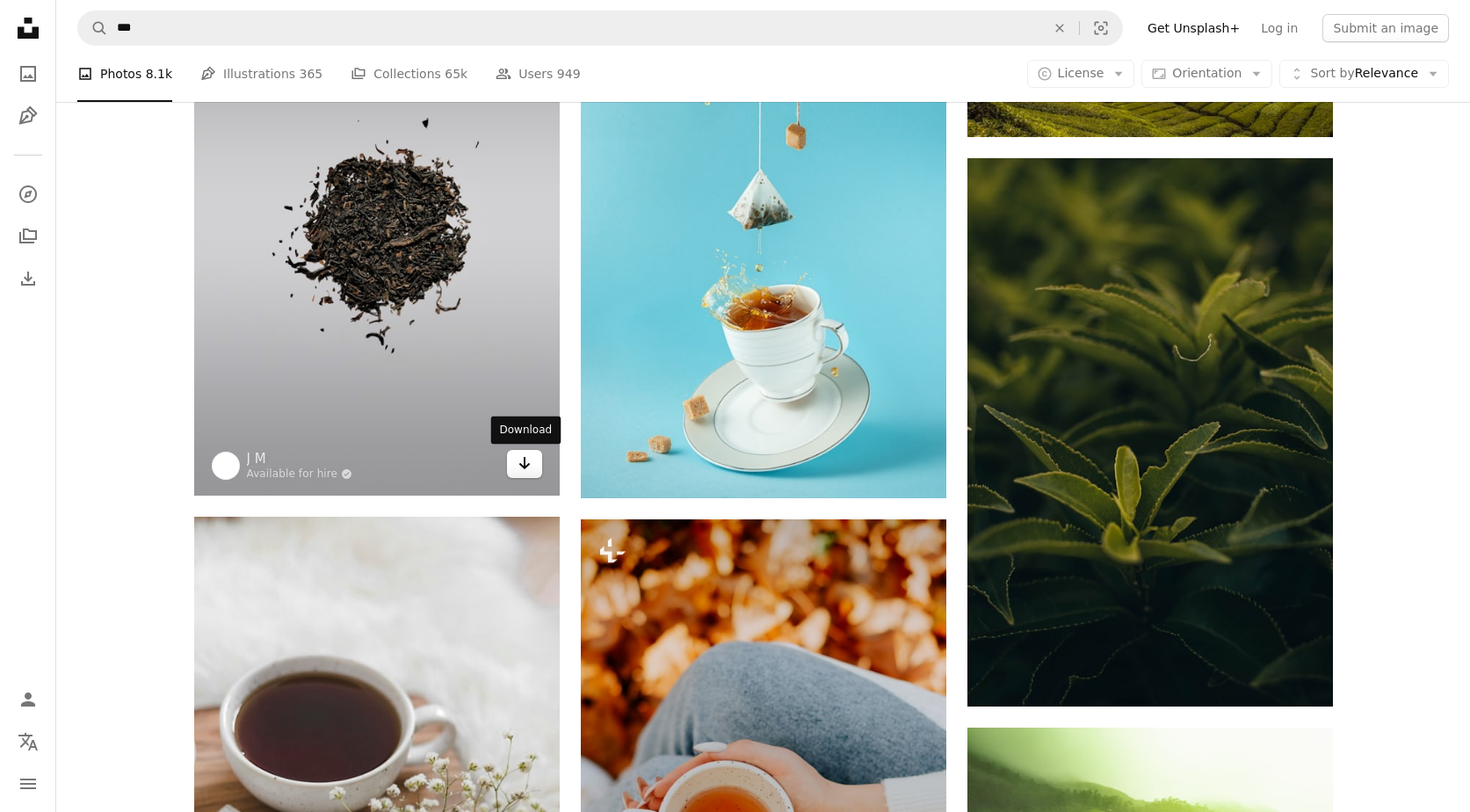
click at [524, 468] on icon "Download" at bounding box center [524, 462] width 11 height 12
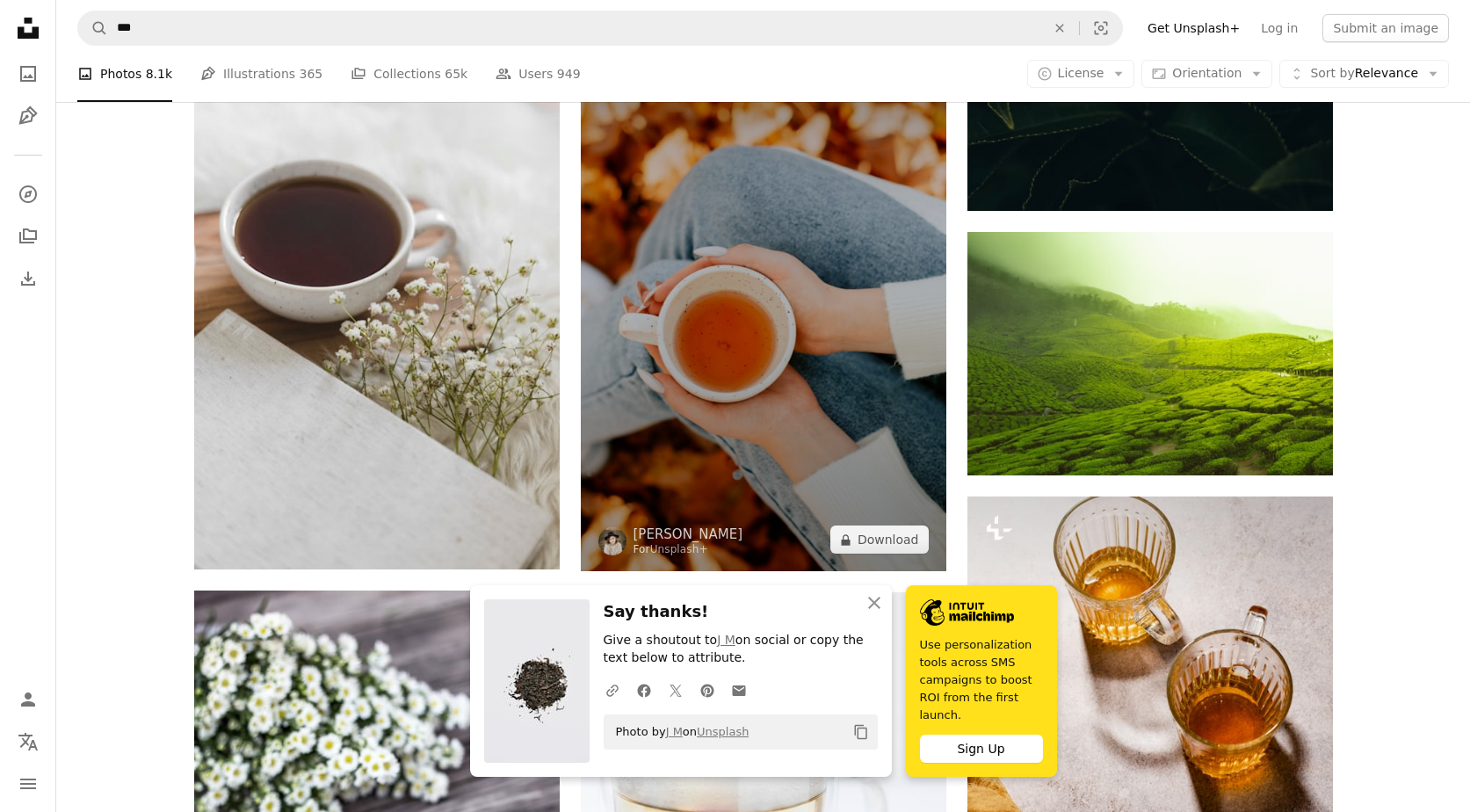
scroll to position [8364, 0]
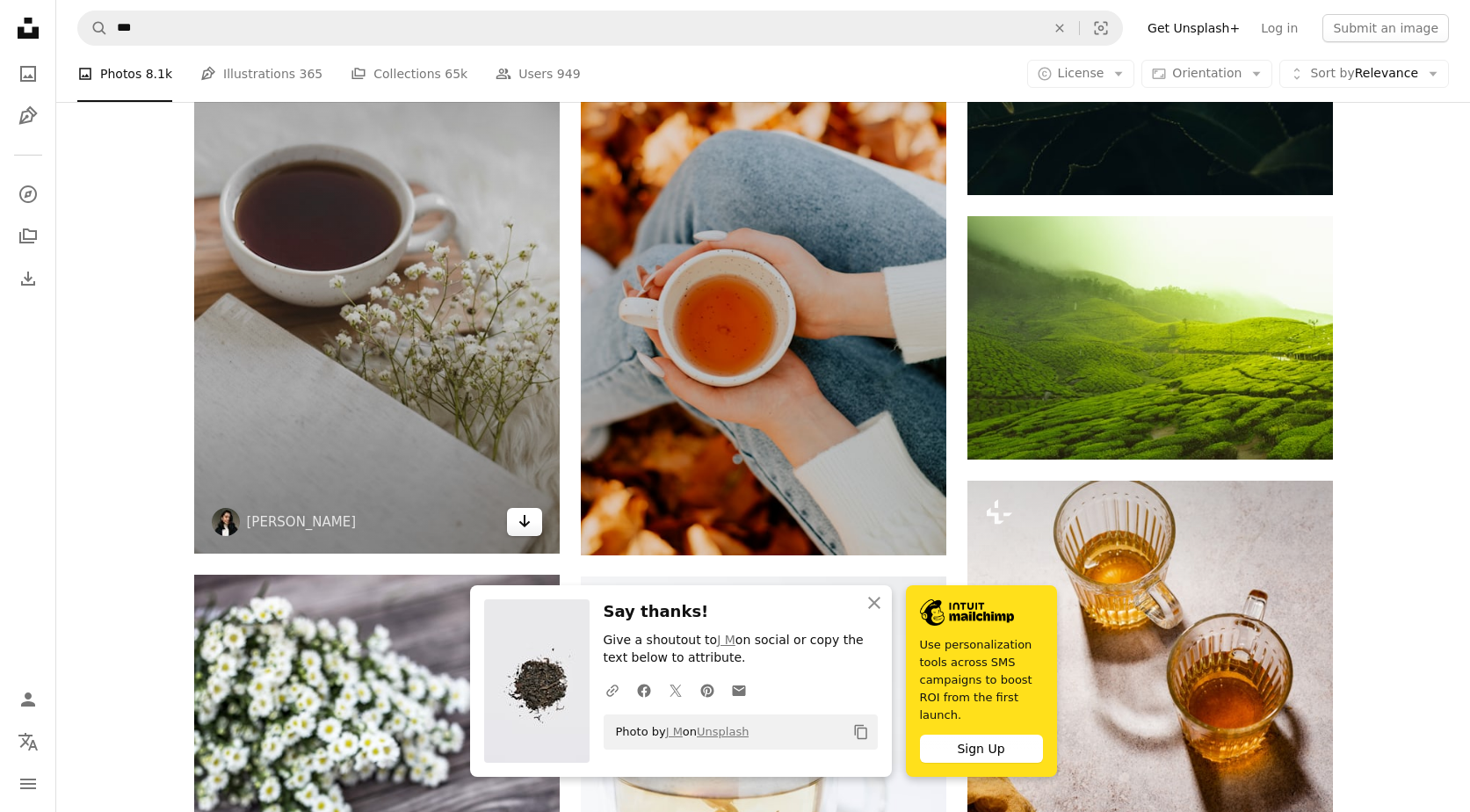
click at [525, 526] on icon "Download" at bounding box center [524, 520] width 11 height 12
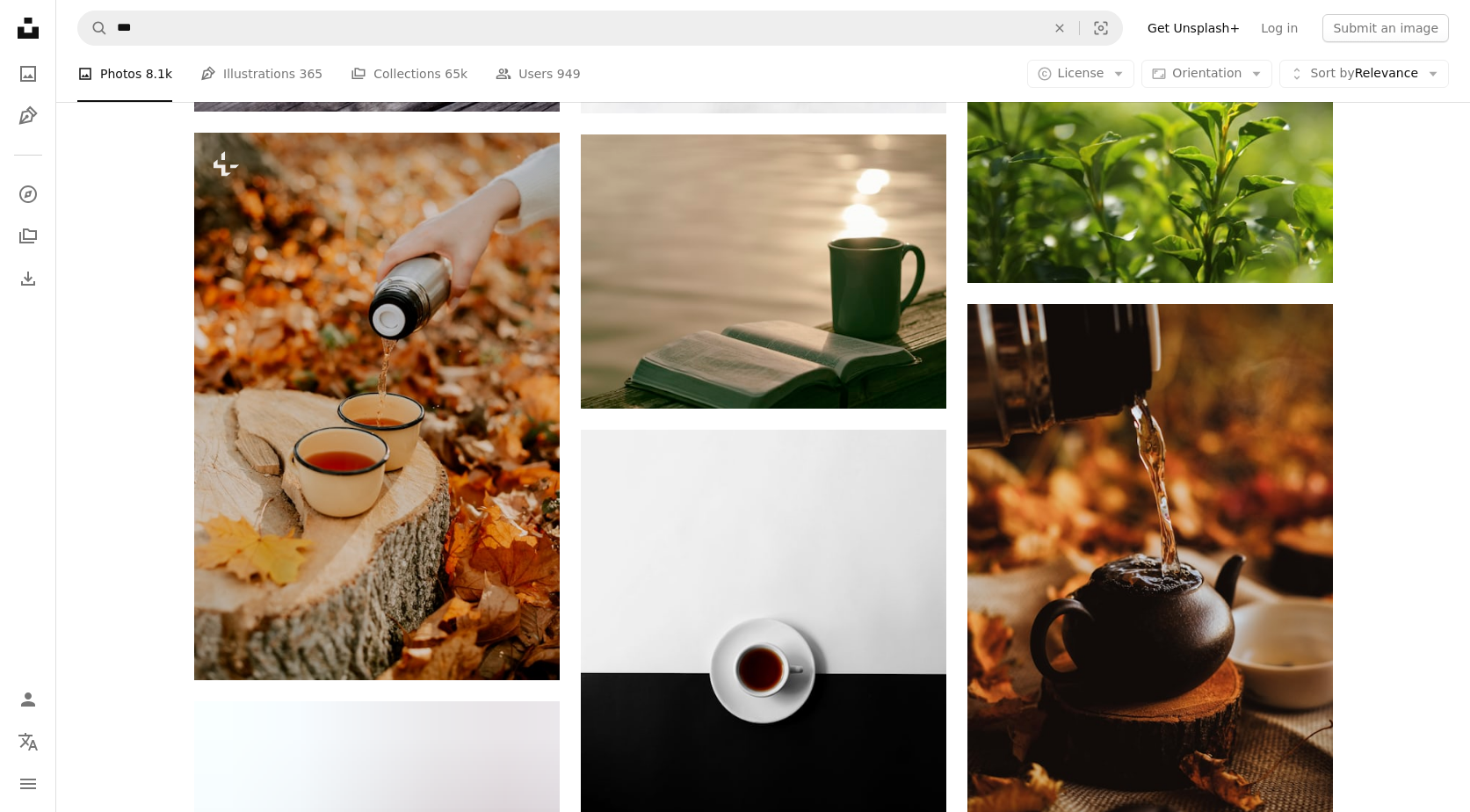
scroll to position [9378, 0]
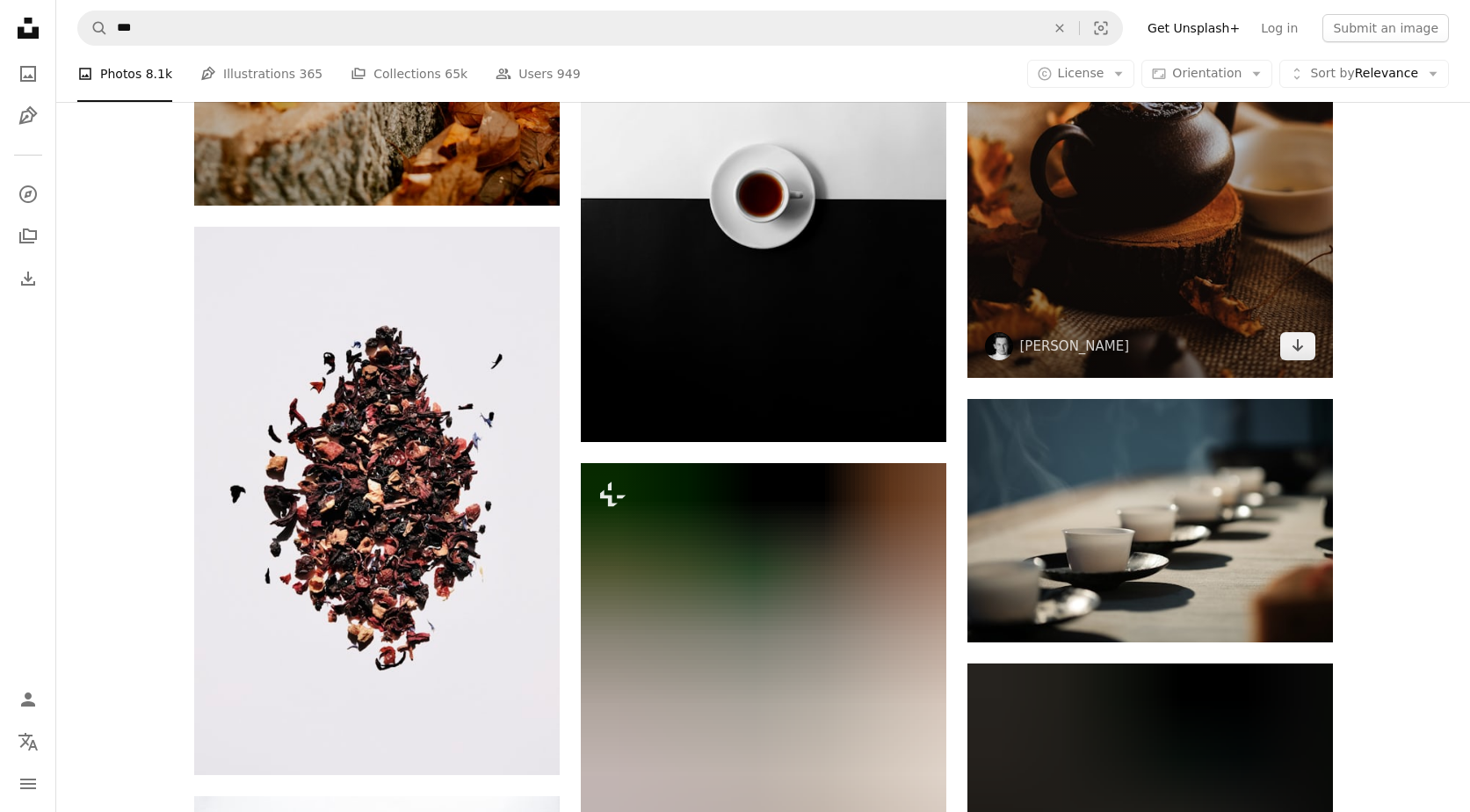
scroll to position [9878, 0]
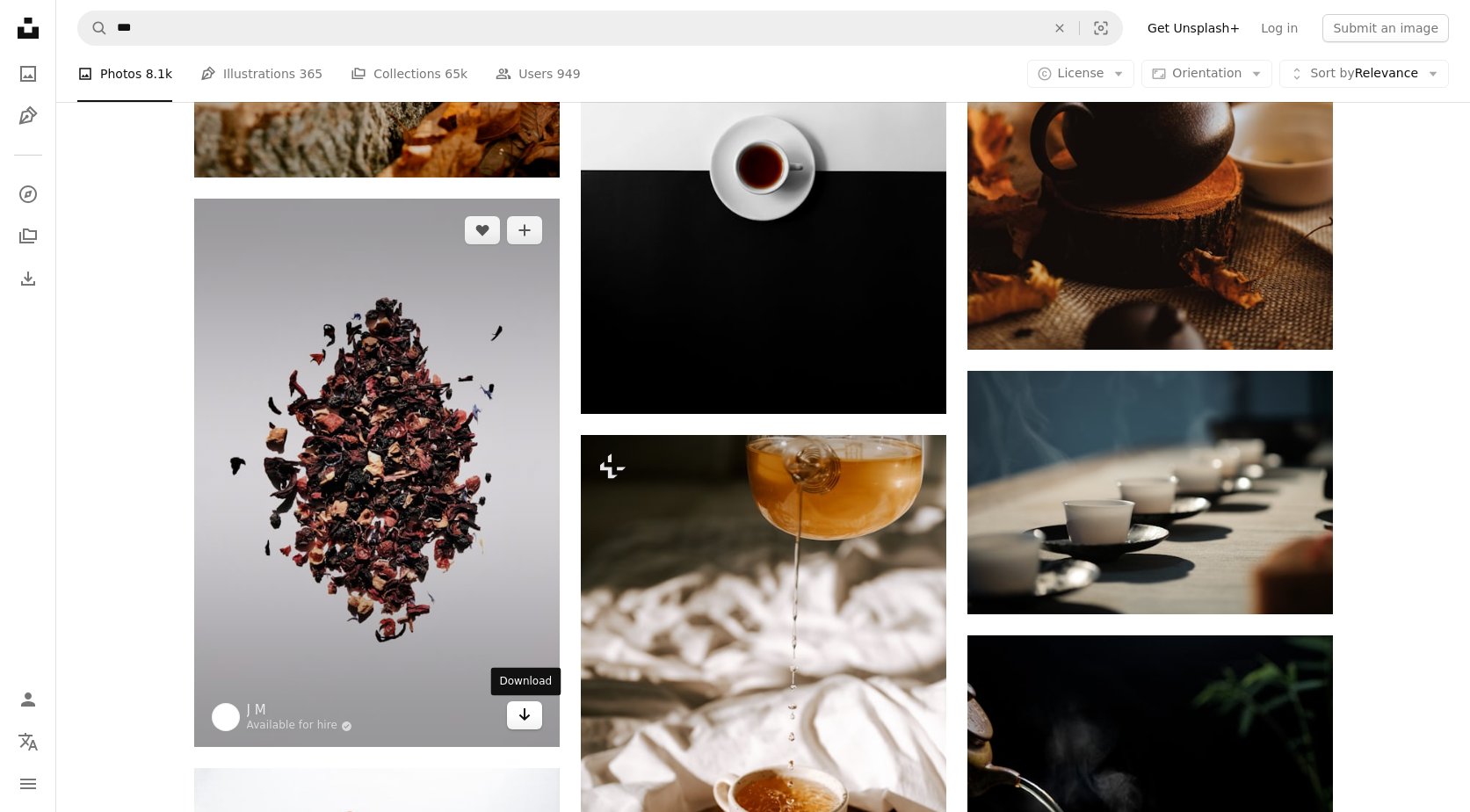
click at [526, 716] on icon "Download" at bounding box center [524, 714] width 11 height 12
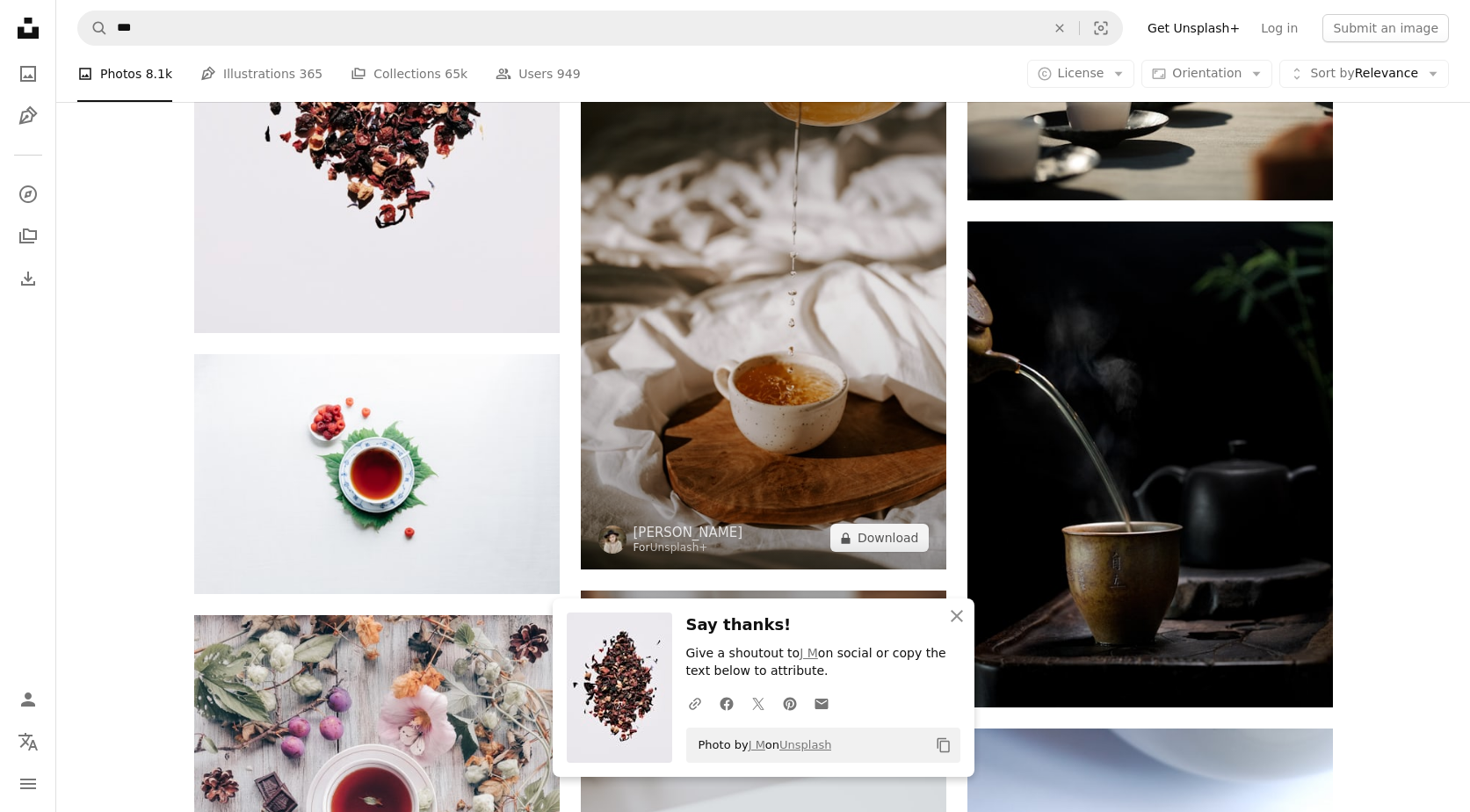
scroll to position [10258, 0]
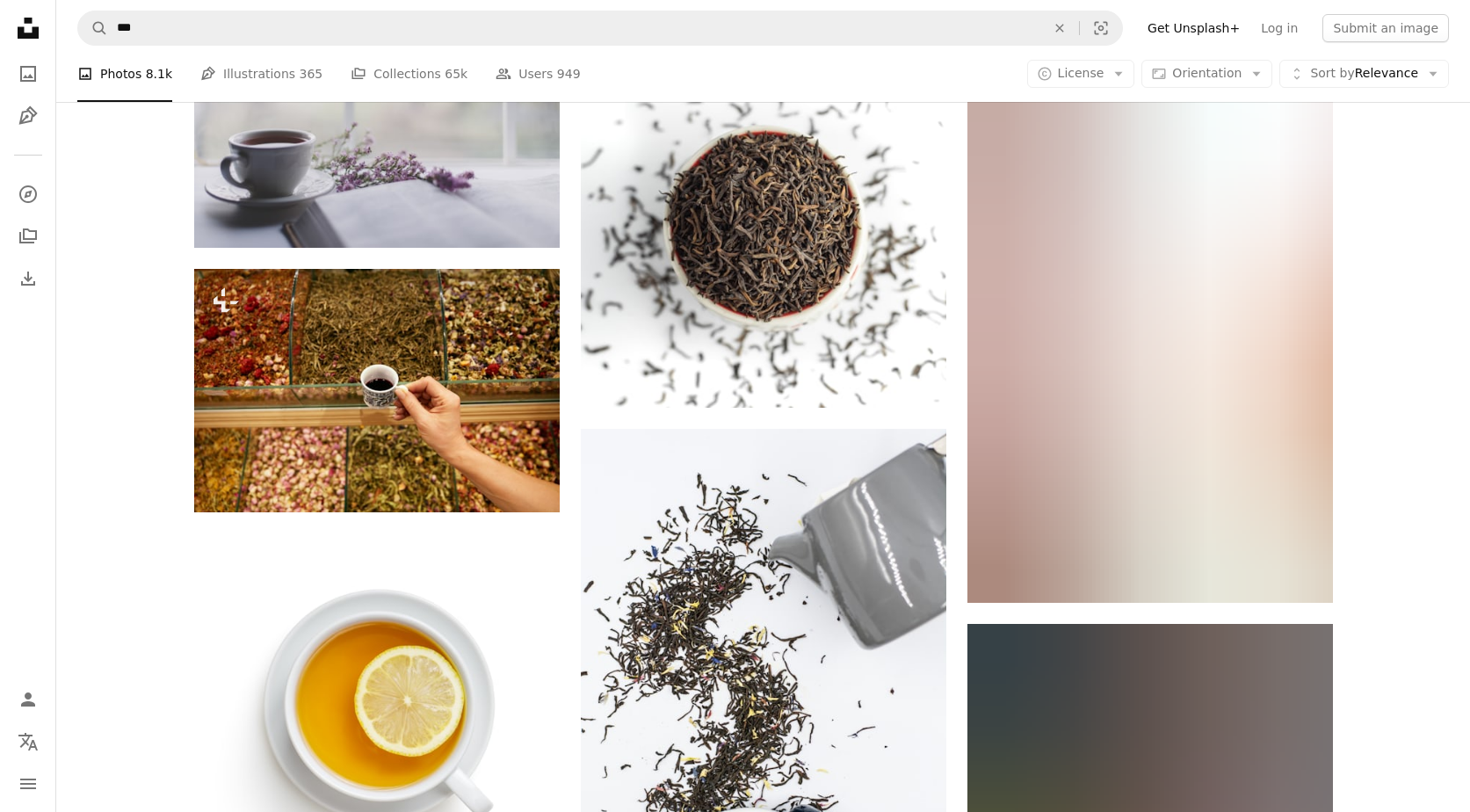
scroll to position [14195, 0]
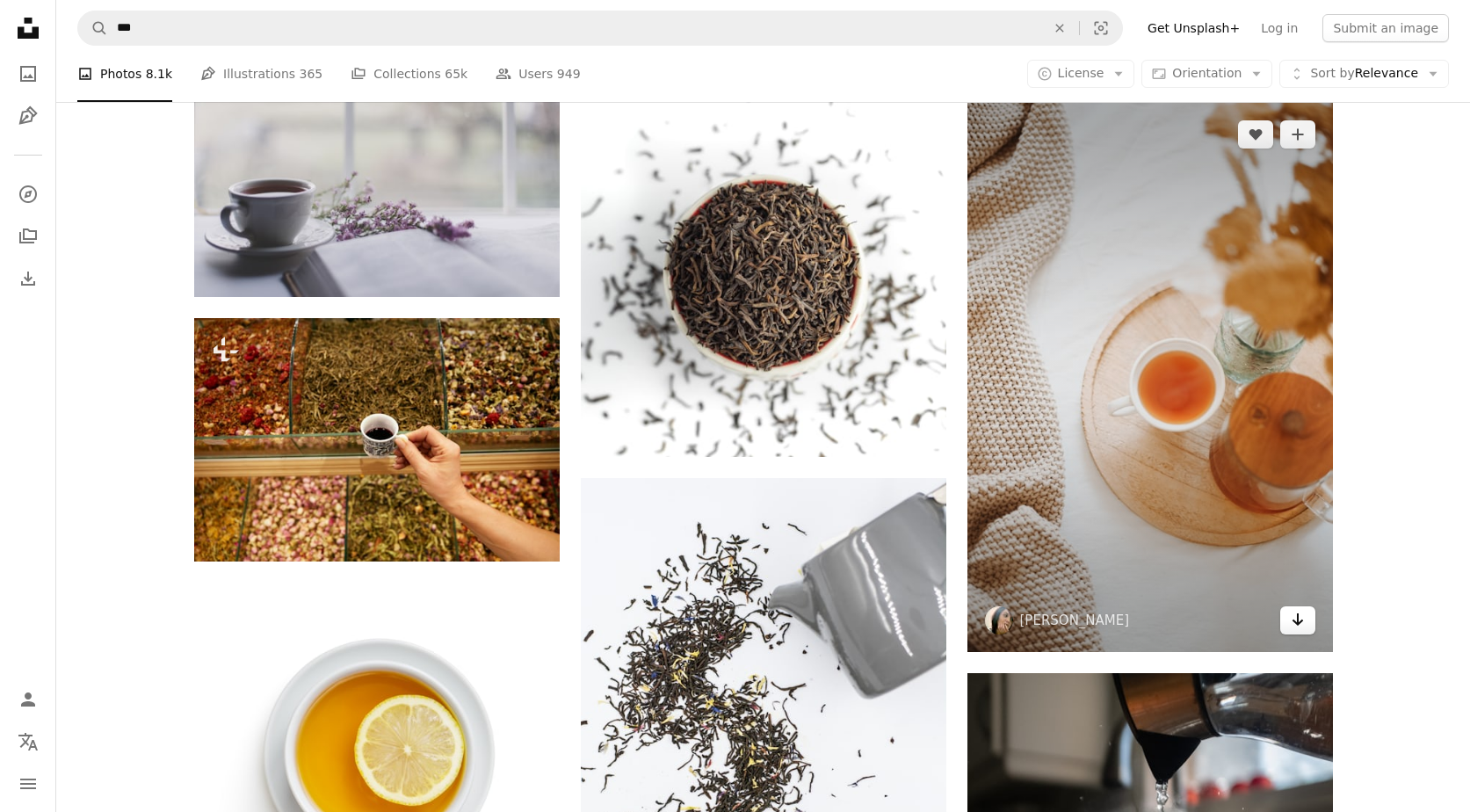
click at [1303, 623] on icon "Arrow pointing down" at bounding box center [1298, 618] width 14 height 21
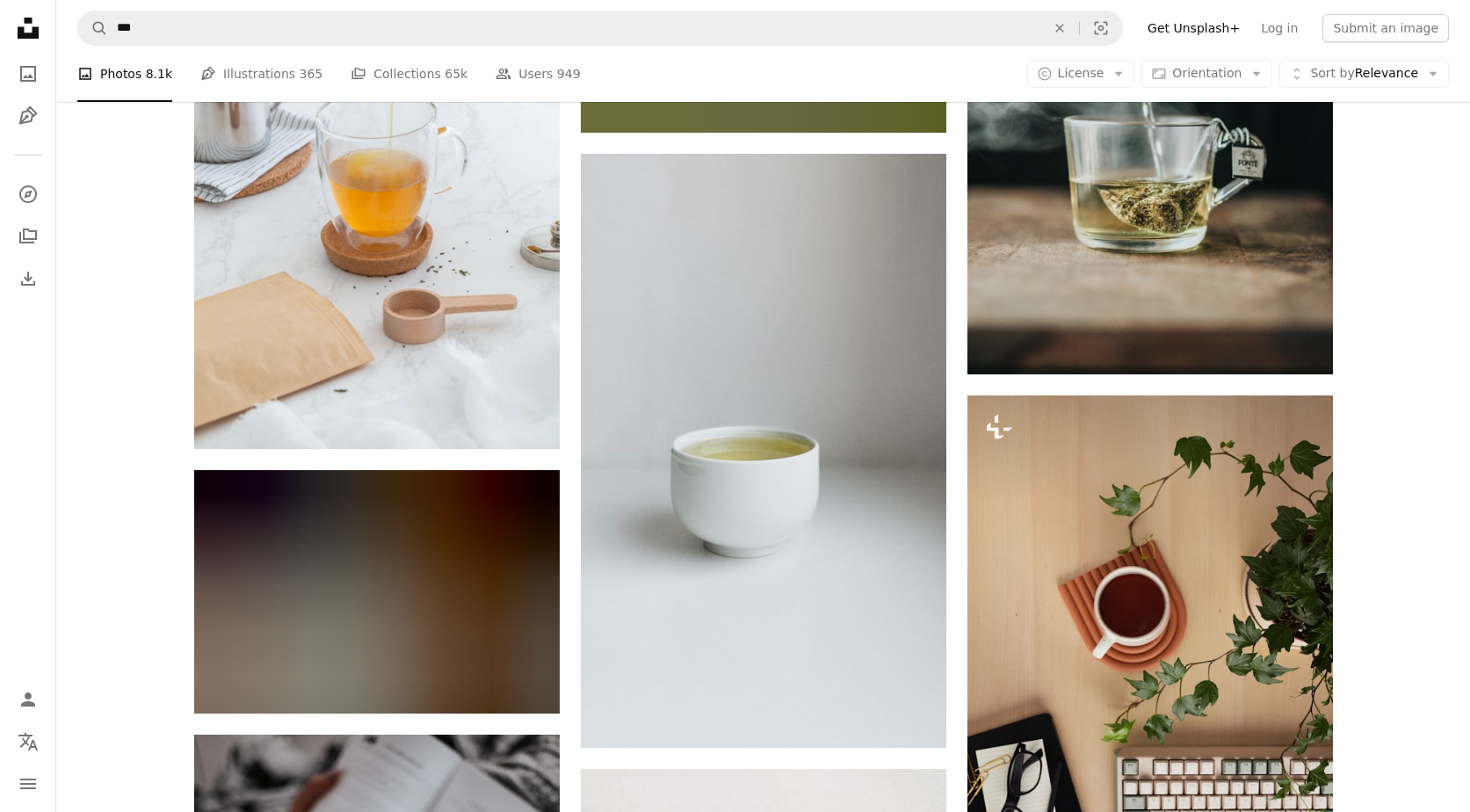
scroll to position [18357, 0]
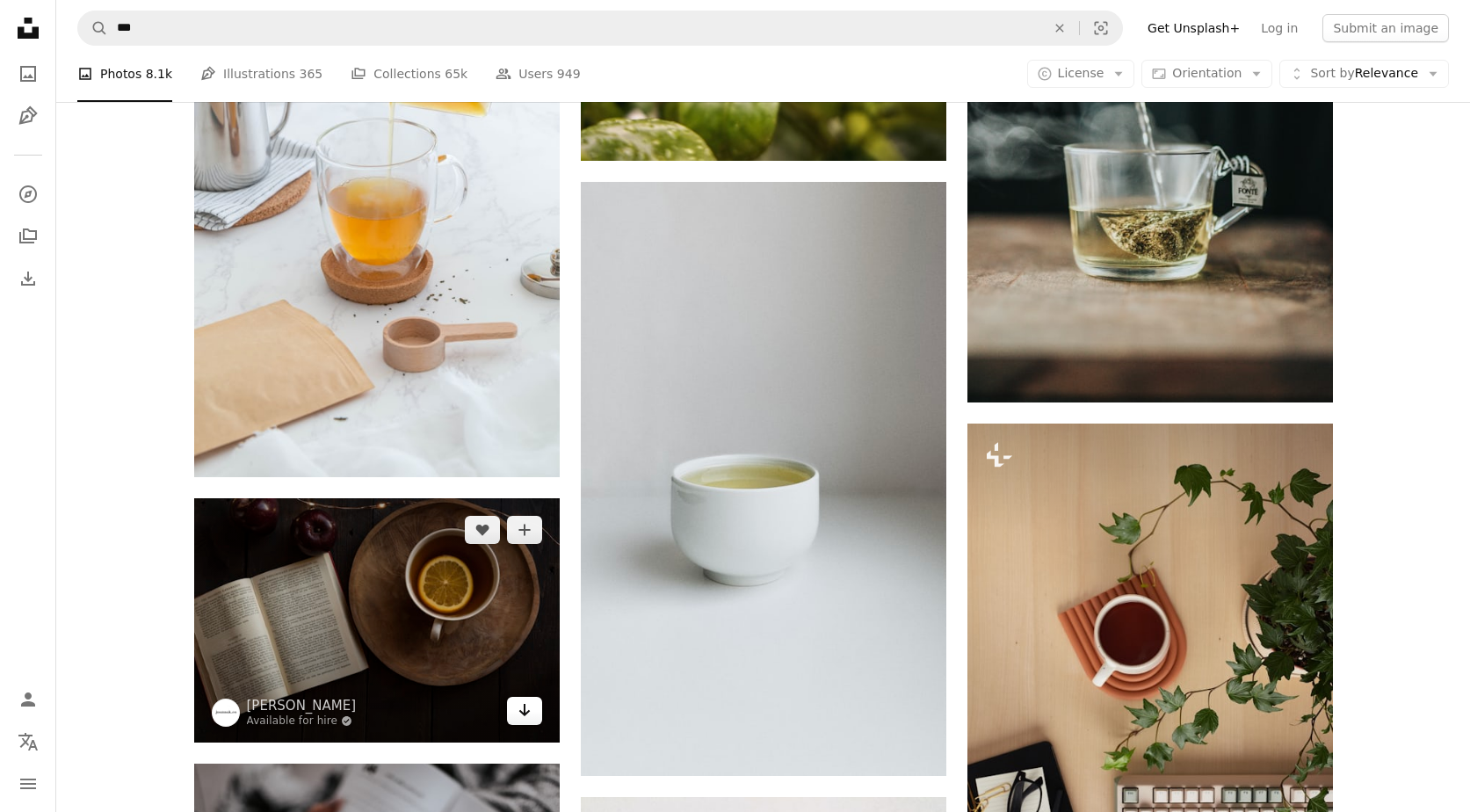
click at [528, 712] on icon "Download" at bounding box center [524, 709] width 11 height 12
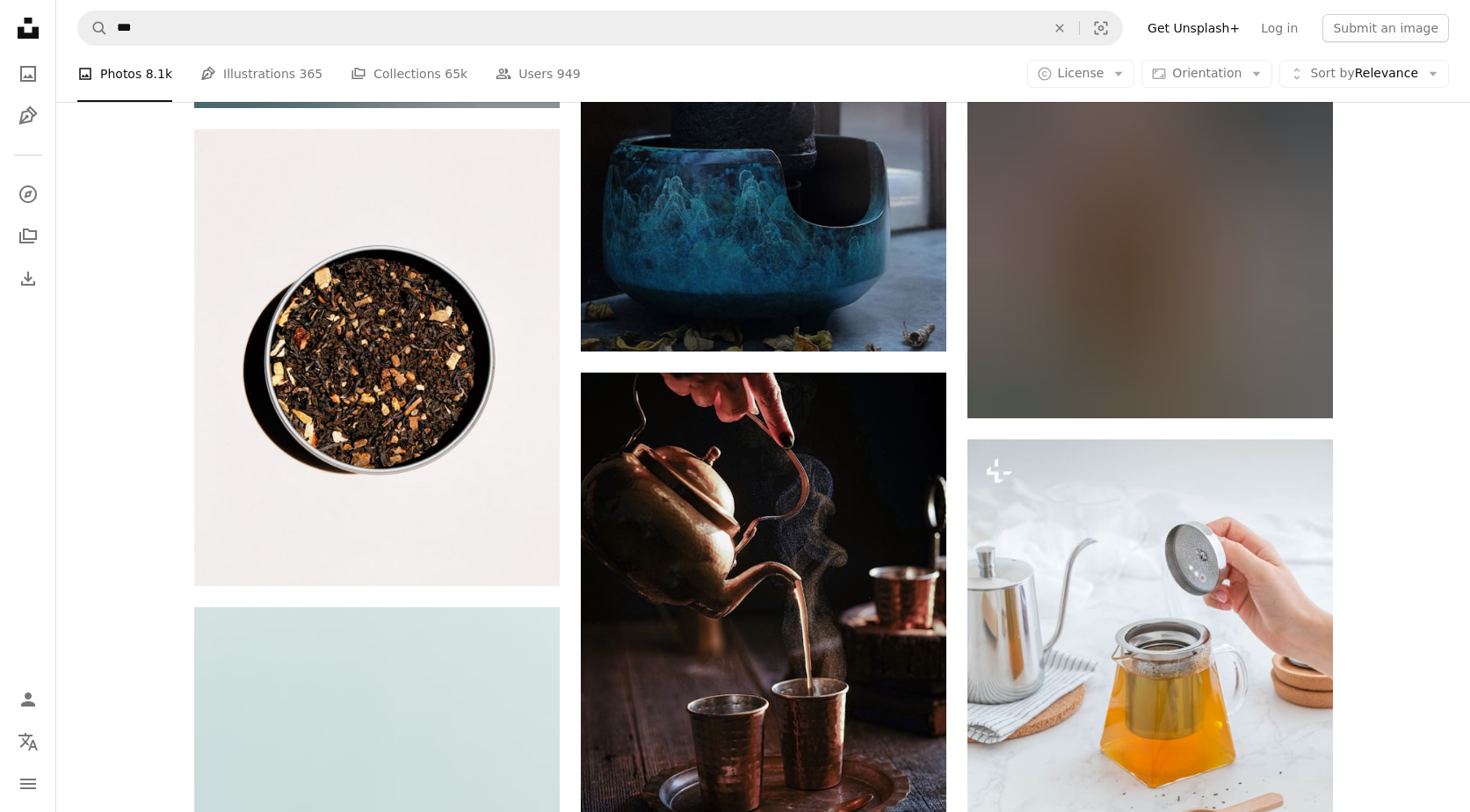
scroll to position [27842, 0]
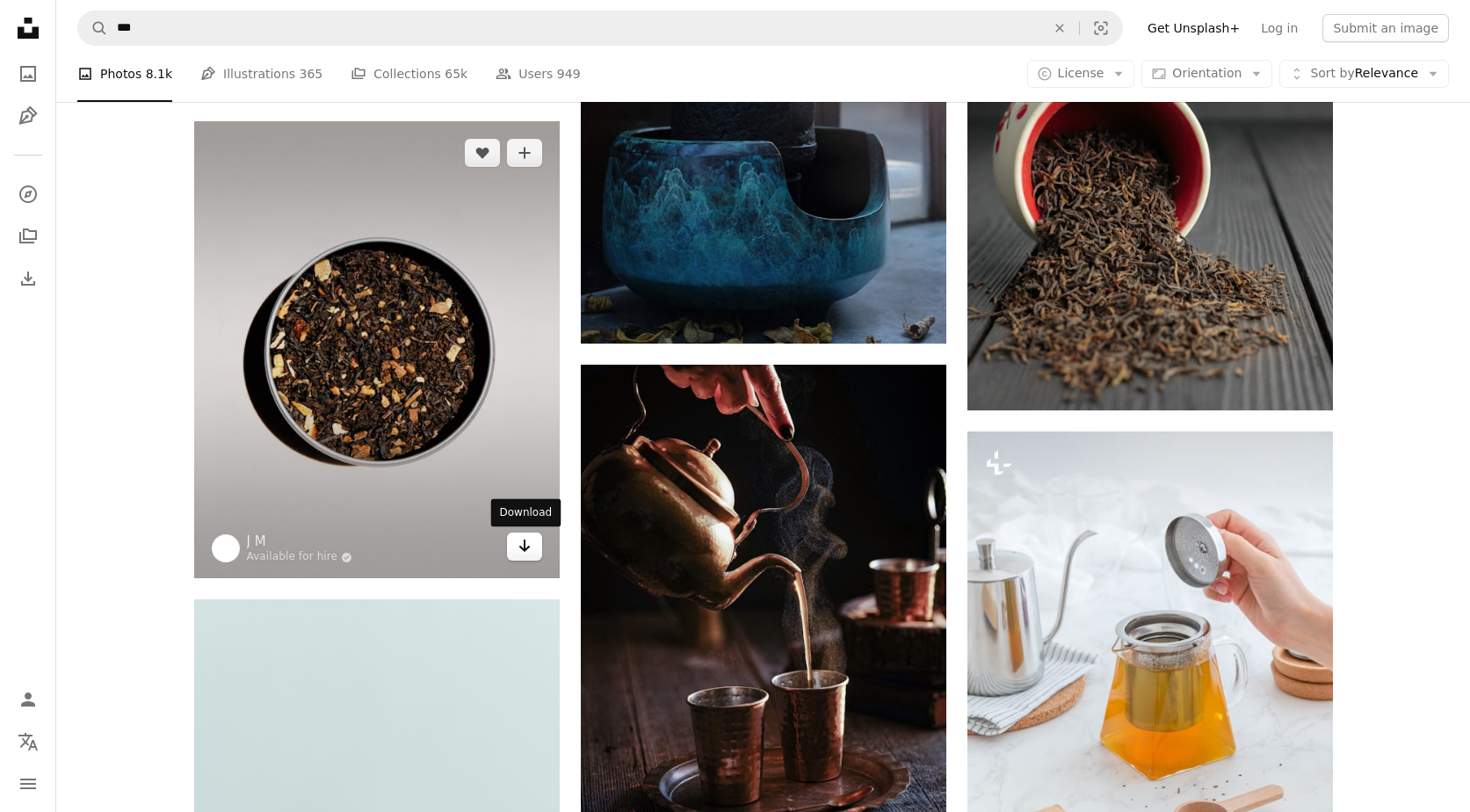
click at [522, 553] on icon "Arrow pointing down" at bounding box center [525, 545] width 14 height 21
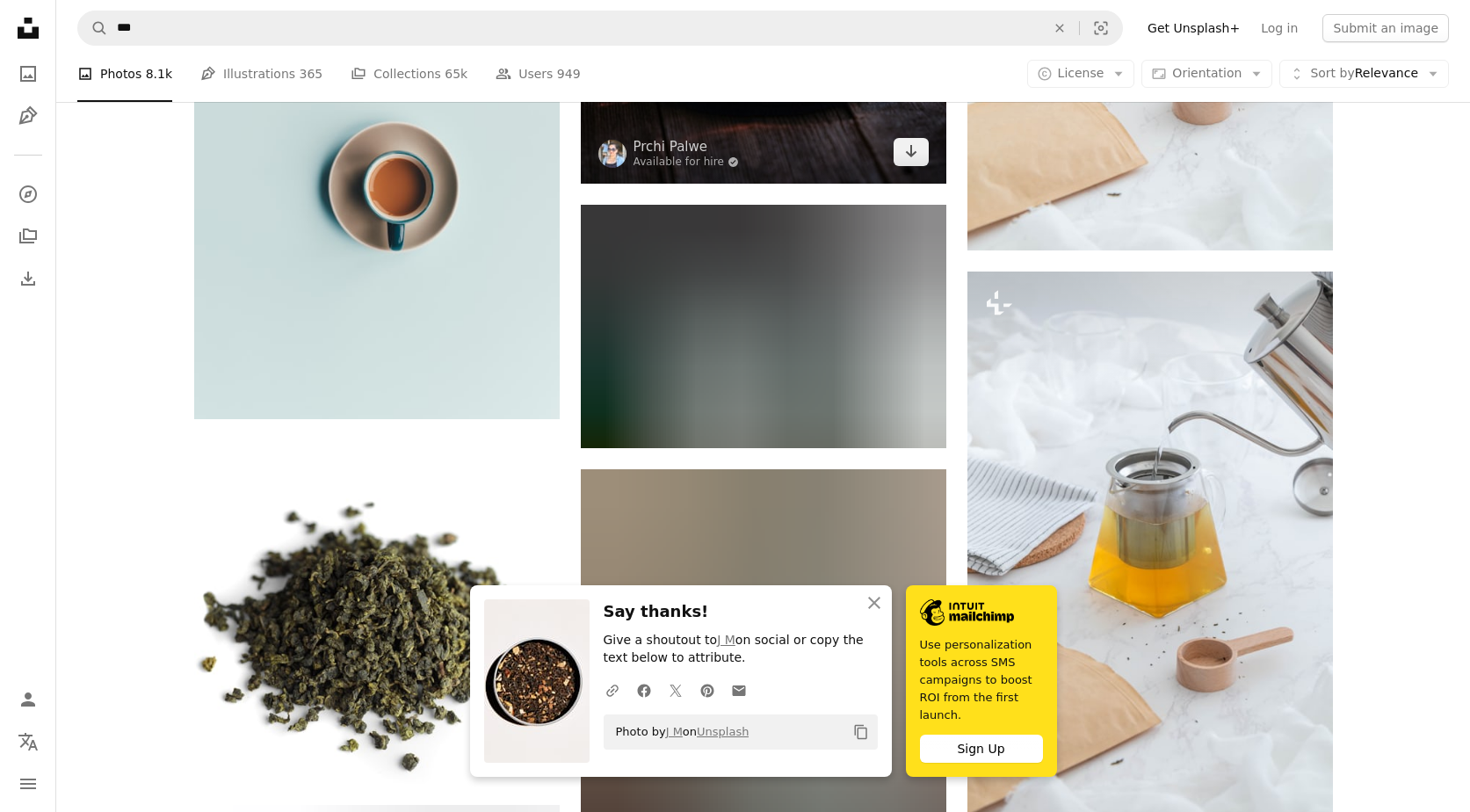
scroll to position [28613, 0]
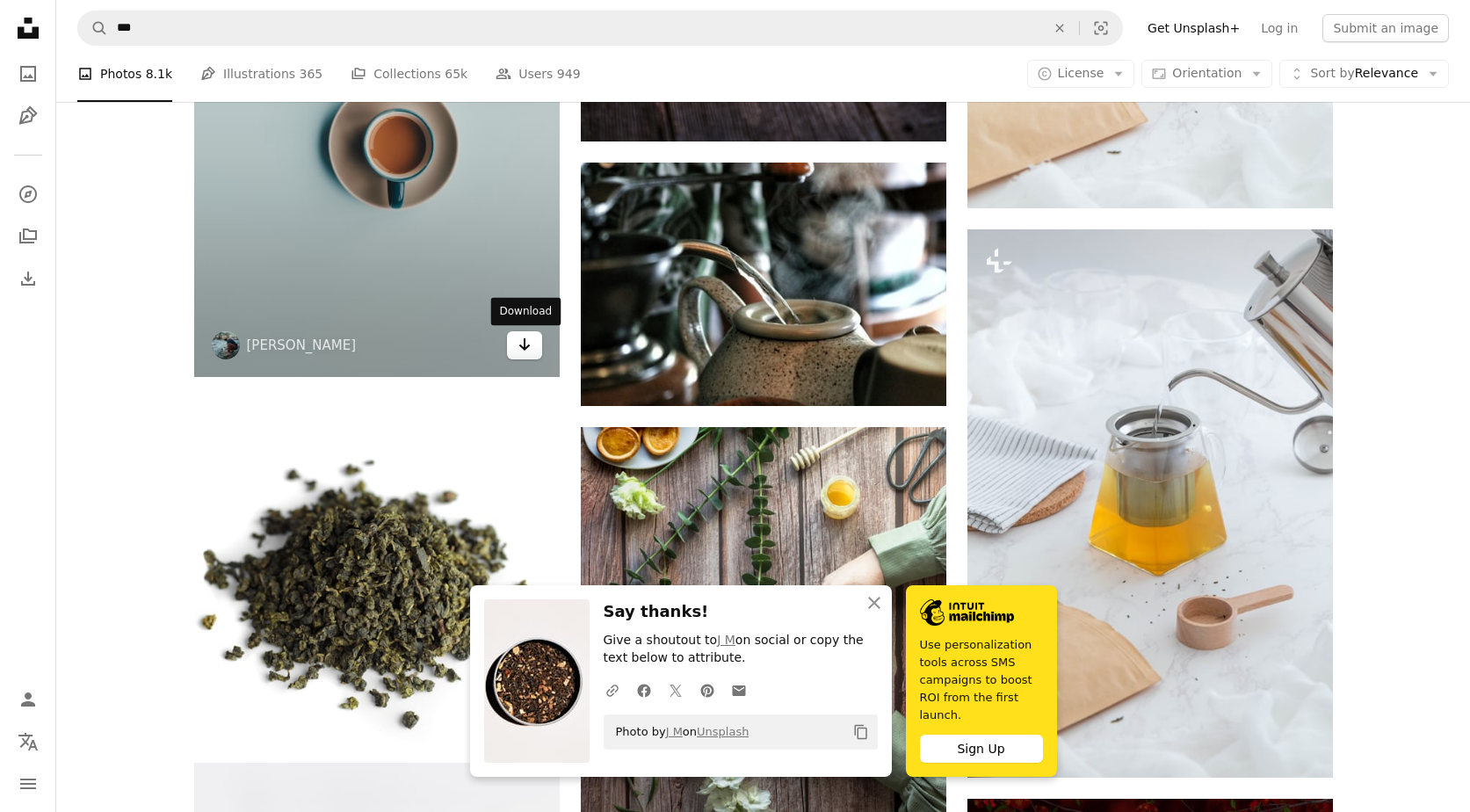
click at [521, 354] on icon "Arrow pointing down" at bounding box center [525, 344] width 14 height 21
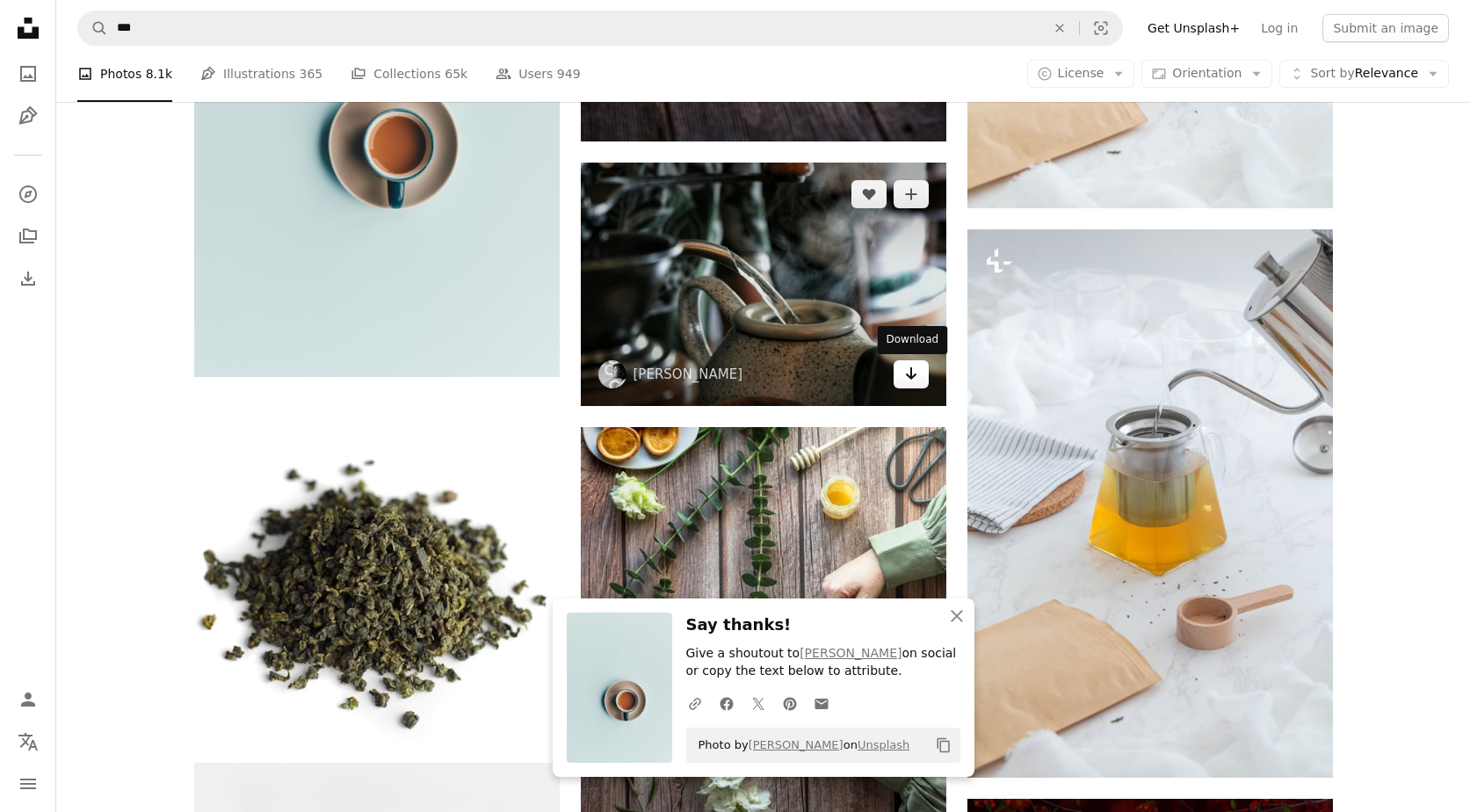
click at [910, 376] on icon "Download" at bounding box center [910, 374] width 11 height 12
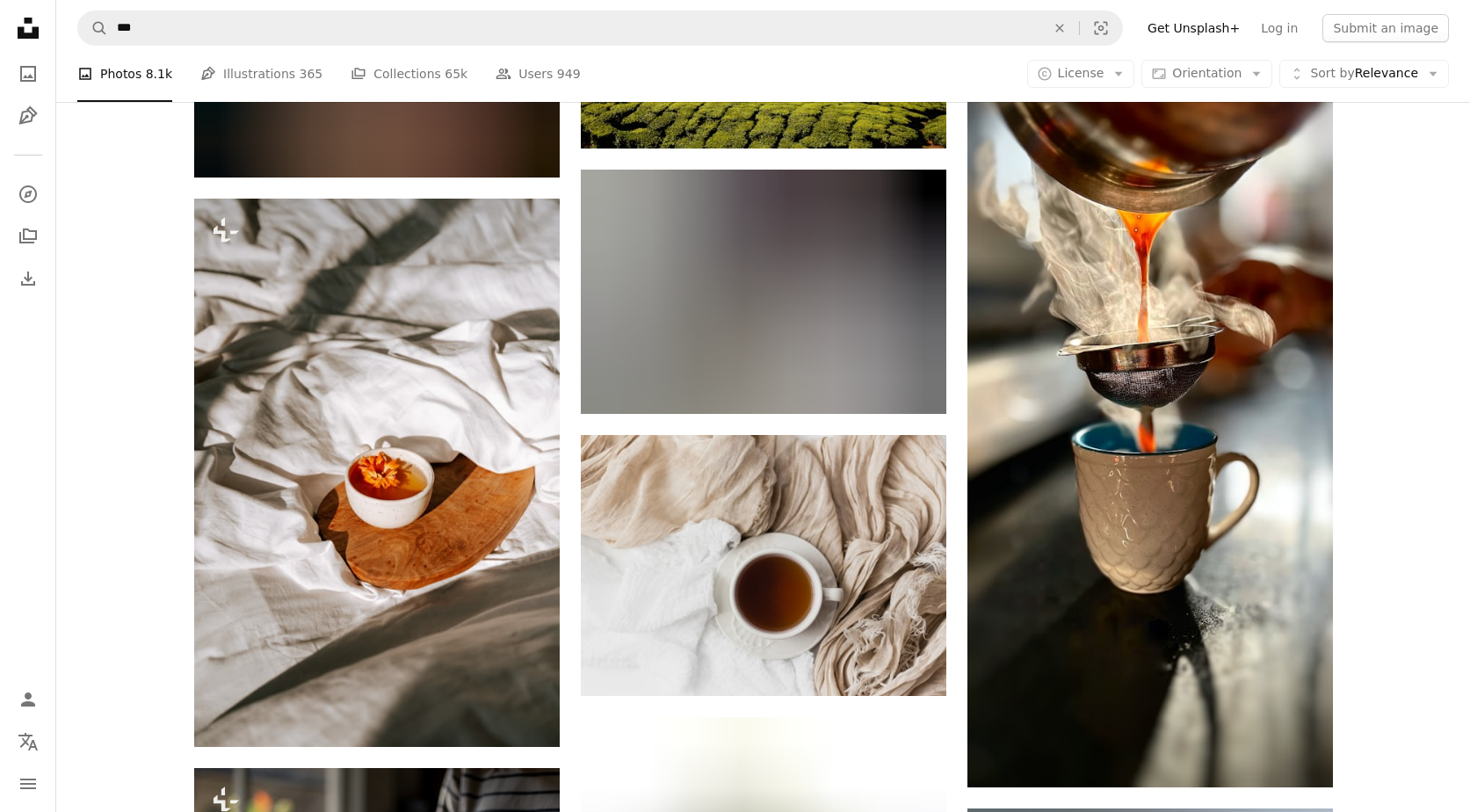
scroll to position [46127, 0]
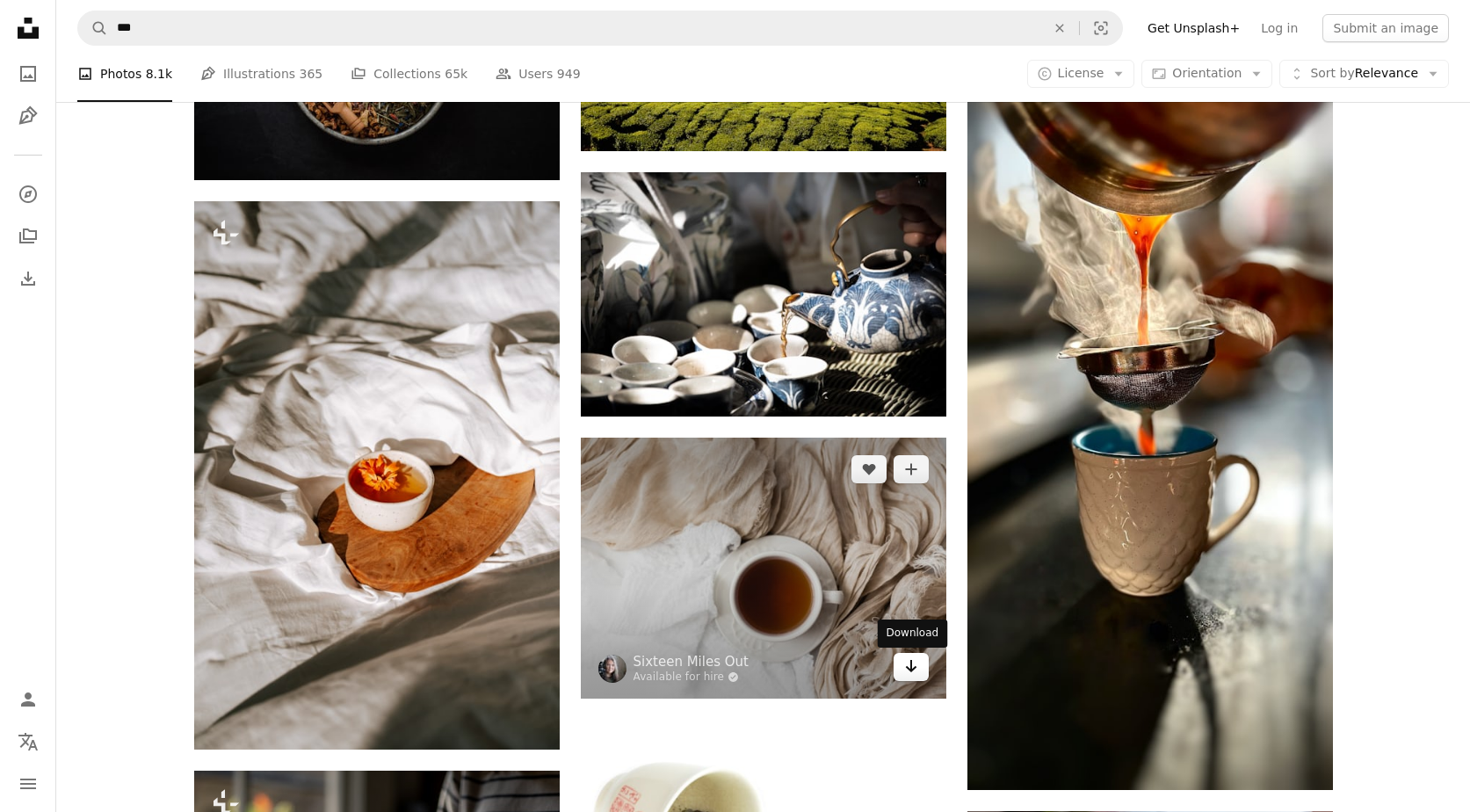
click at [915, 667] on icon "Download" at bounding box center [910, 665] width 11 height 12
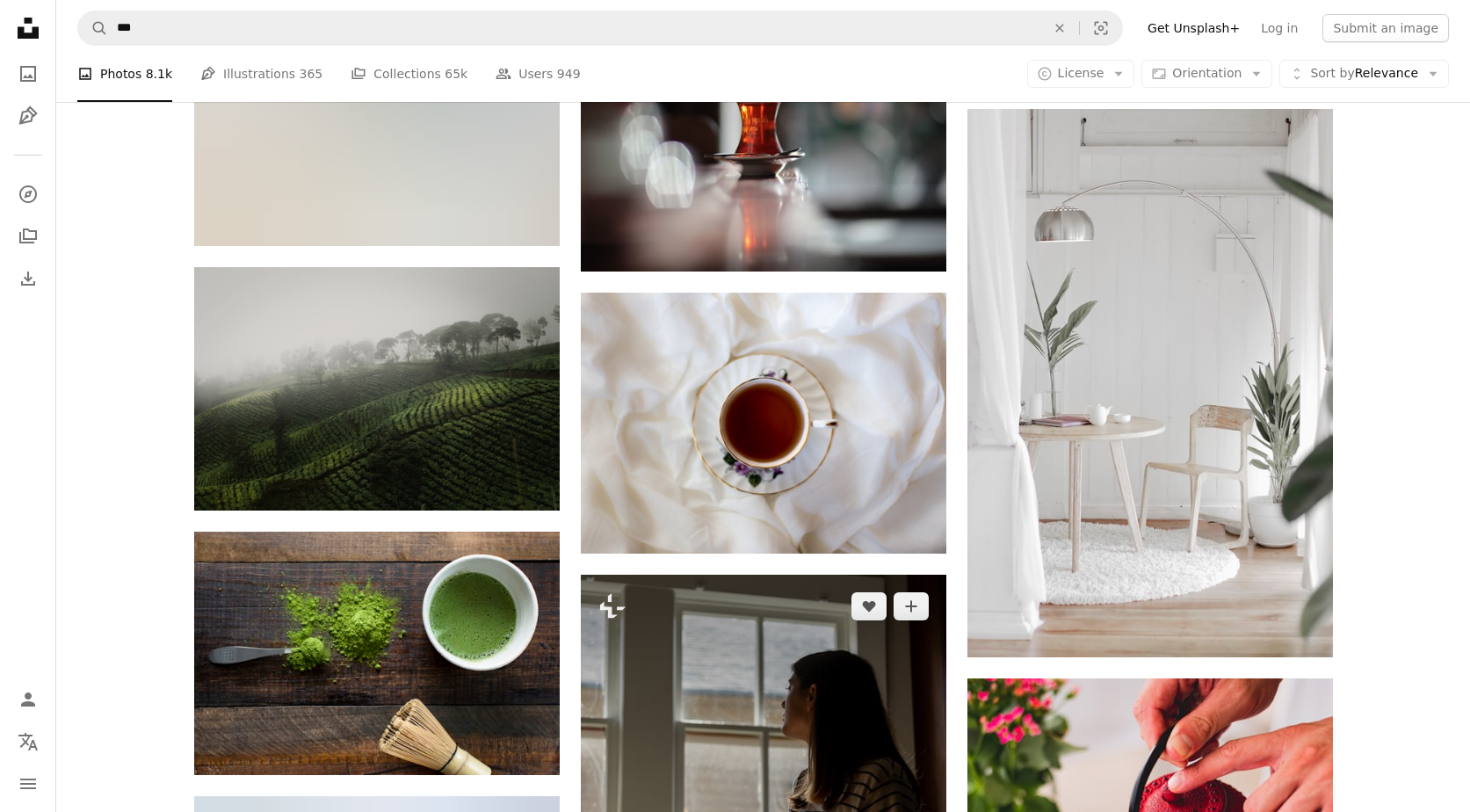
scroll to position [64354, 0]
